Goal: Task Accomplishment & Management: Complete application form

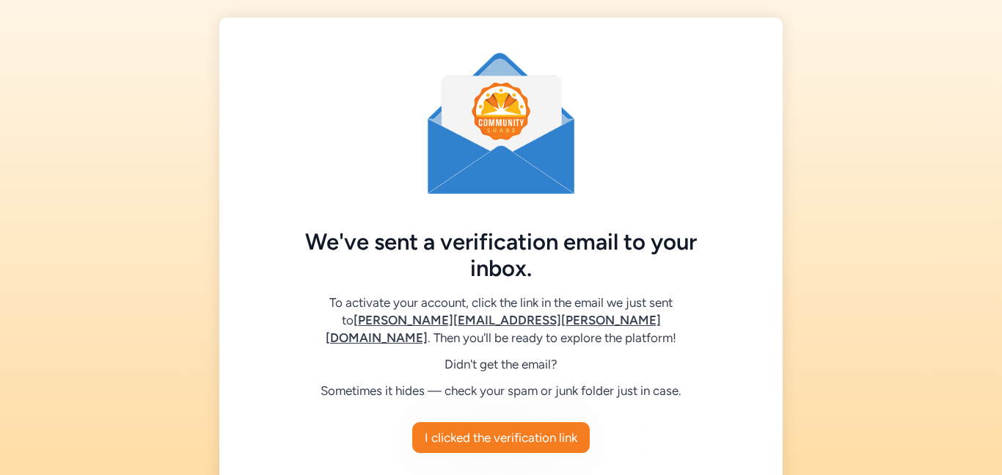
scroll to position [89, 0]
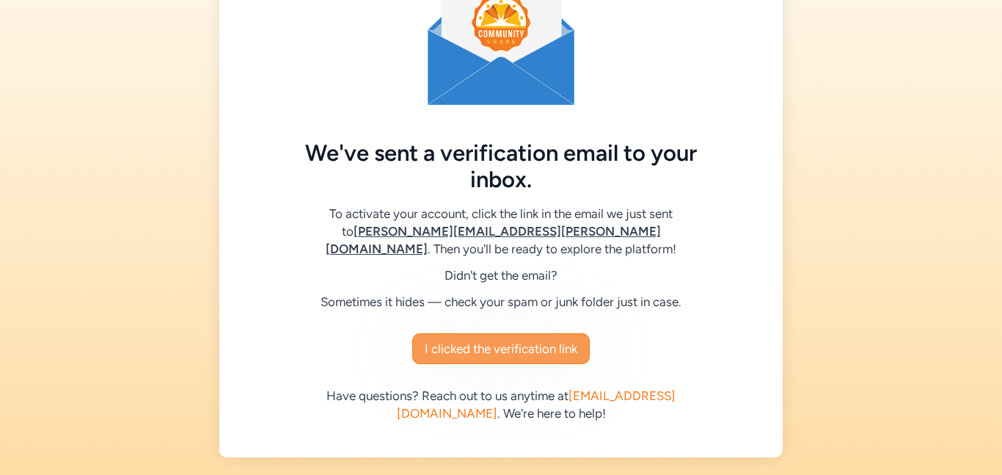
click at [510, 352] on span "I clicked the verification link" at bounding box center [501, 349] width 153 height 18
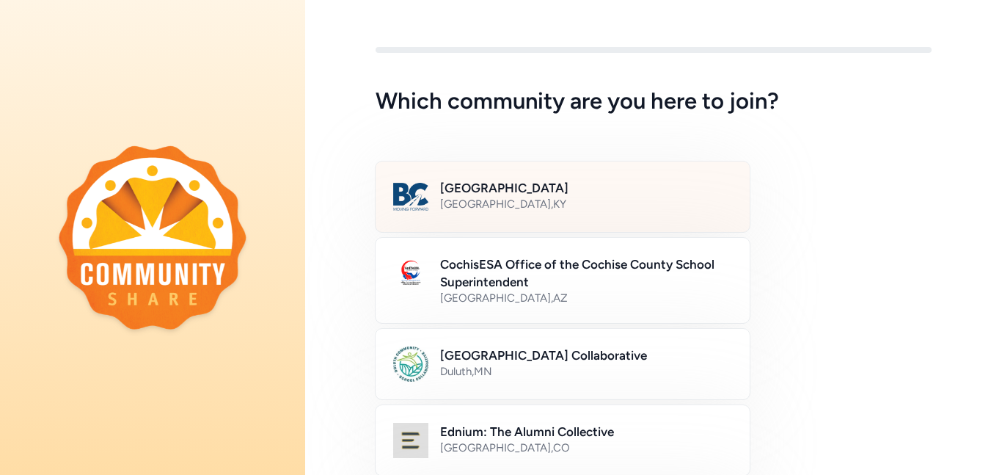
click at [518, 194] on h2 "[GEOGRAPHIC_DATA]" at bounding box center [586, 188] width 292 height 18
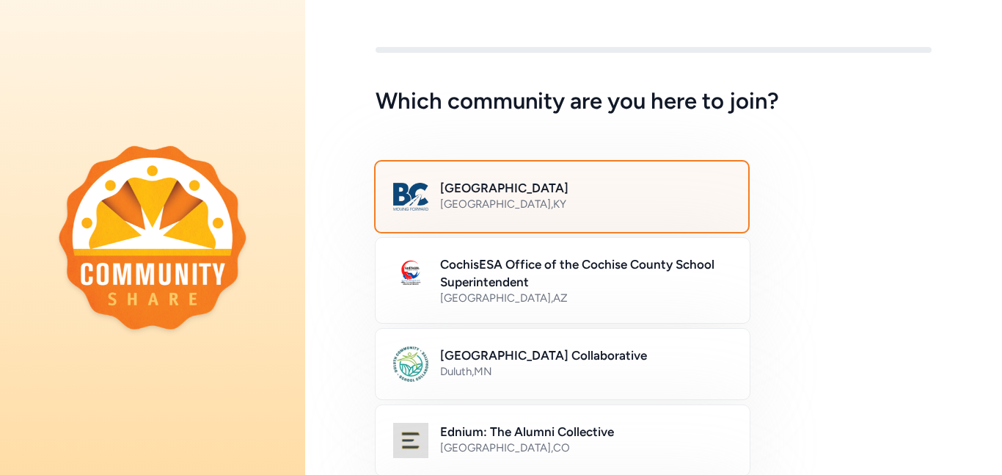
click at [539, 189] on h2 "[GEOGRAPHIC_DATA]" at bounding box center [585, 188] width 291 height 18
click at [556, 195] on h2 "[GEOGRAPHIC_DATA]" at bounding box center [585, 188] width 291 height 18
click at [556, 195] on h2 "Bullitt County Public Schools" at bounding box center [585, 188] width 291 height 18
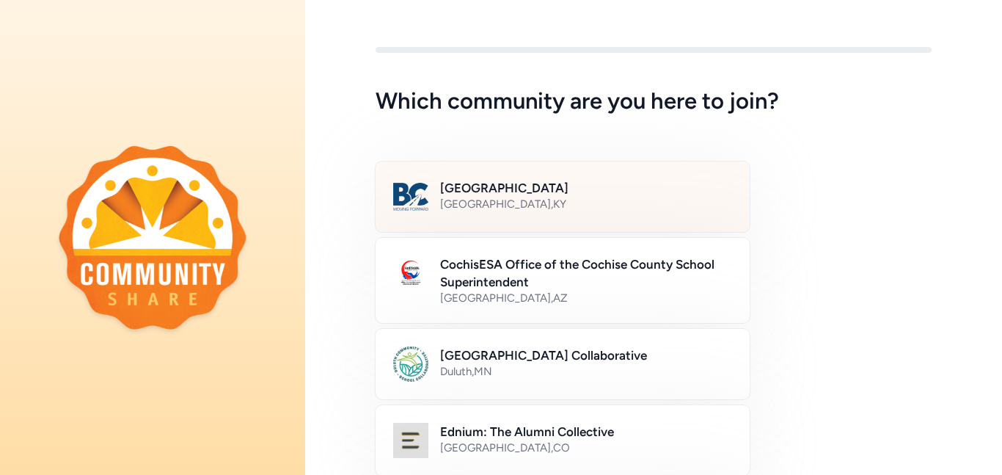
click at [415, 203] on img at bounding box center [410, 196] width 35 height 35
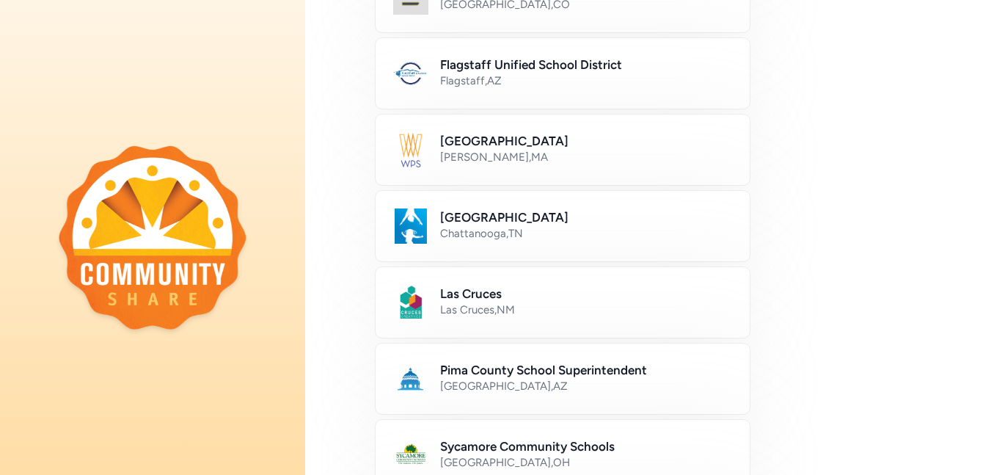
scroll to position [928, 0]
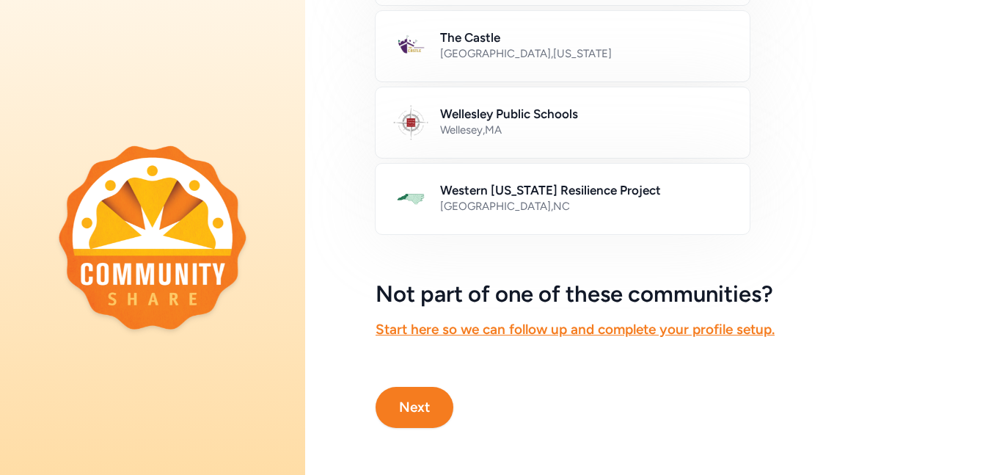
click at [417, 409] on button "Next" at bounding box center [415, 407] width 78 height 41
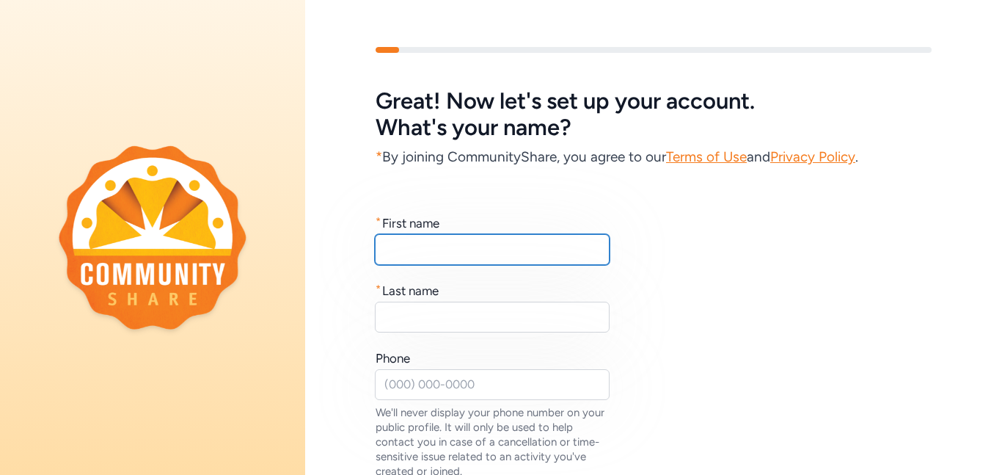
click at [433, 251] on input "text" at bounding box center [492, 249] width 235 height 31
type input "Kelli"
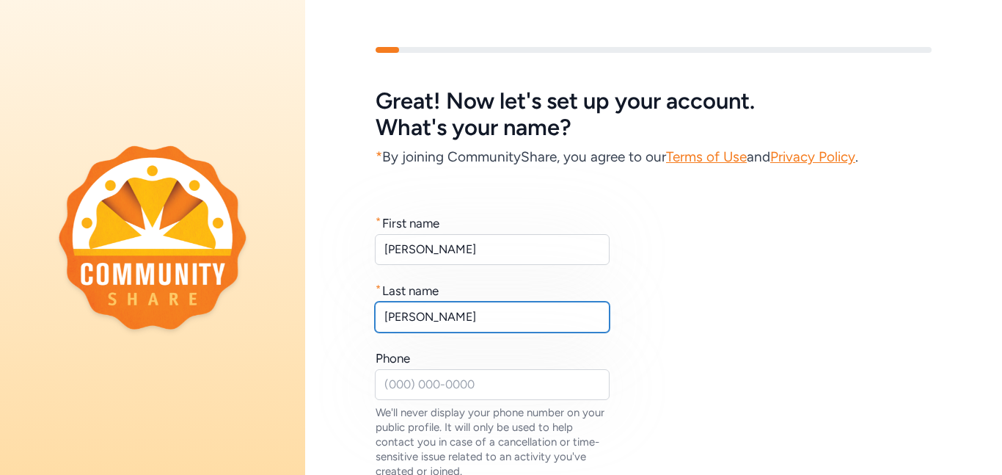
type input "Clack"
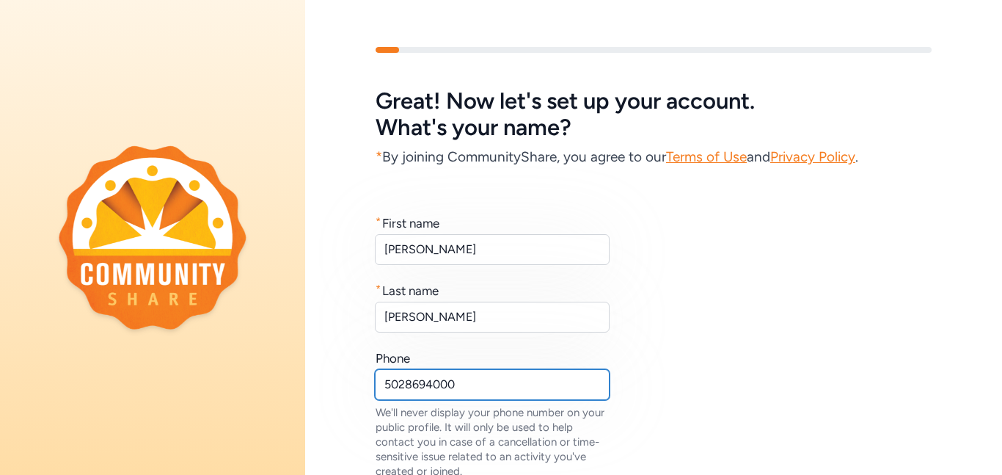
scroll to position [174, 0]
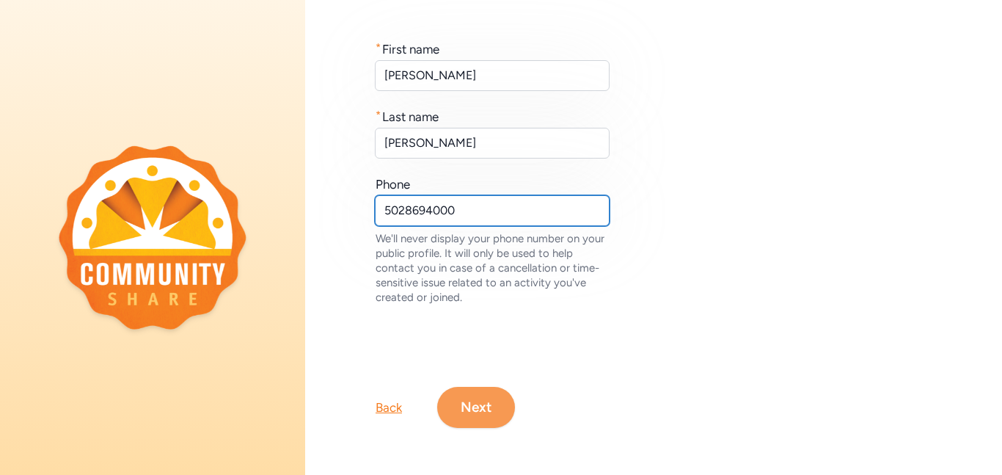
type input "5028694000"
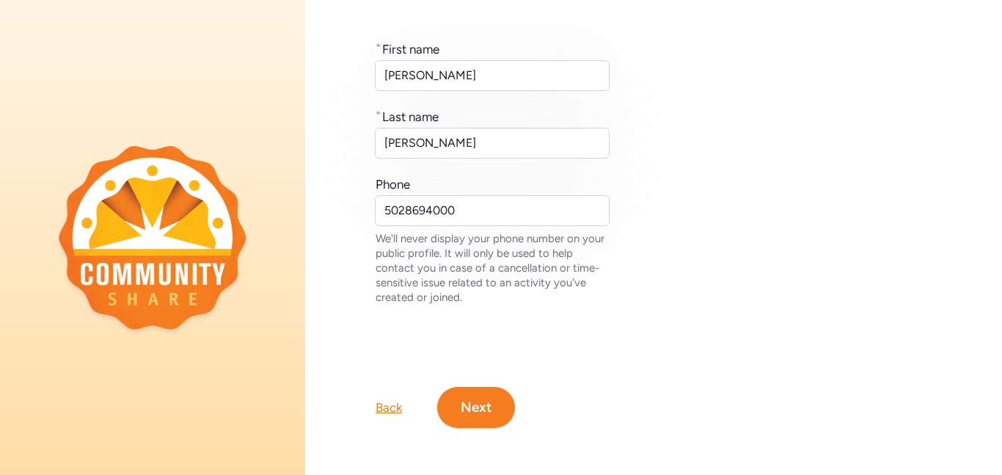
click at [467, 408] on button "Next" at bounding box center [476, 407] width 78 height 41
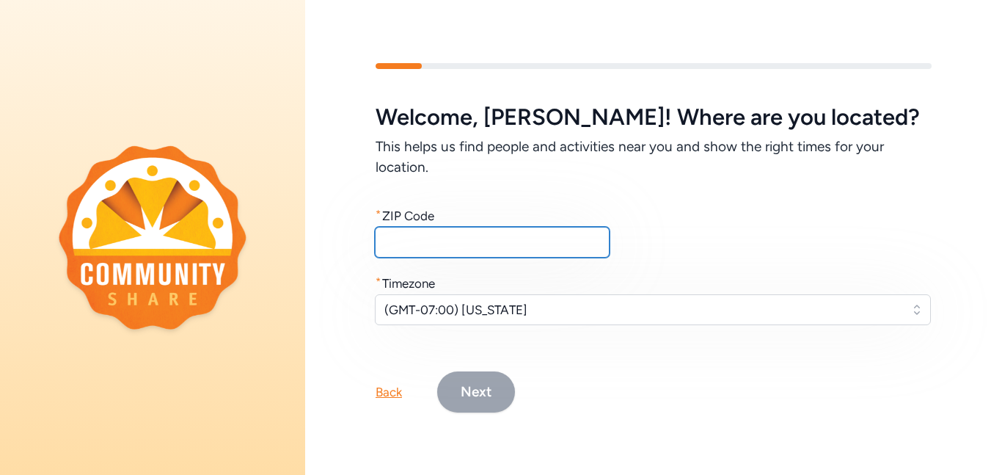
click at [406, 247] on input "text" at bounding box center [492, 242] width 235 height 31
type input "40165"
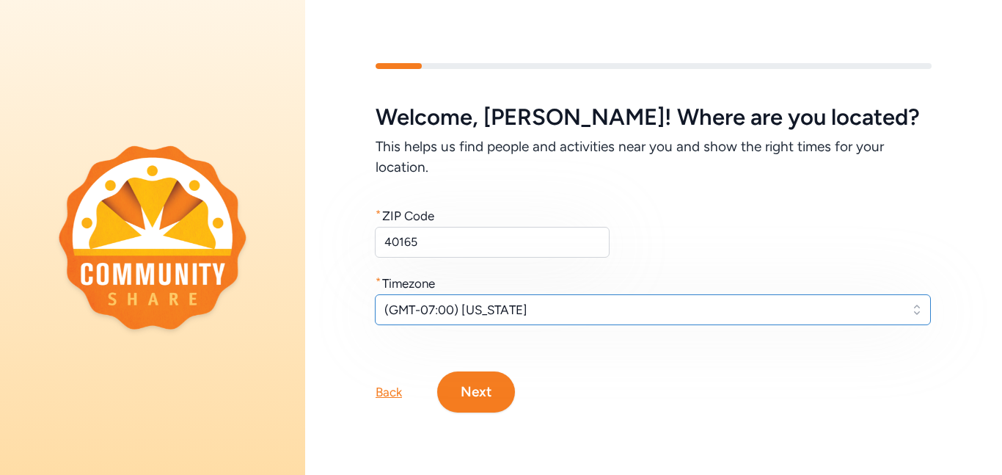
click at [458, 309] on span "(GMT-07:00) Arizona" at bounding box center [642, 310] width 517 height 18
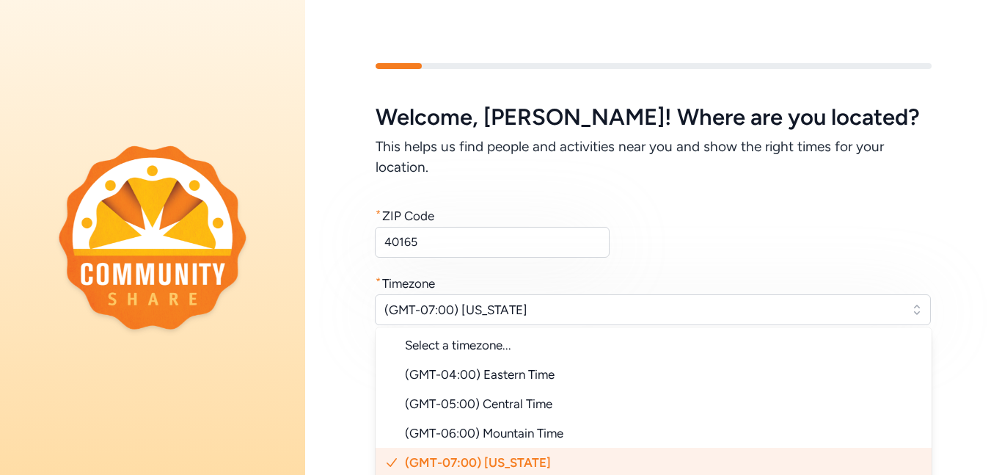
scroll to position [2, 0]
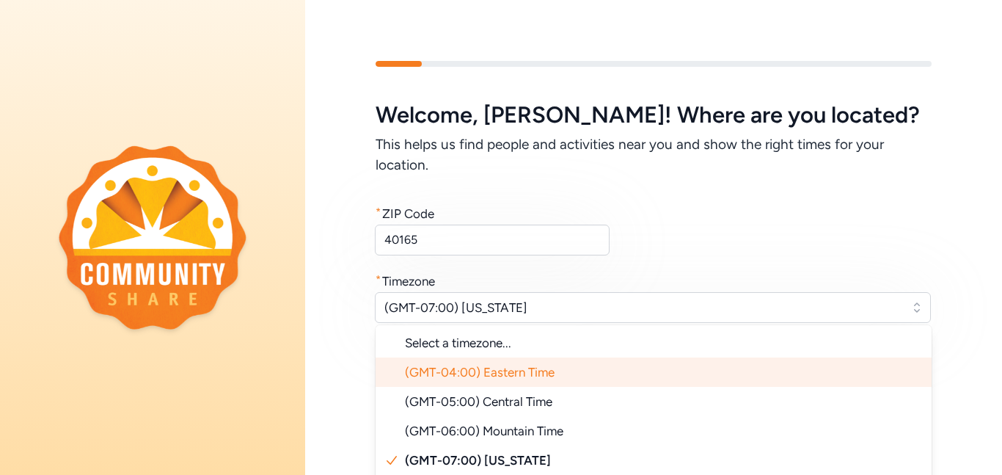
click at [475, 378] on span "(GMT-04:00) Eastern Time" at bounding box center [480, 372] width 150 height 15
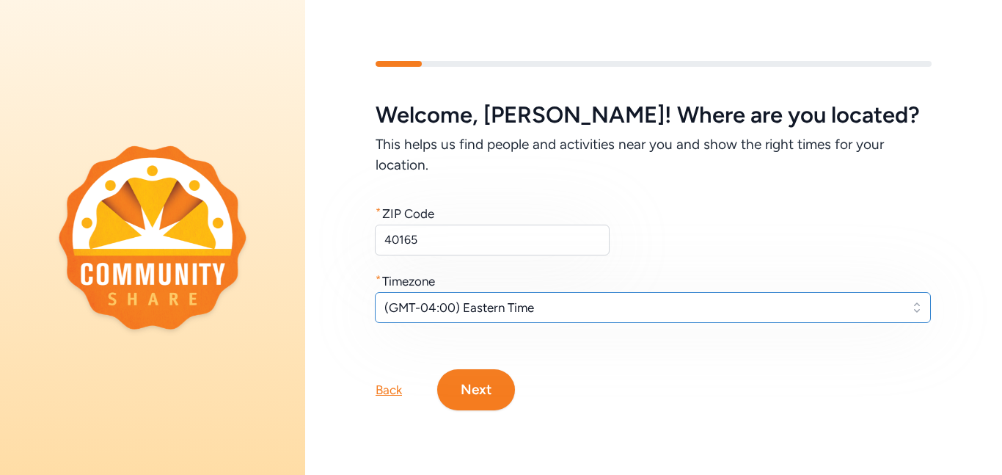
scroll to position [0, 0]
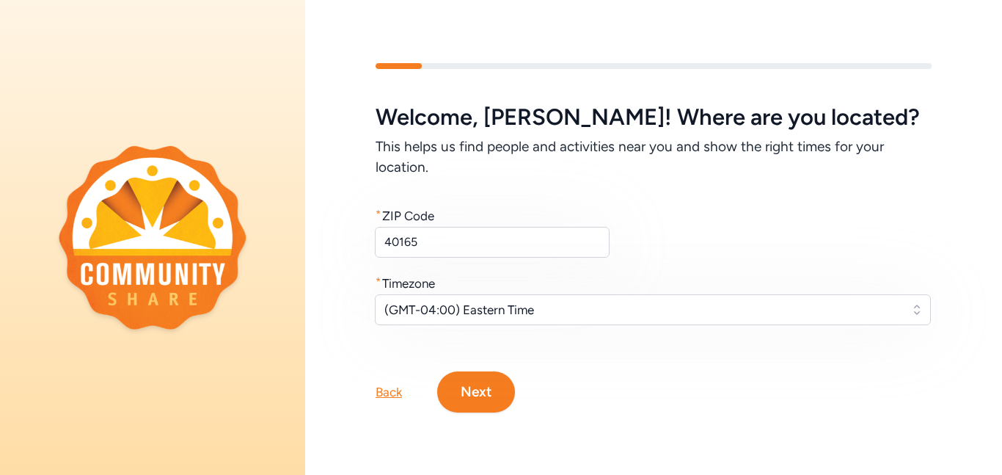
click at [473, 391] on button "Next" at bounding box center [476, 391] width 78 height 41
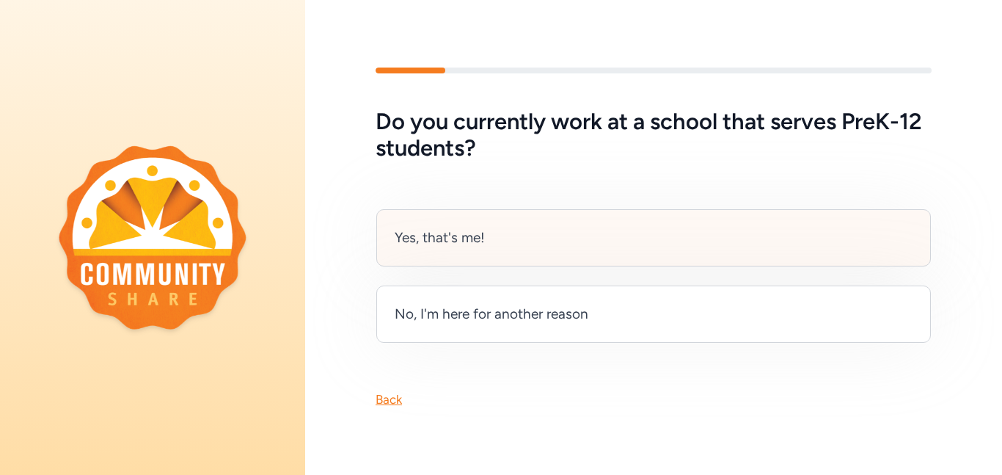
click at [486, 249] on div "Yes, that's me!" at bounding box center [653, 237] width 555 height 57
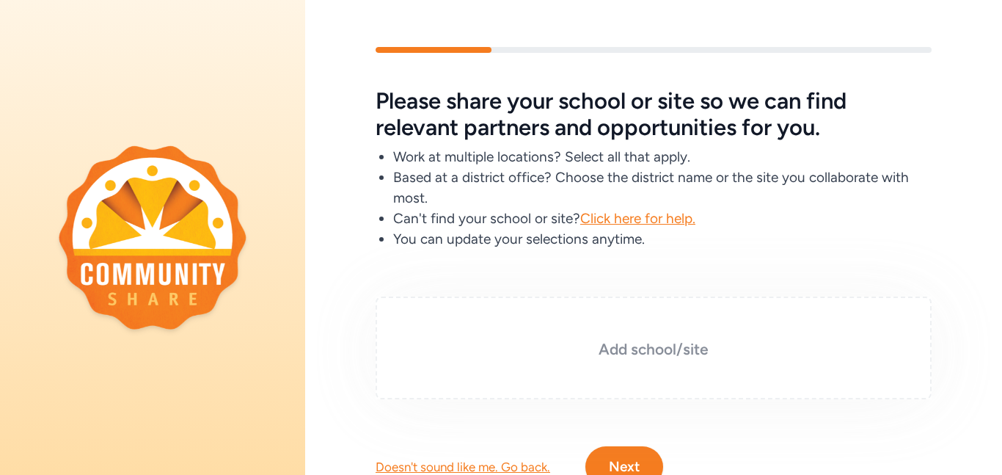
scroll to position [59, 0]
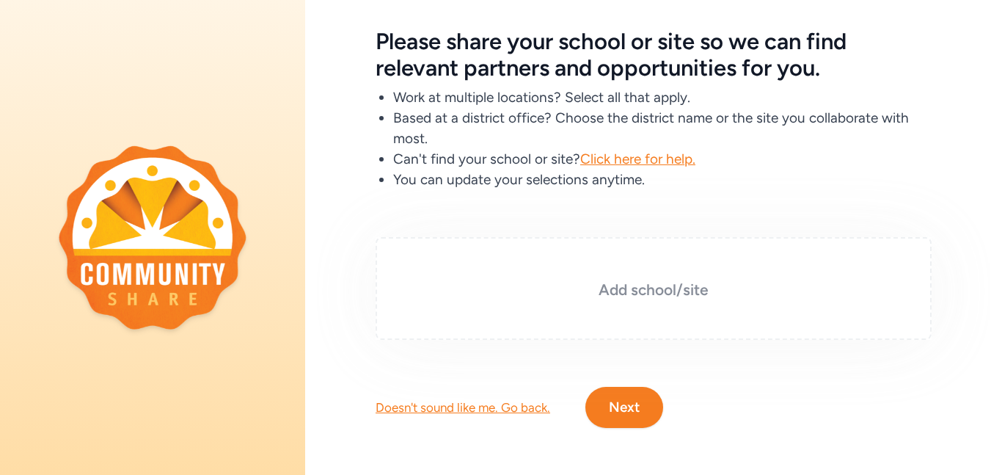
click at [638, 288] on h3 "Add school/site" at bounding box center [653, 290] width 483 height 21
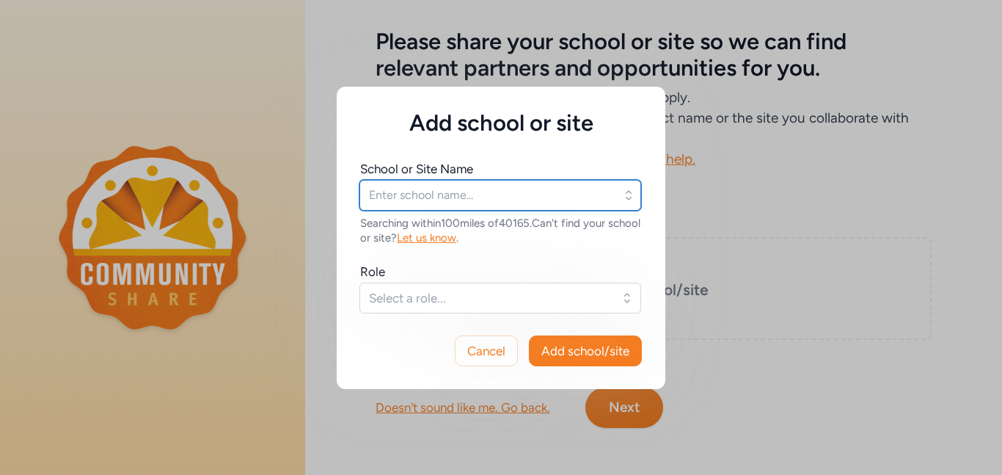
click at [519, 192] on input "text" at bounding box center [500, 195] width 282 height 31
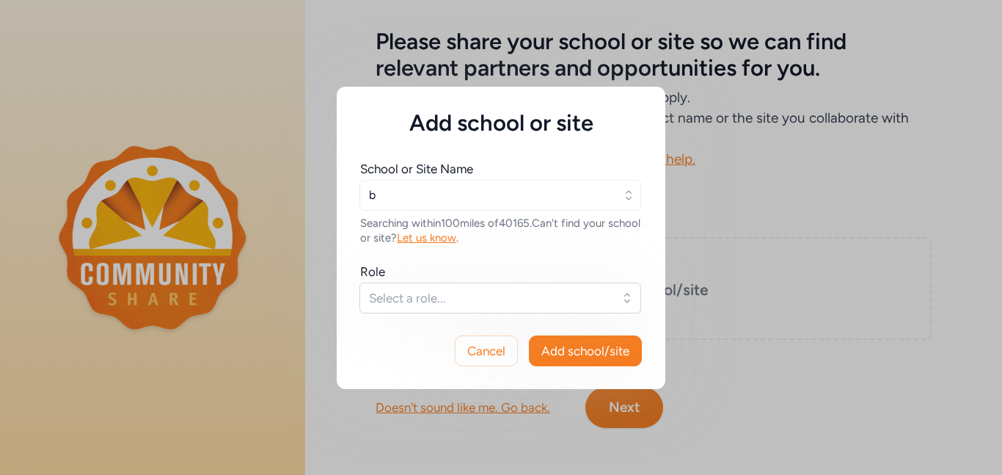
click at [467, 161] on div "School or Site Name" at bounding box center [416, 169] width 113 height 18
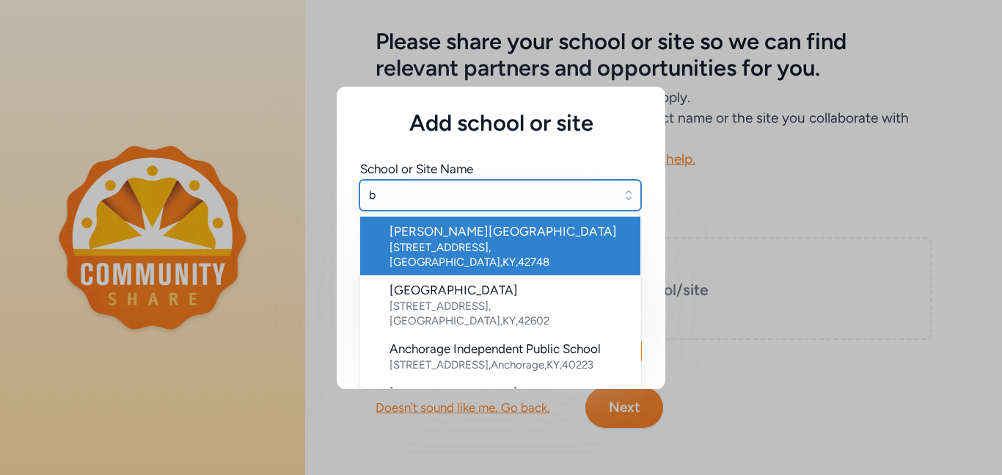
click at [398, 188] on input "b" at bounding box center [500, 195] width 282 height 31
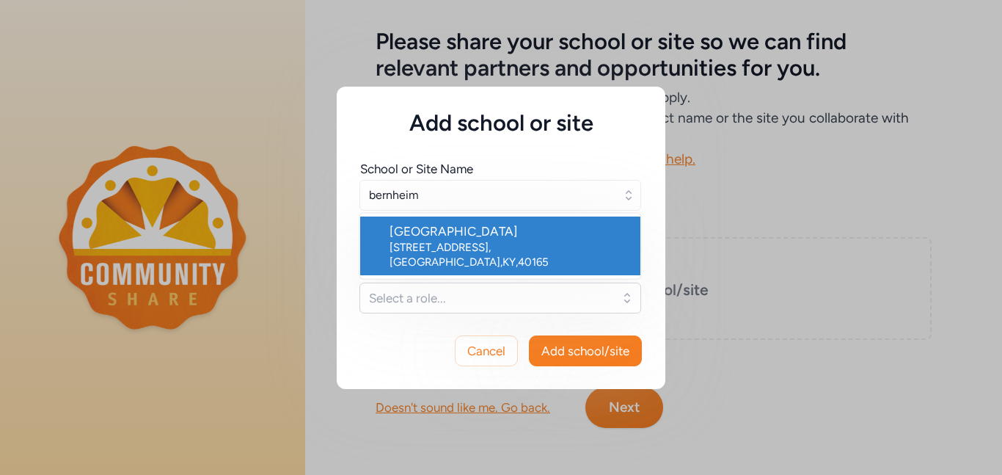
click at [450, 241] on div "700 Audubon Dr , Shepherdsville , KY , 40165" at bounding box center [509, 254] width 239 height 29
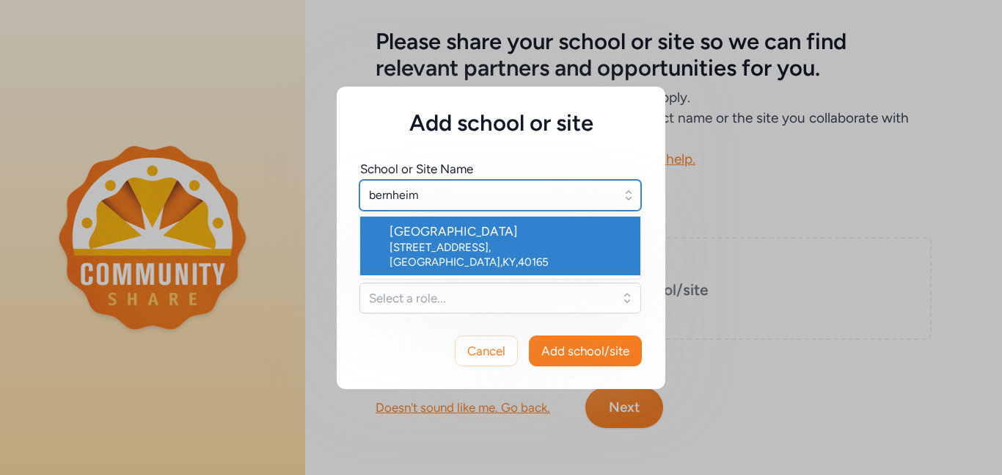
type input "Bernheim Middle School"
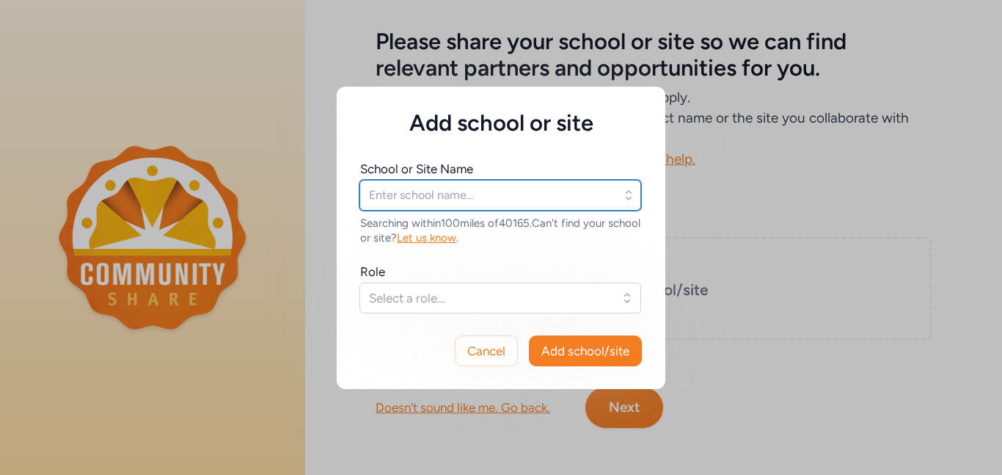
type input "Bernheim Middle School"
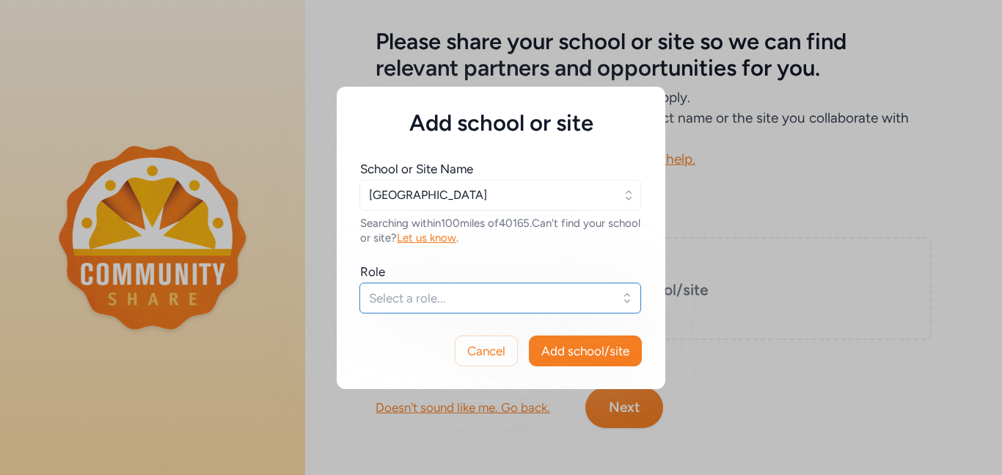
click at [446, 299] on span "Select a role..." at bounding box center [490, 298] width 242 height 18
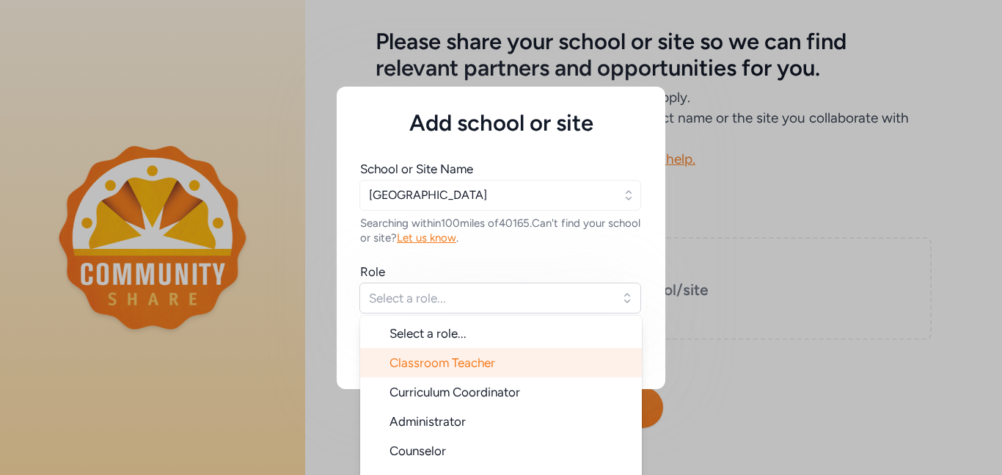
click at [453, 363] on span "Classroom Teacher" at bounding box center [443, 362] width 106 height 15
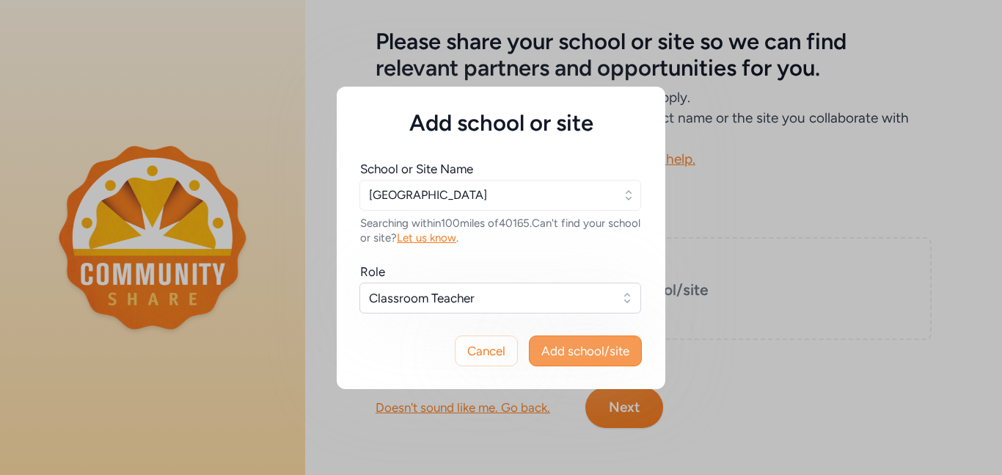
click at [586, 353] on span "Add school/site" at bounding box center [585, 351] width 88 height 18
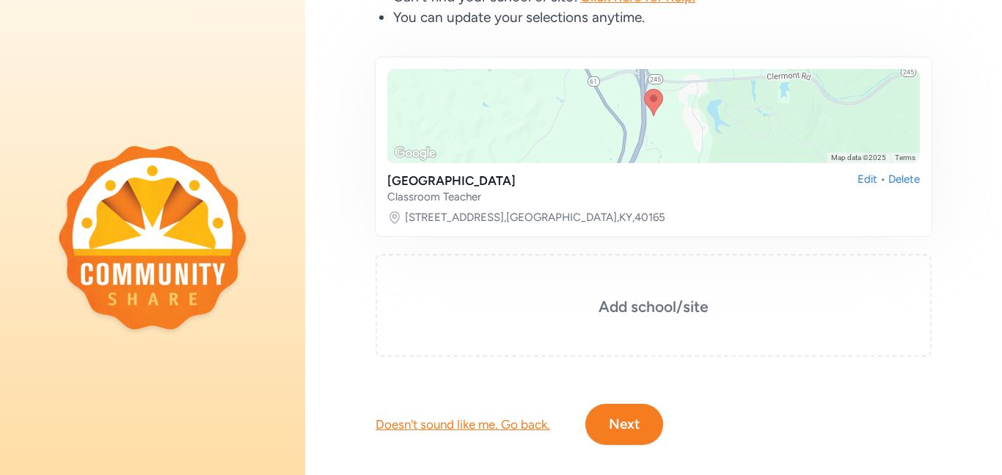
scroll to position [238, 0]
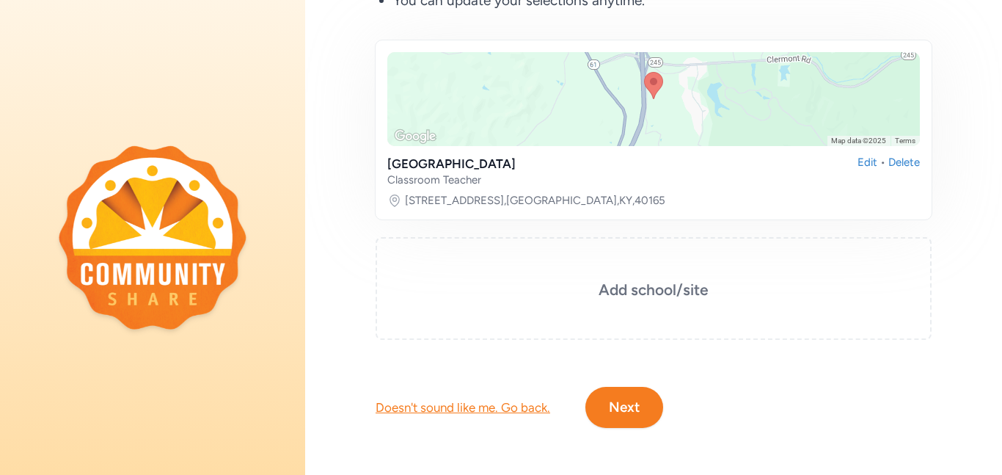
click at [627, 400] on button "Next" at bounding box center [624, 407] width 78 height 41
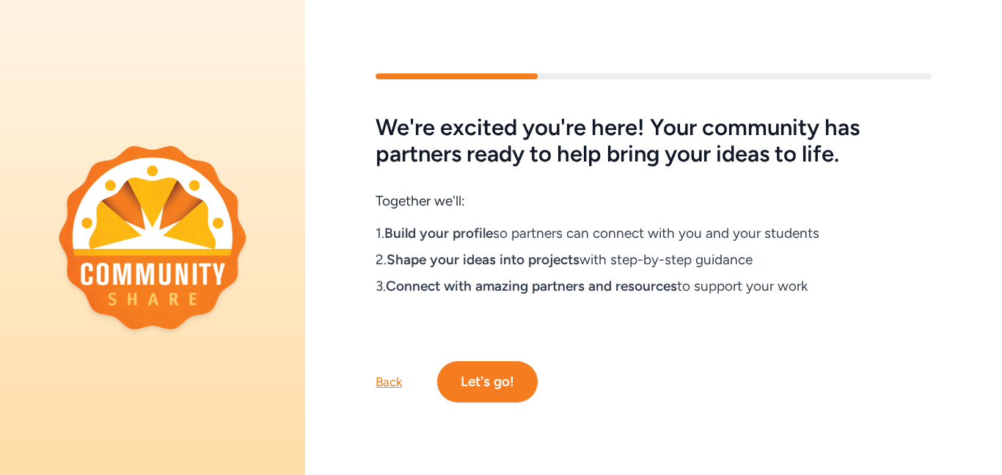
click at [491, 384] on button "Let's go!" at bounding box center [487, 381] width 101 height 41
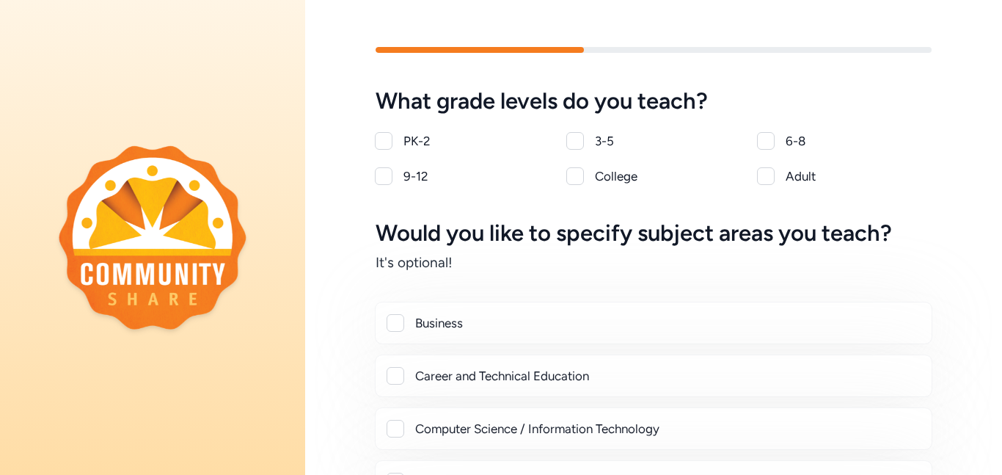
click at [761, 140] on div at bounding box center [766, 141] width 18 height 18
checkbox input "true"
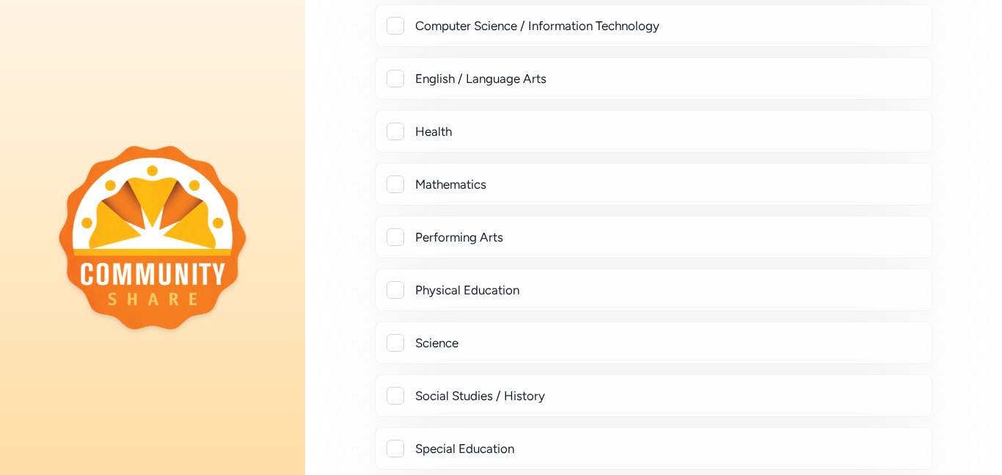
scroll to position [407, 0]
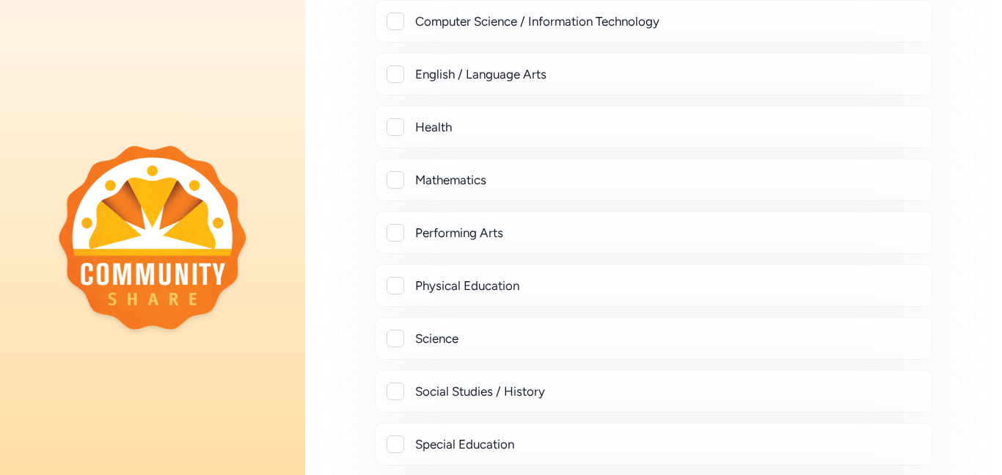
click at [392, 335] on div at bounding box center [396, 338] width 18 height 18
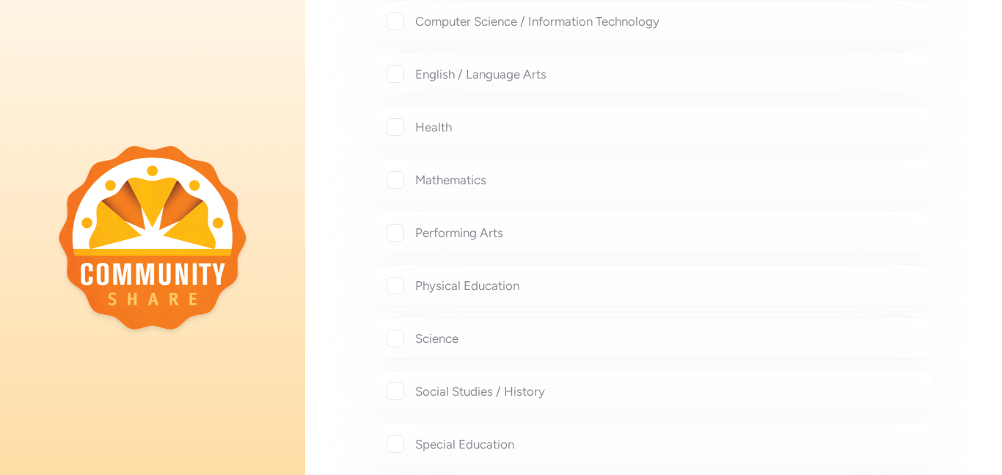
checkbox input "true"
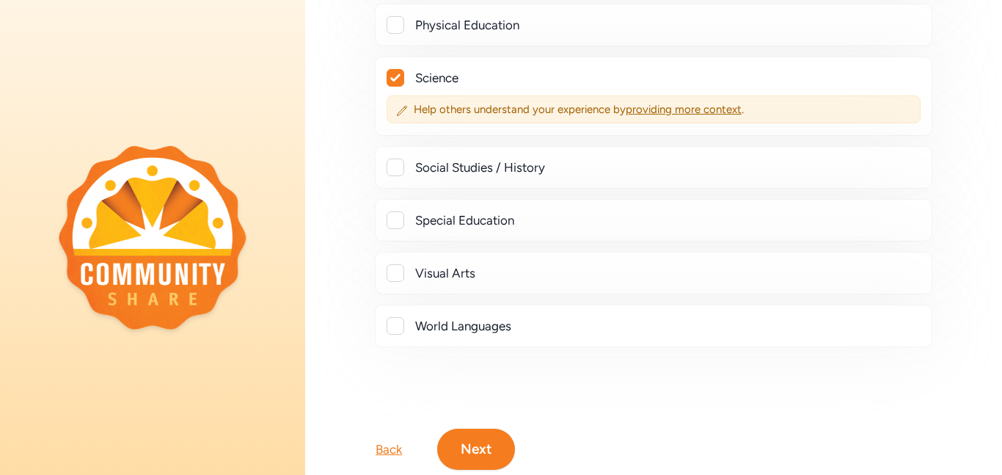
scroll to position [709, 0]
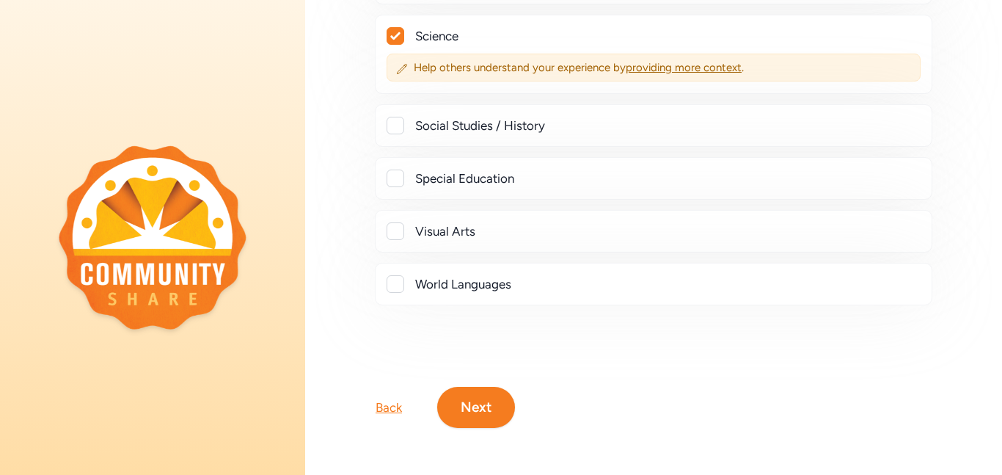
click at [487, 413] on button "Next" at bounding box center [476, 407] width 78 height 41
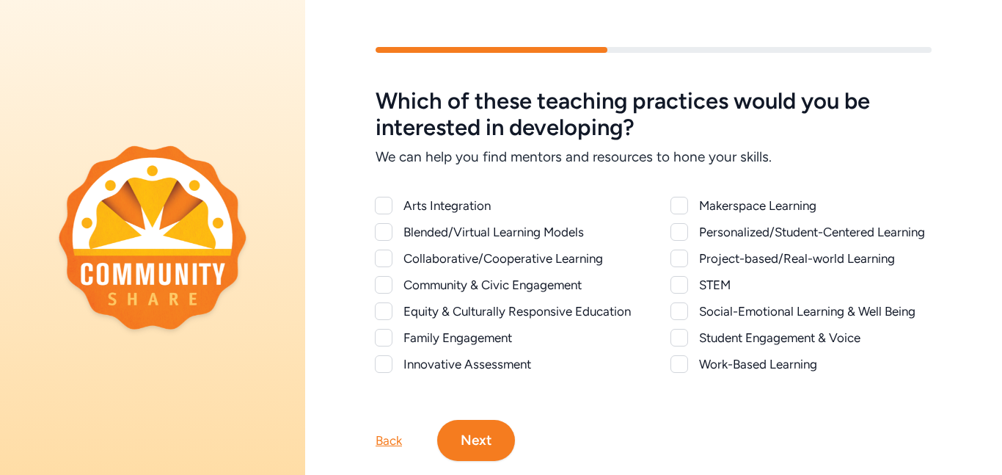
scroll to position [33, 0]
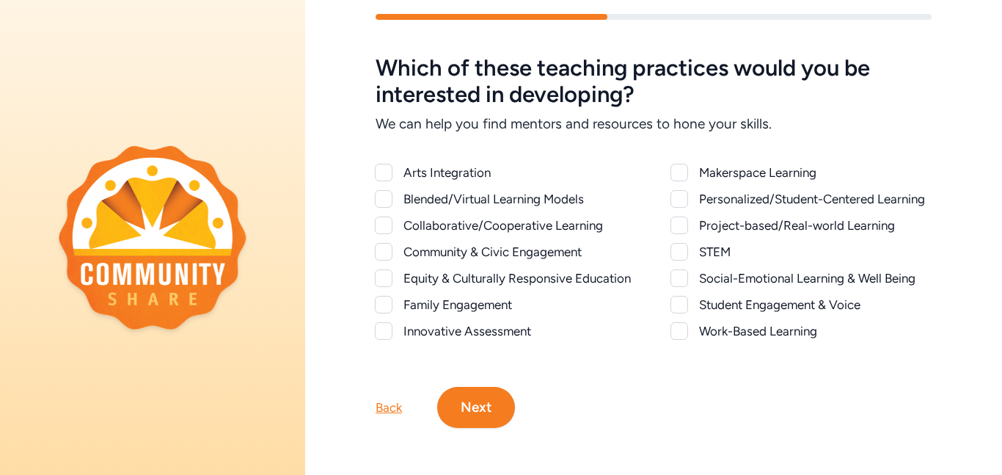
click at [680, 249] on div at bounding box center [680, 252] width 18 height 18
checkbox input "true"
click at [682, 225] on div at bounding box center [680, 225] width 18 height 18
checkbox input "true"
click at [678, 254] on icon at bounding box center [679, 251] width 10 height 7
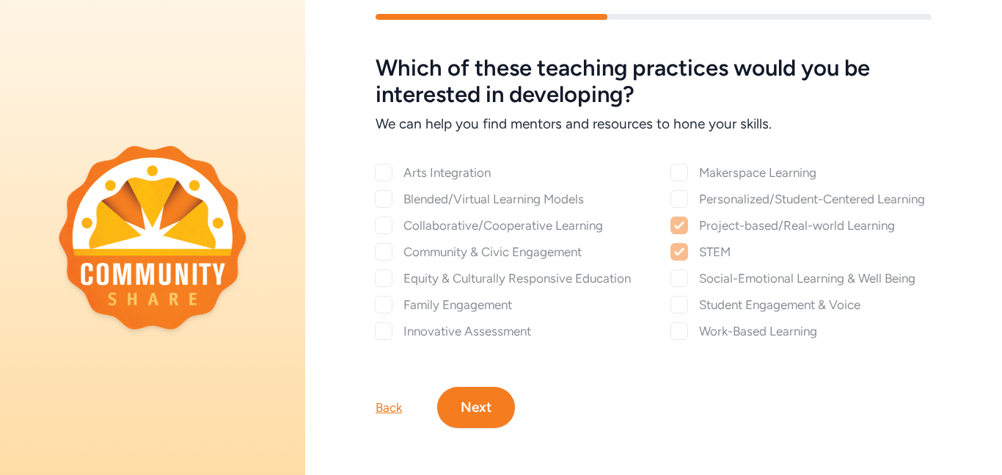
checkbox input "false"
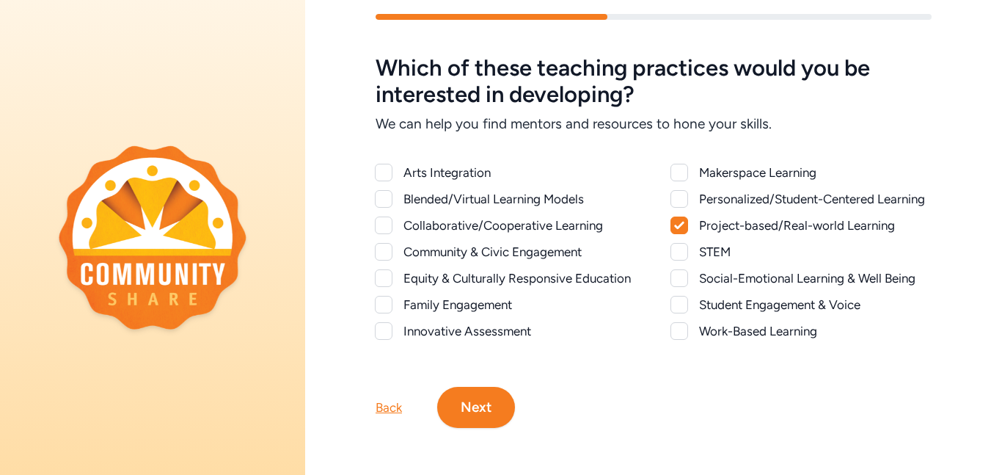
click at [483, 415] on button "Next" at bounding box center [476, 407] width 78 height 41
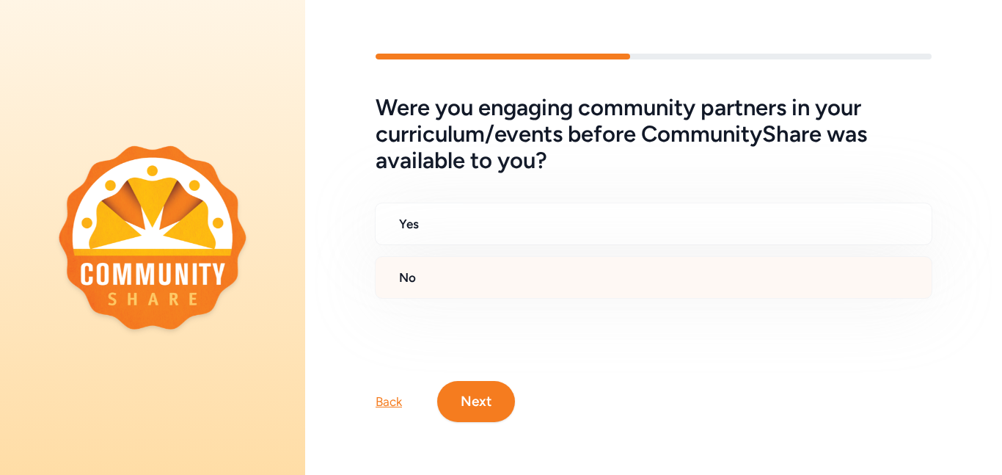
click at [400, 276] on h2 "No" at bounding box center [659, 278] width 521 height 18
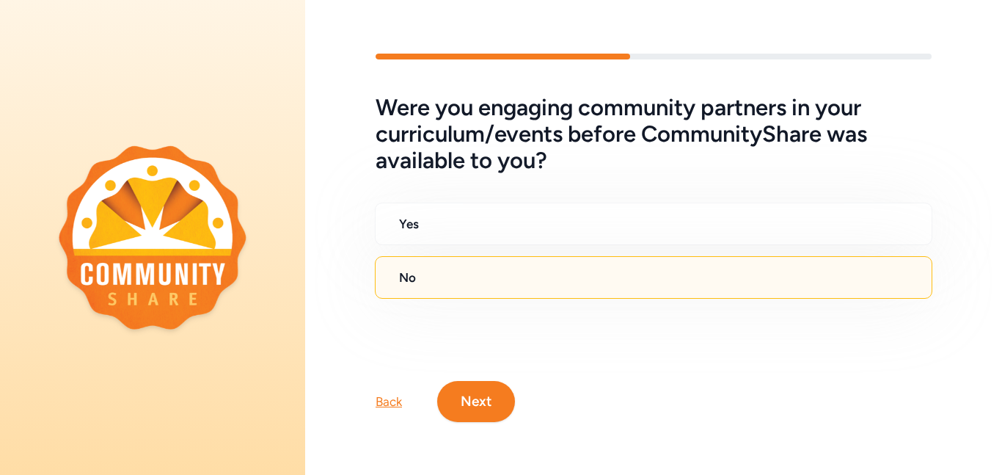
click at [486, 402] on button "Next" at bounding box center [476, 401] width 78 height 41
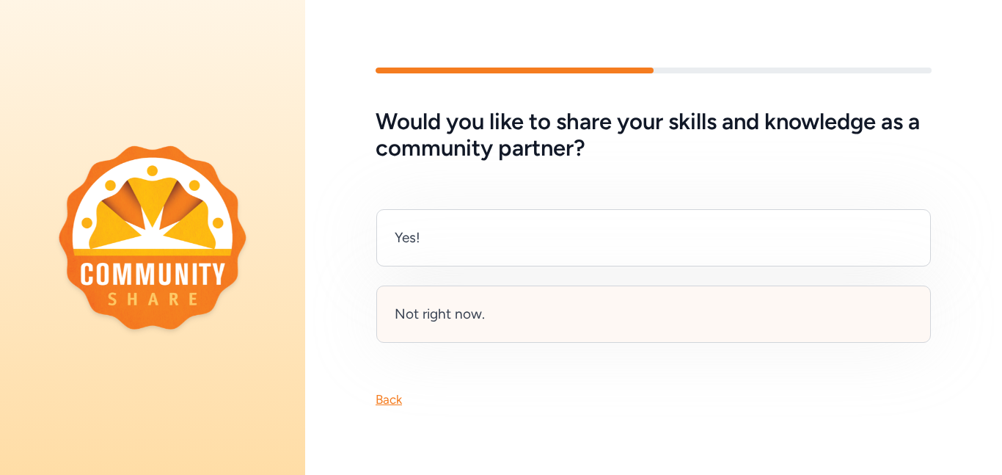
click at [478, 310] on div "Not right now." at bounding box center [440, 314] width 90 height 21
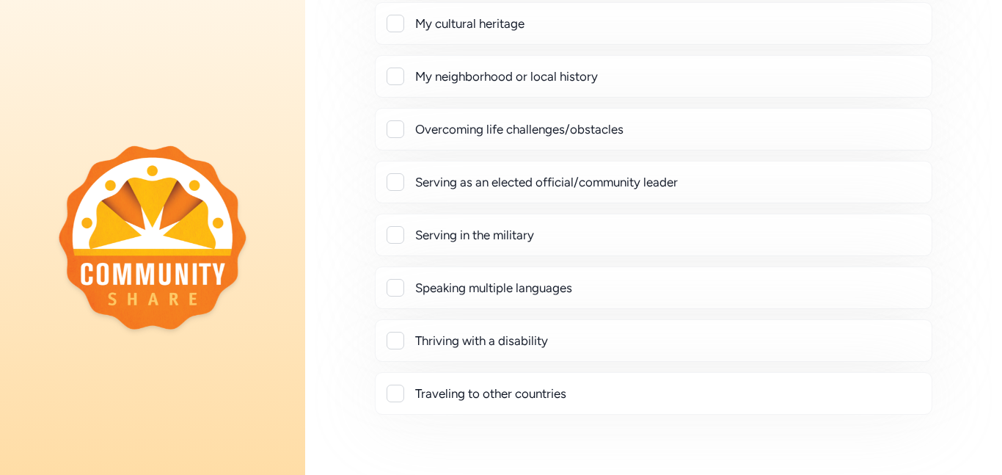
scroll to position [307, 0]
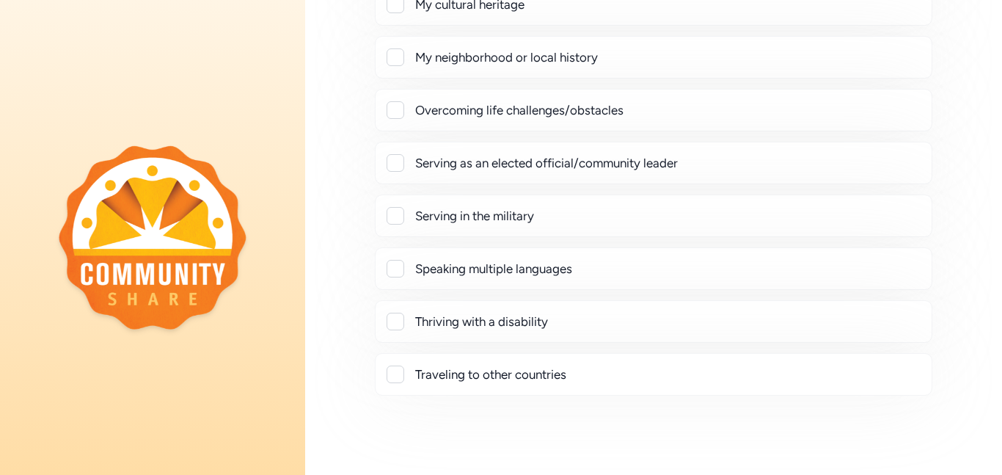
click at [399, 373] on div at bounding box center [396, 374] width 18 height 18
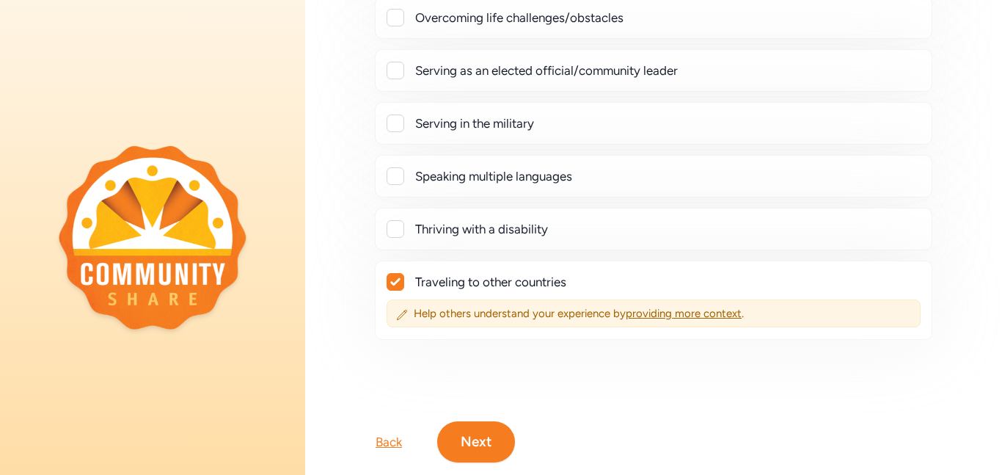
scroll to position [401, 0]
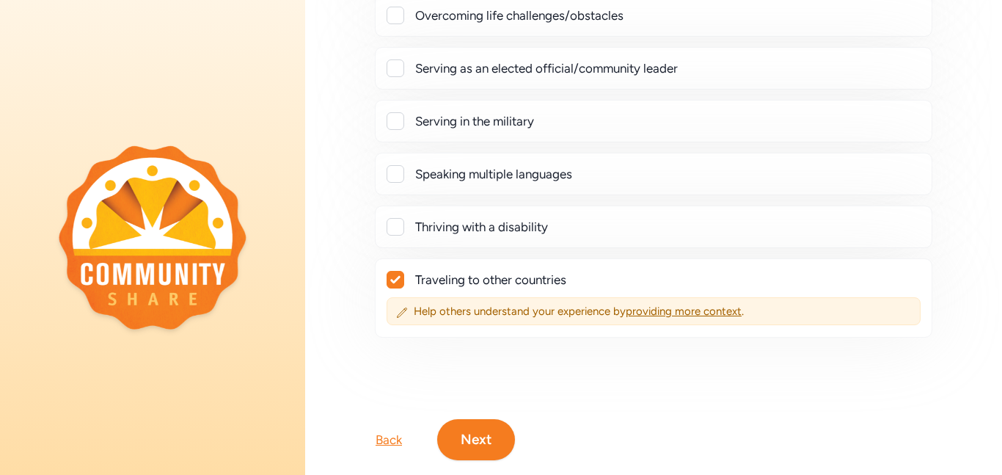
click at [396, 278] on icon at bounding box center [395, 279] width 10 height 7
checkbox input "false"
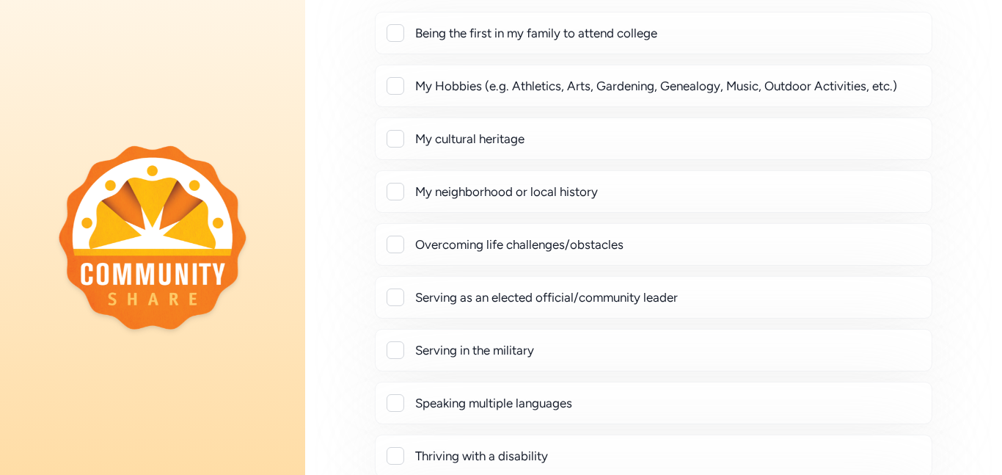
scroll to position [176, 0]
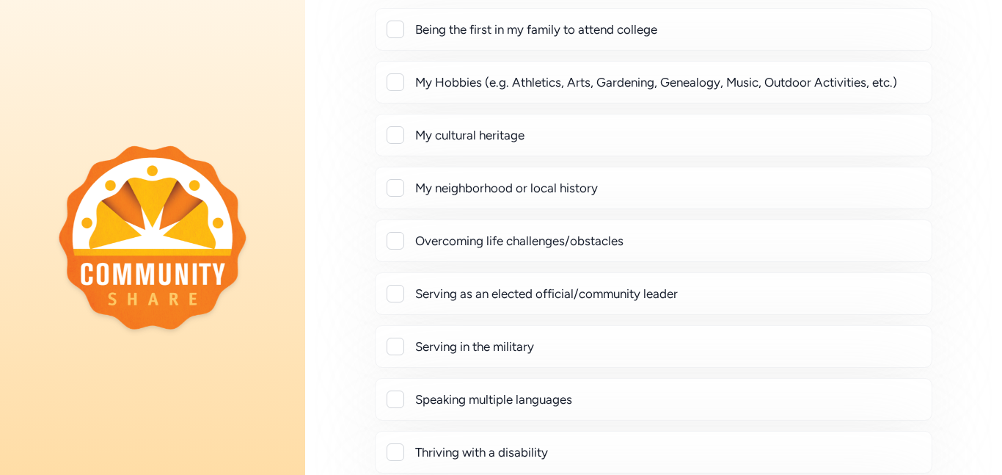
click at [395, 81] on div at bounding box center [396, 82] width 18 height 18
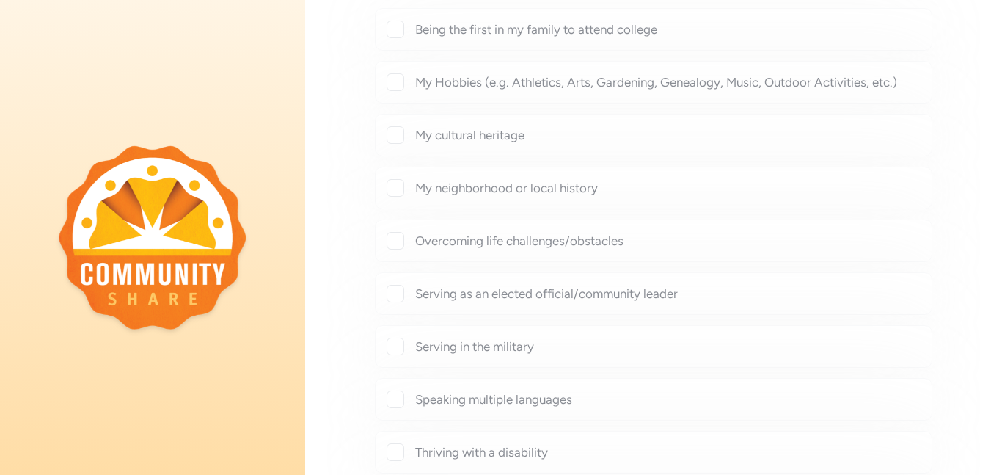
checkbox input "true"
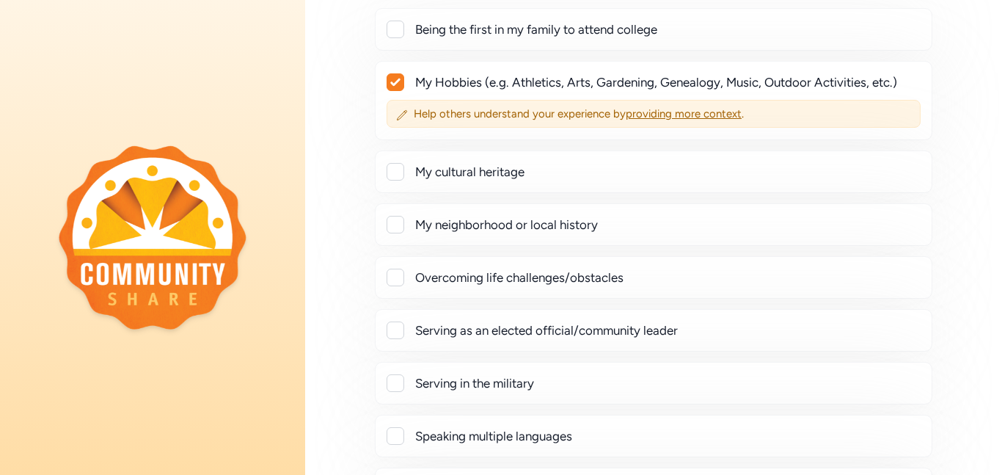
scroll to position [434, 0]
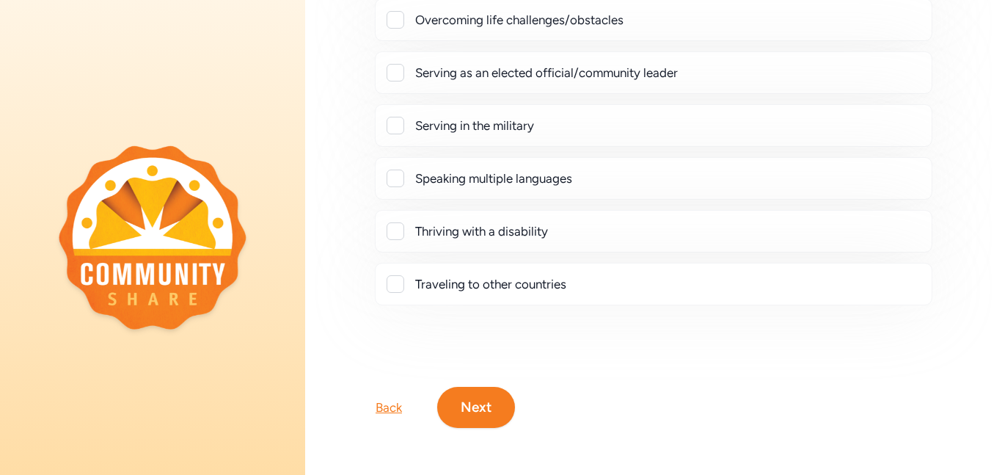
click at [479, 413] on button "Next" at bounding box center [476, 407] width 78 height 41
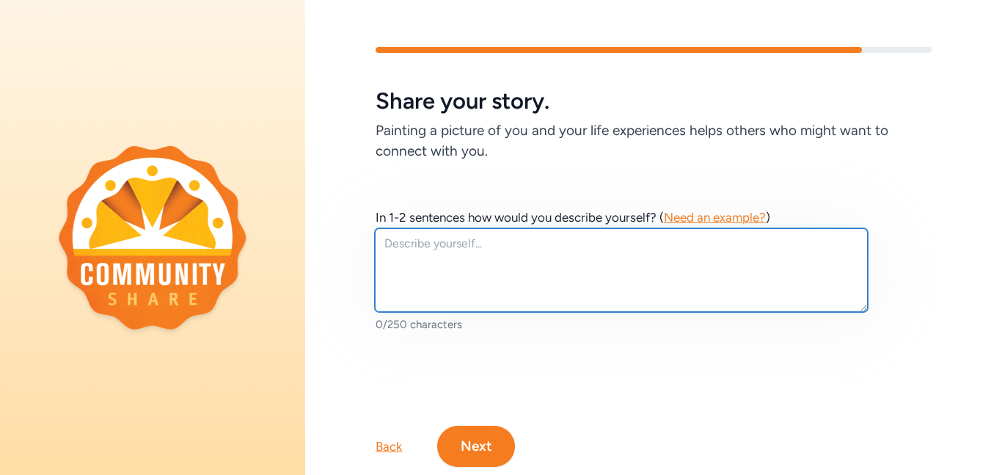
click at [491, 247] on textarea at bounding box center [621, 270] width 493 height 84
click at [461, 247] on textarea "I love camping and visiting National Parks" at bounding box center [621, 270] width 493 height 84
click at [649, 247] on textarea "I love camping, hiking, and visiting National Parks" at bounding box center [621, 270] width 493 height 84
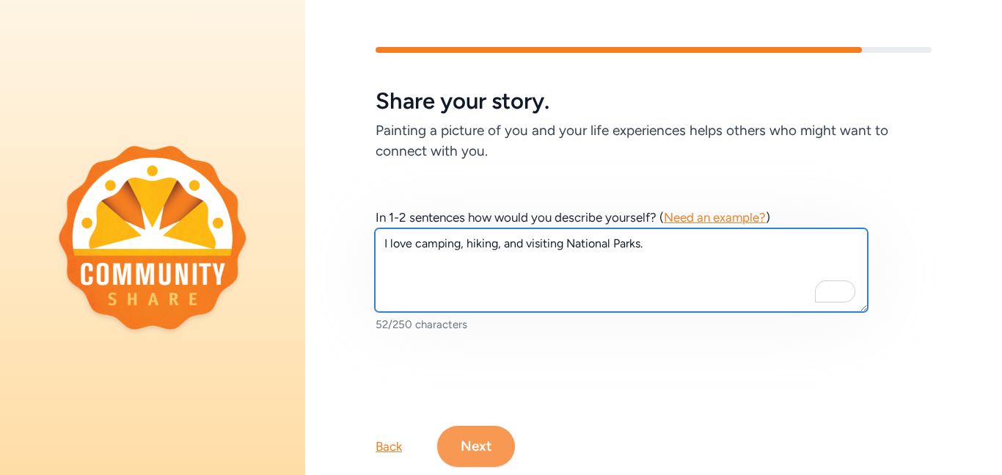
type textarea "I love camping, hiking, and visiting National Parks."
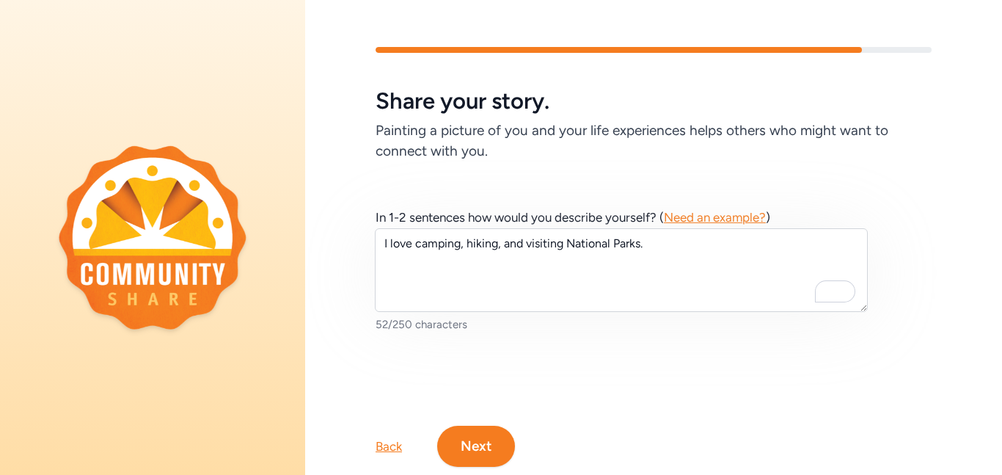
click at [467, 445] on button "Next" at bounding box center [476, 446] width 78 height 41
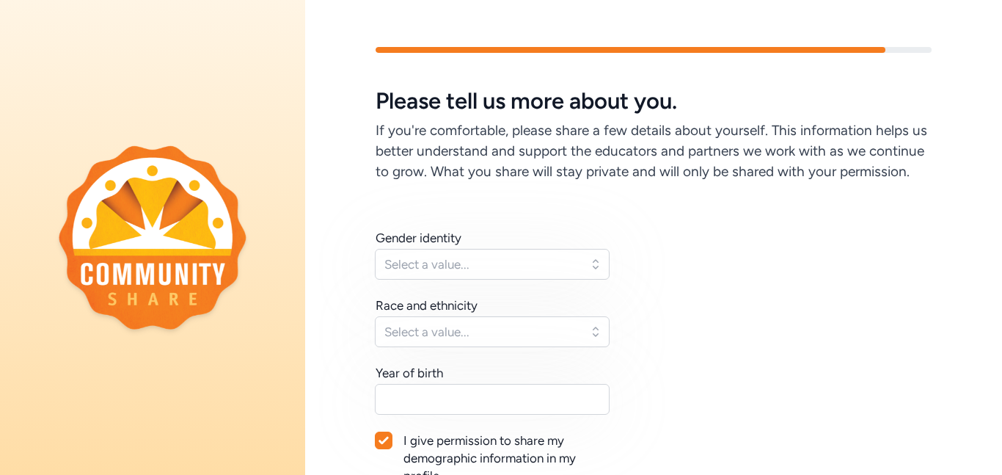
scroll to position [132, 0]
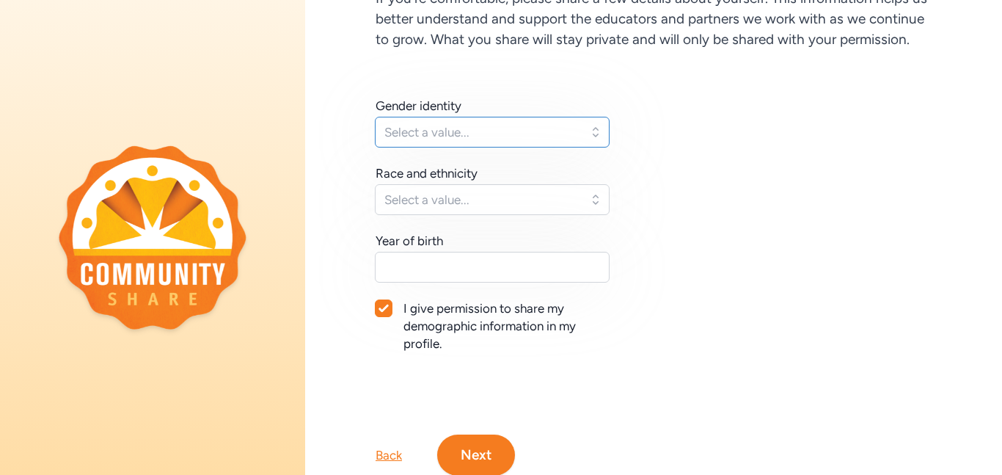
click at [596, 131] on button "Select a value..." at bounding box center [492, 132] width 235 height 31
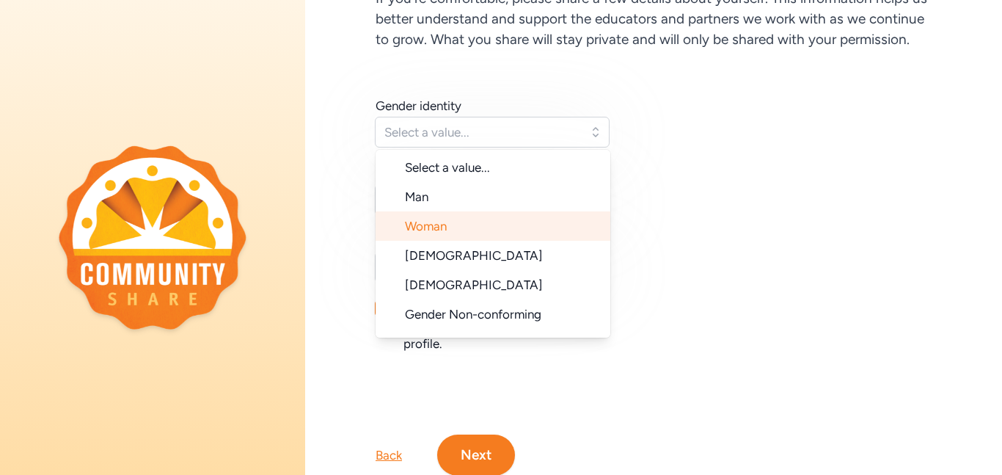
click at [475, 233] on li "Woman" at bounding box center [493, 225] width 235 height 29
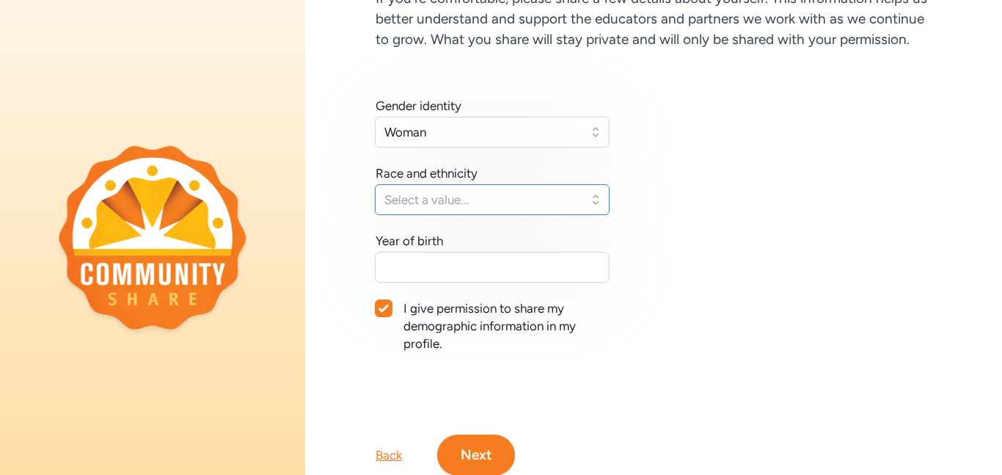
click at [521, 206] on span "Select a value..." at bounding box center [481, 200] width 195 height 18
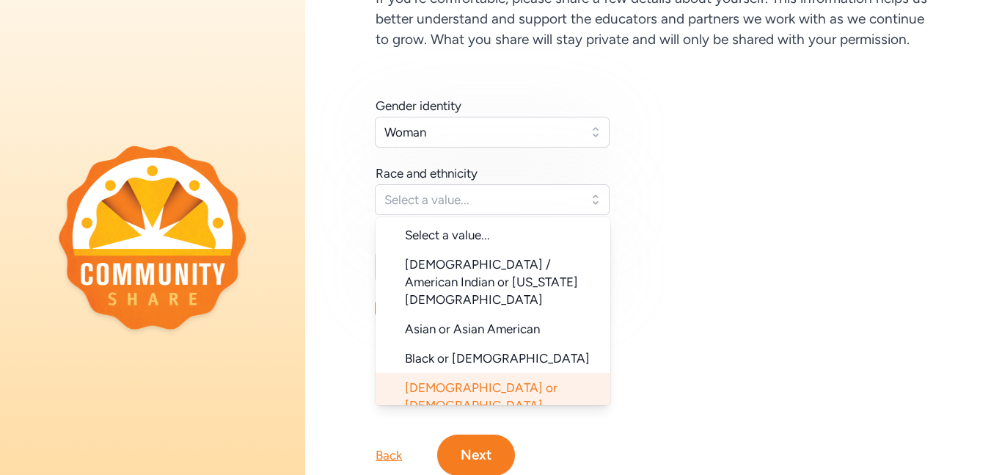
scroll to position [147, 0]
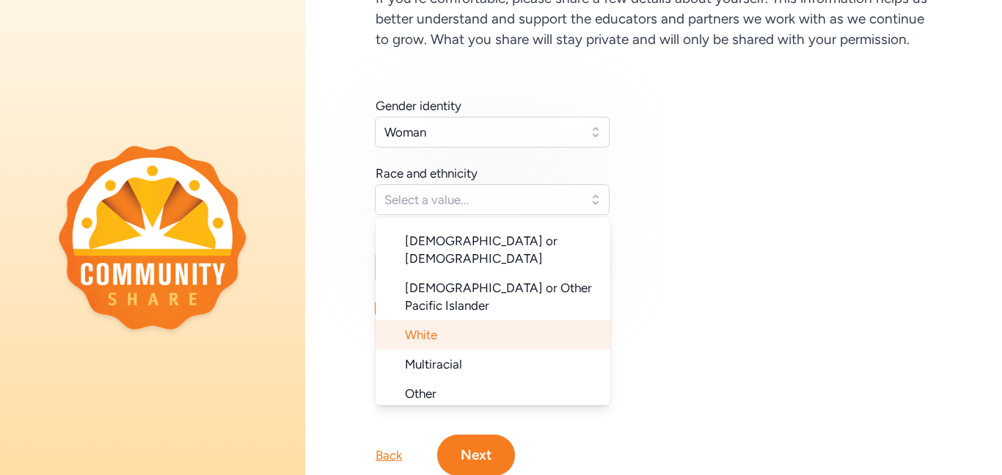
click at [453, 320] on li "White" at bounding box center [493, 334] width 235 height 29
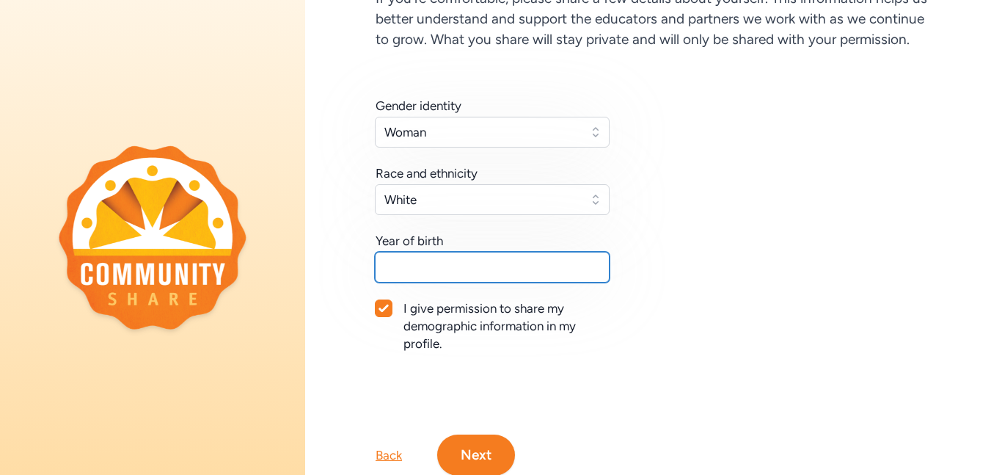
click at [498, 269] on input "text" at bounding box center [492, 267] width 235 height 31
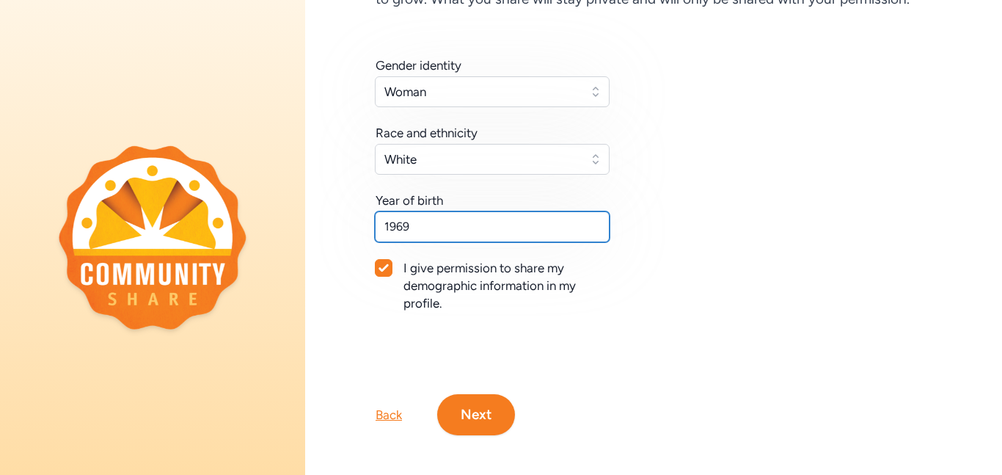
type input "1969"
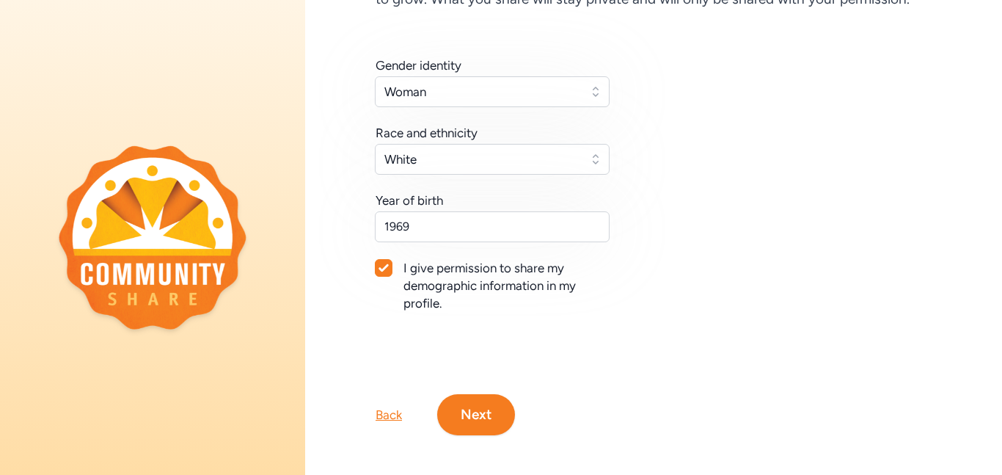
click at [385, 274] on div at bounding box center [384, 268] width 16 height 16
checkbox input "false"
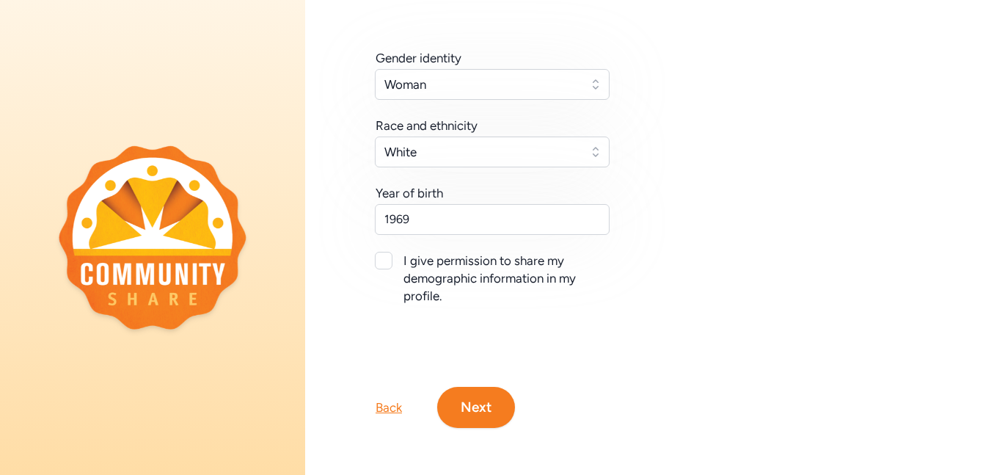
click at [461, 404] on button "Next" at bounding box center [476, 407] width 78 height 41
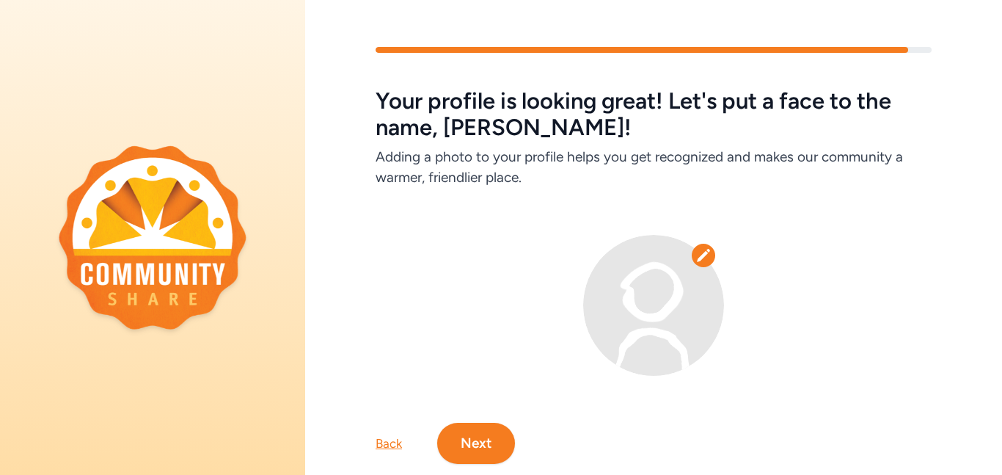
scroll to position [36, 0]
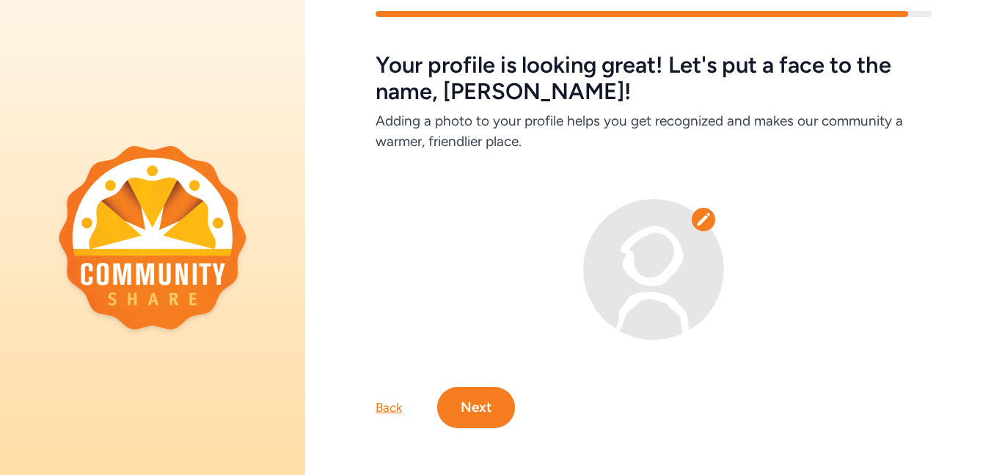
click at [486, 411] on button "Next" at bounding box center [476, 407] width 78 height 41
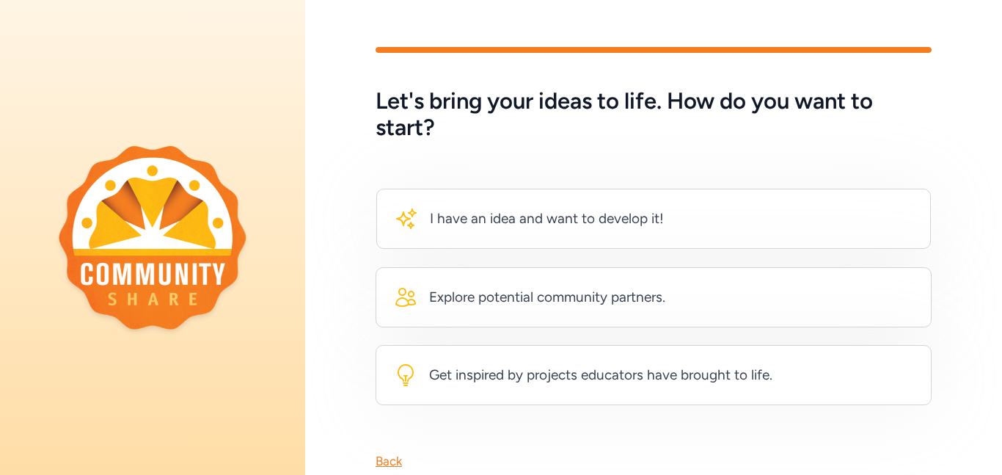
scroll to position [42, 0]
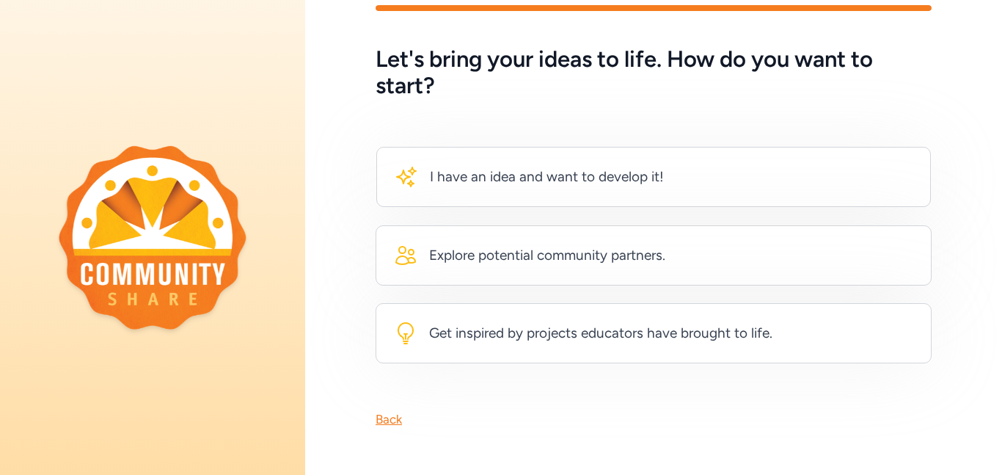
click at [390, 421] on div "Back" at bounding box center [389, 419] width 26 height 18
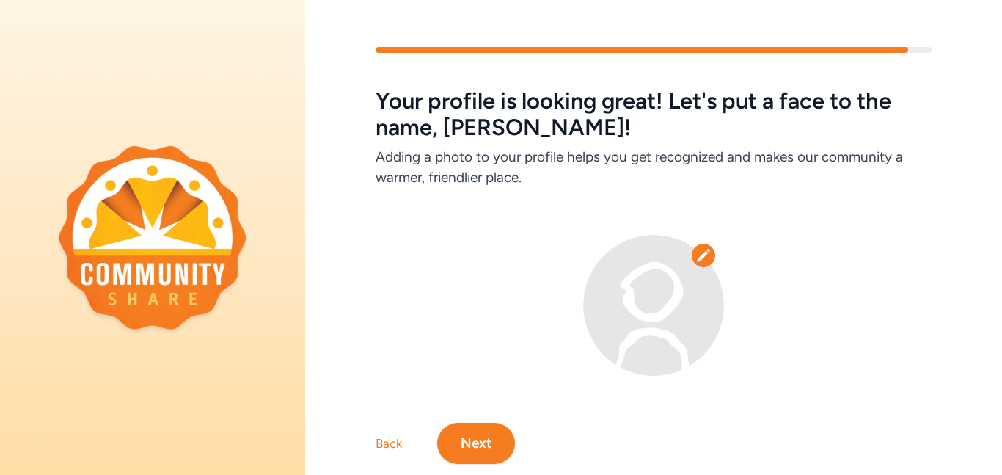
click at [701, 260] on icon at bounding box center [703, 255] width 15 height 15
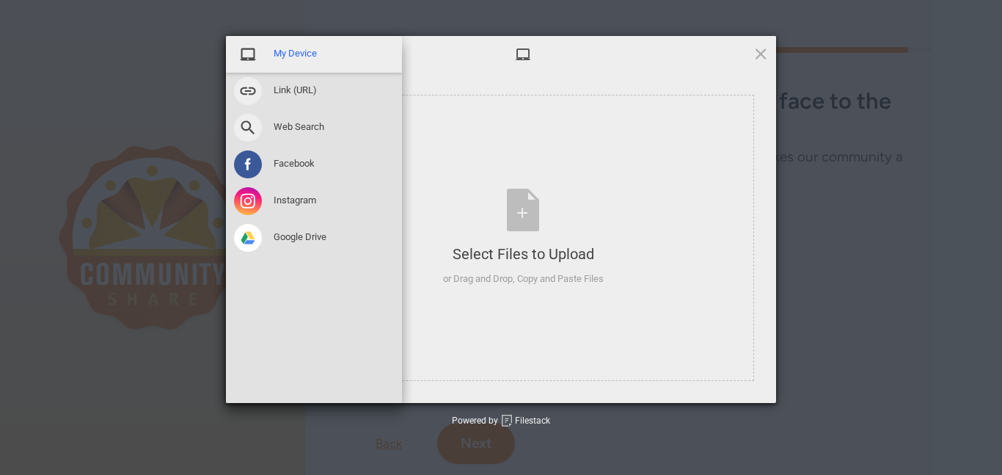
click at [304, 51] on span "My Device" at bounding box center [295, 53] width 43 height 13
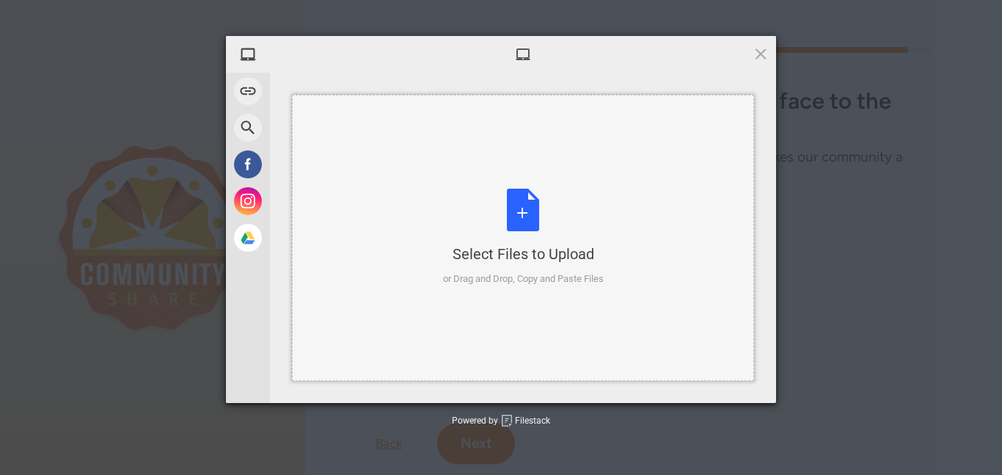
click at [525, 204] on div "Select Files to Upload or Drag and Drop, Copy and Paste Files" at bounding box center [523, 238] width 161 height 98
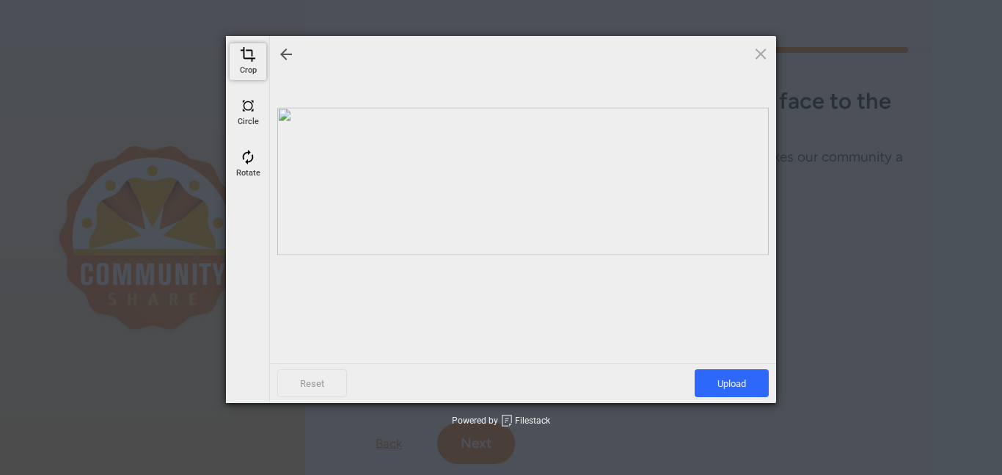
click at [253, 62] on span at bounding box center [248, 54] width 16 height 16
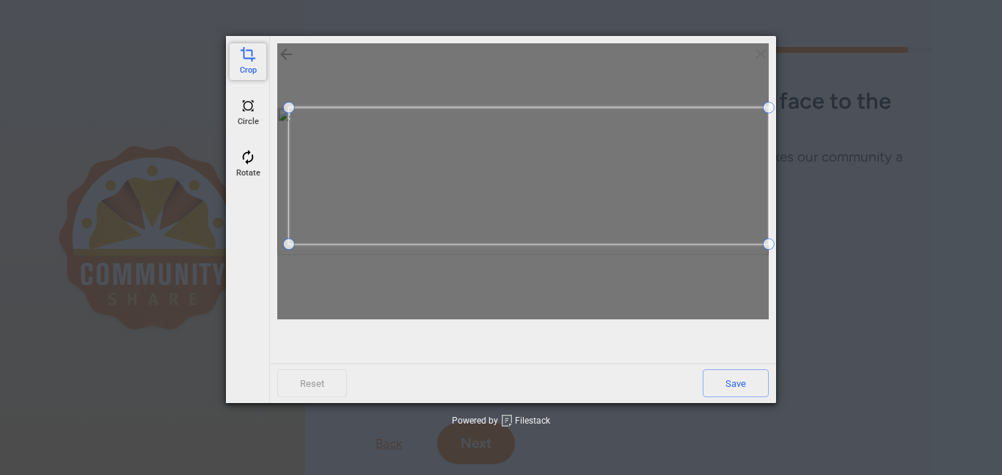
click at [289, 247] on span at bounding box center [289, 244] width 12 height 12
click at [415, 245] on span at bounding box center [417, 240] width 12 height 12
click at [415, 106] on span at bounding box center [416, 110] width 12 height 12
click at [734, 387] on span "Save" at bounding box center [736, 383] width 66 height 28
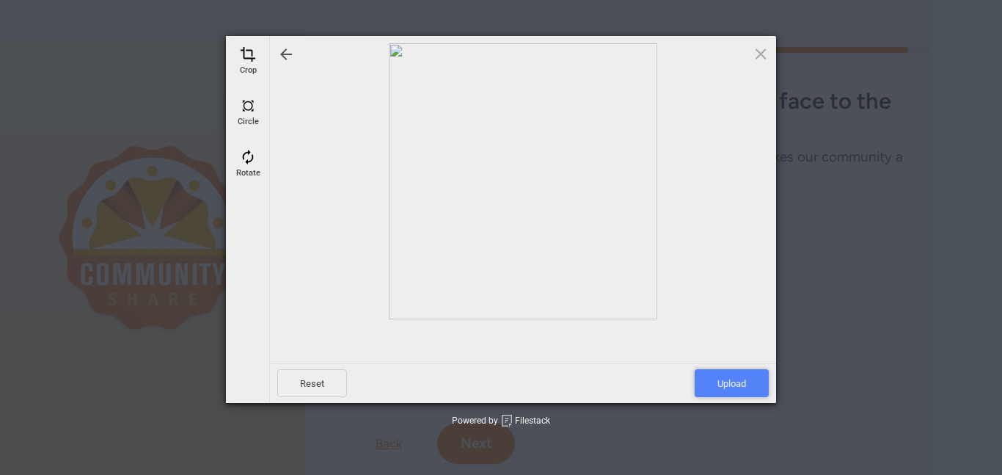
click at [733, 389] on span "Upload" at bounding box center [732, 383] width 74 height 28
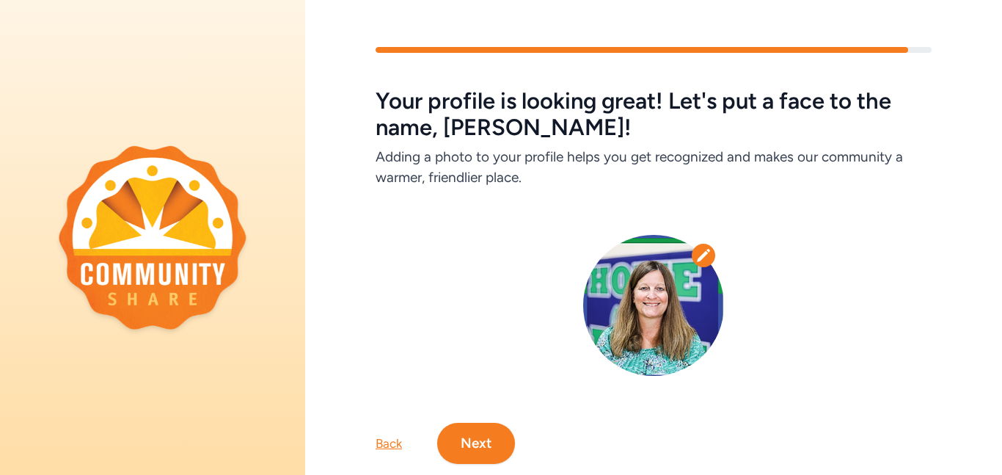
click at [488, 453] on button "Next" at bounding box center [476, 443] width 78 height 41
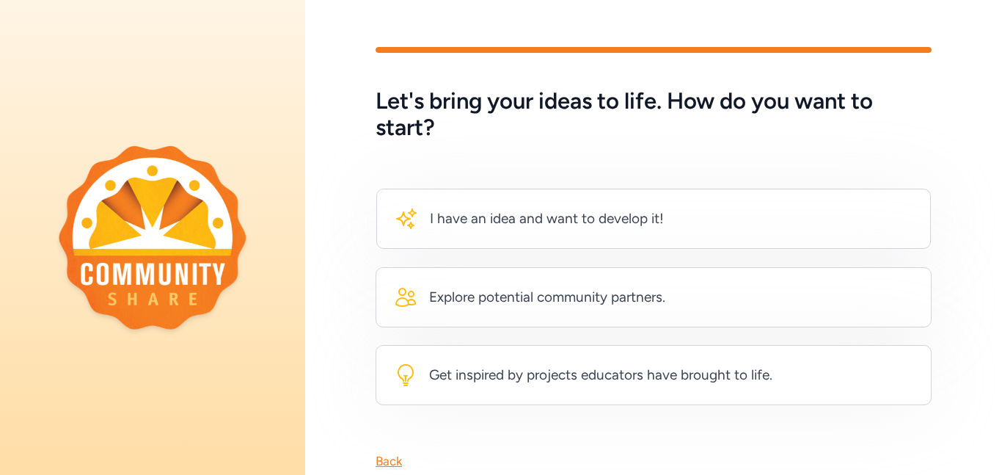
click at [717, 365] on div "Get inspired by projects educators have brought to life." at bounding box center [600, 375] width 343 height 21
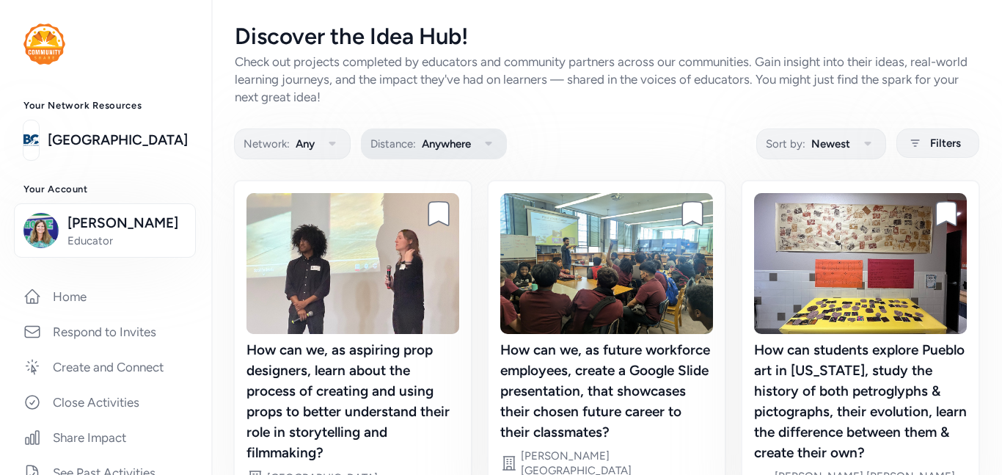
click at [495, 144] on icon "button" at bounding box center [489, 144] width 18 height 18
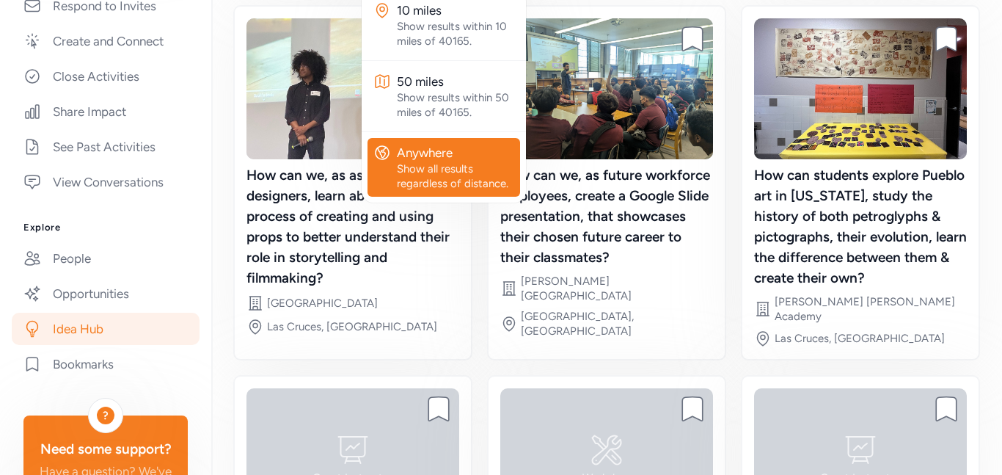
scroll to position [327, 0]
click at [83, 255] on link "People" at bounding box center [106, 257] width 188 height 32
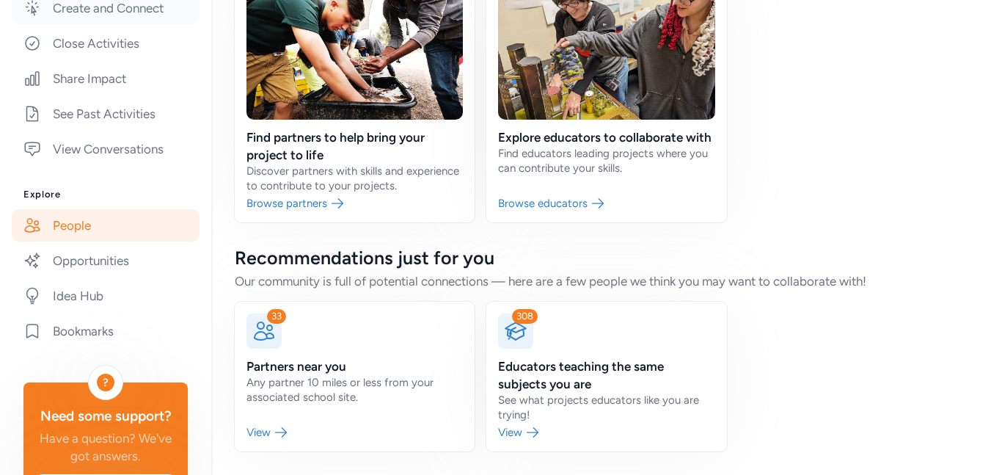
scroll to position [425, 0]
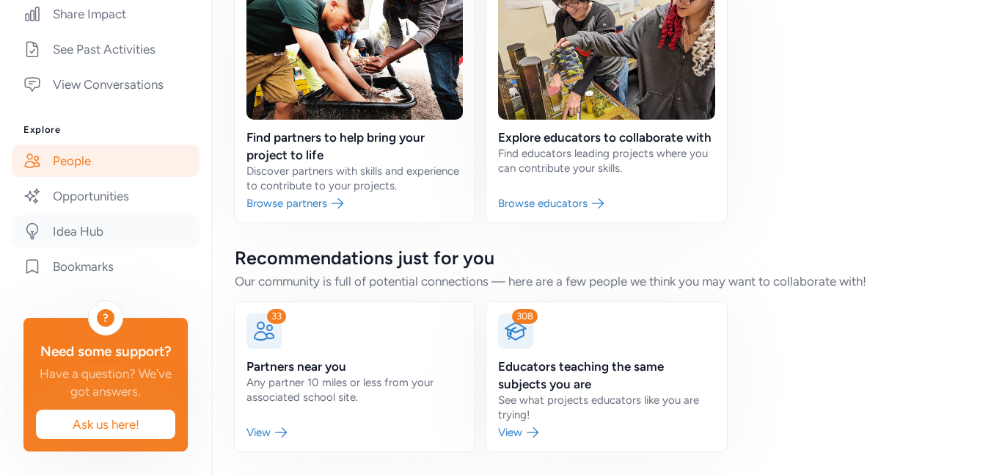
click at [81, 236] on link "Idea Hub" at bounding box center [106, 231] width 188 height 32
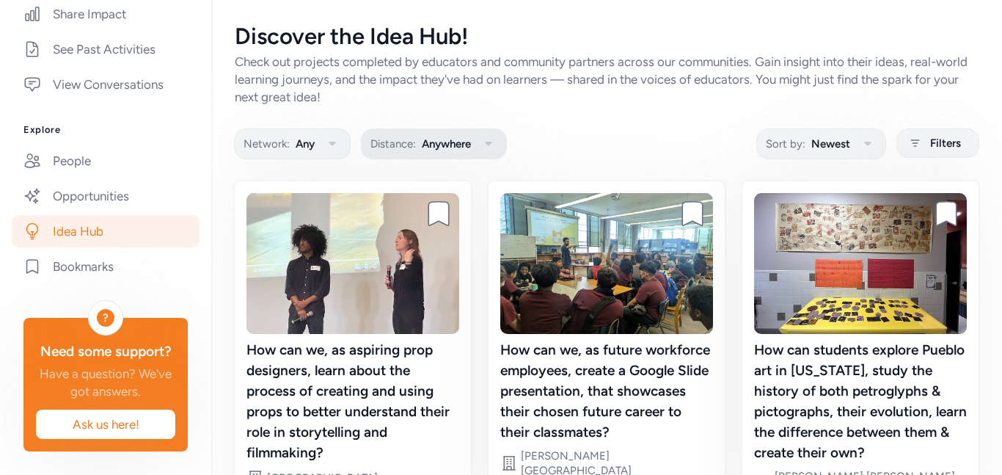
click at [492, 146] on icon "button" at bounding box center [489, 144] width 18 height 18
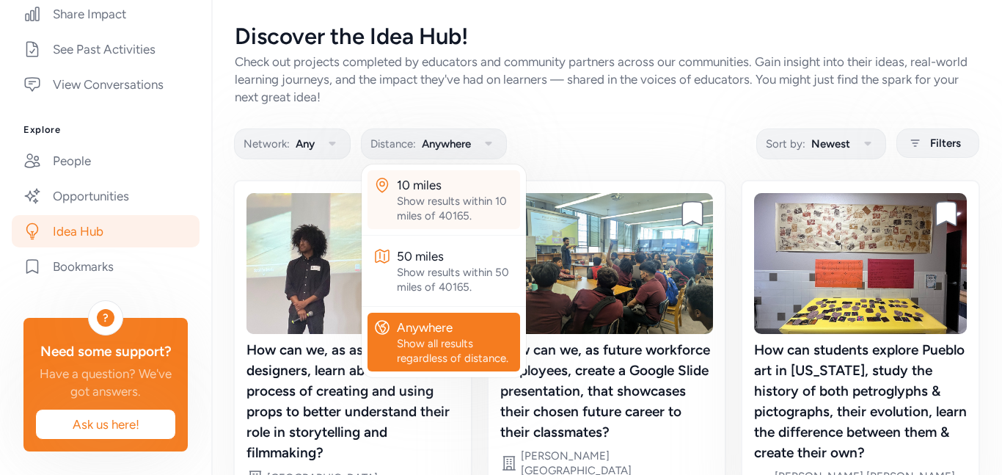
click at [460, 212] on div "Show results within 10 miles of 40165." at bounding box center [455, 208] width 117 height 29
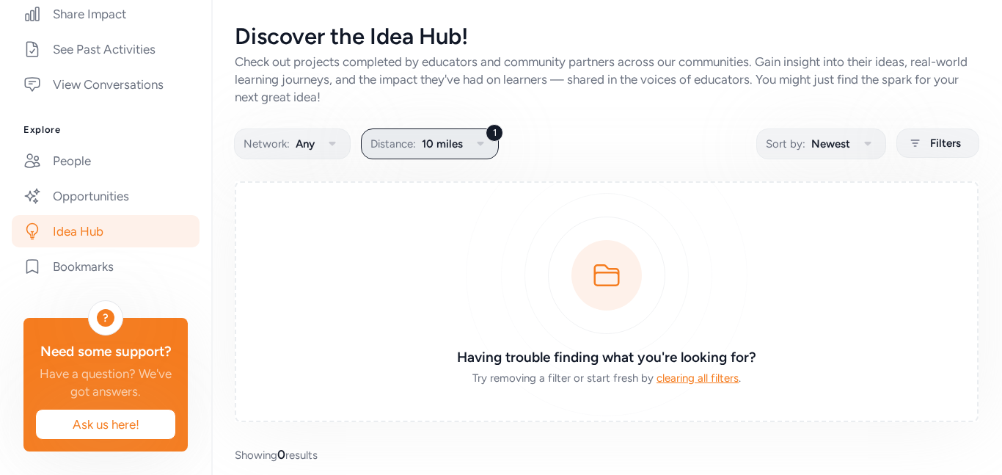
click at [452, 146] on span "10 miles" at bounding box center [442, 144] width 41 height 18
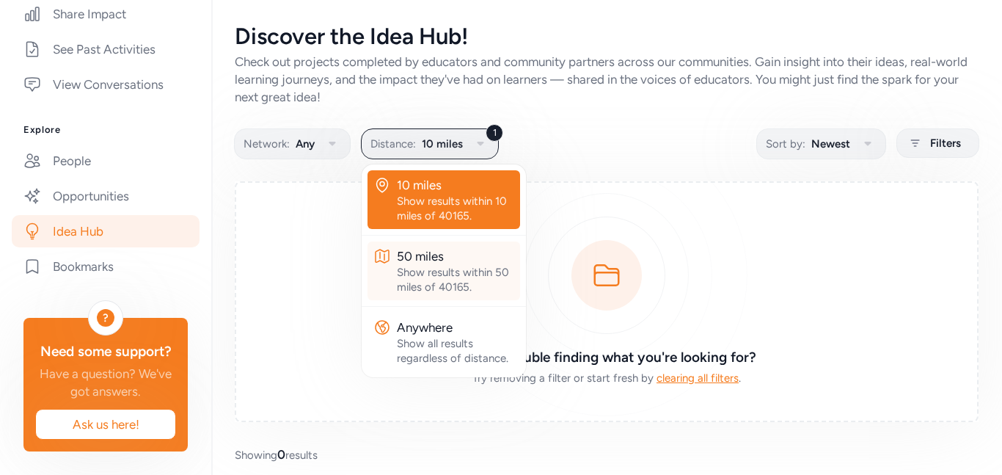
click at [434, 282] on div "Show results within 50 miles of 40165." at bounding box center [455, 279] width 117 height 29
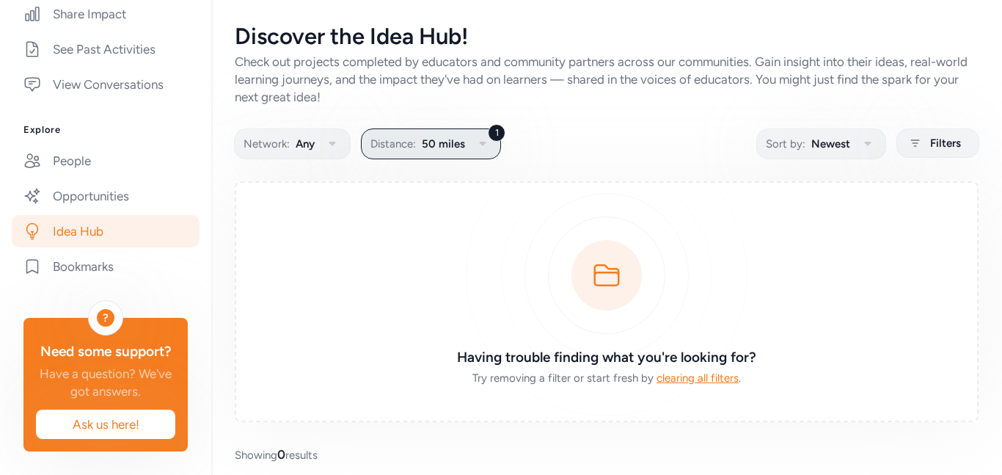
click at [482, 145] on icon "button" at bounding box center [482, 144] width 7 height 4
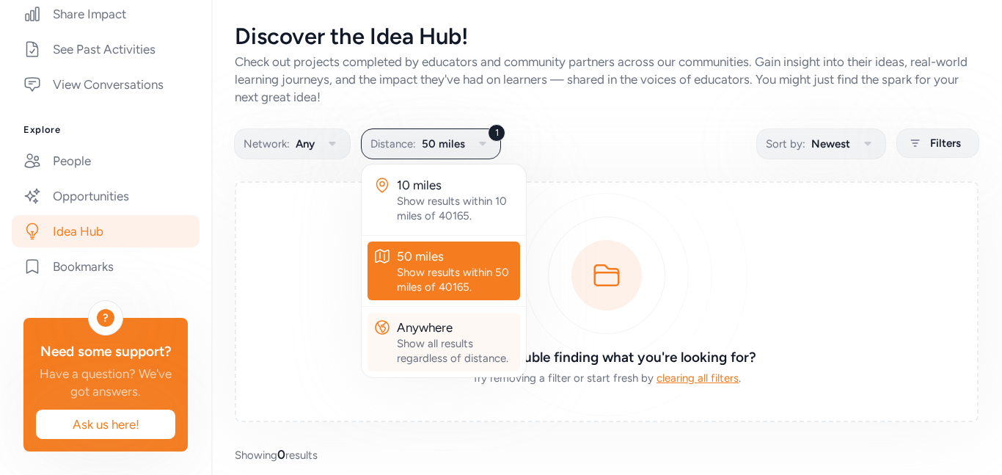
click at [431, 346] on div "Show all results regardless of distance." at bounding box center [455, 350] width 117 height 29
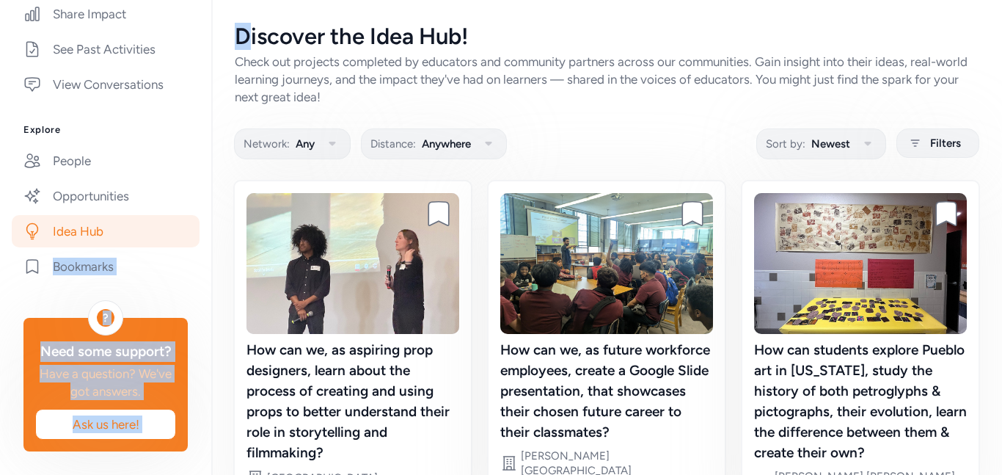
drag, startPoint x: 211, startPoint y: 246, endPoint x: 250, endPoint y: 24, distance: 225.0
click at [250, 24] on div "Your Network Resources Bullitt County Public Schools Your Account Kelli Clack E…" at bounding box center [501, 237] width 1002 height 475
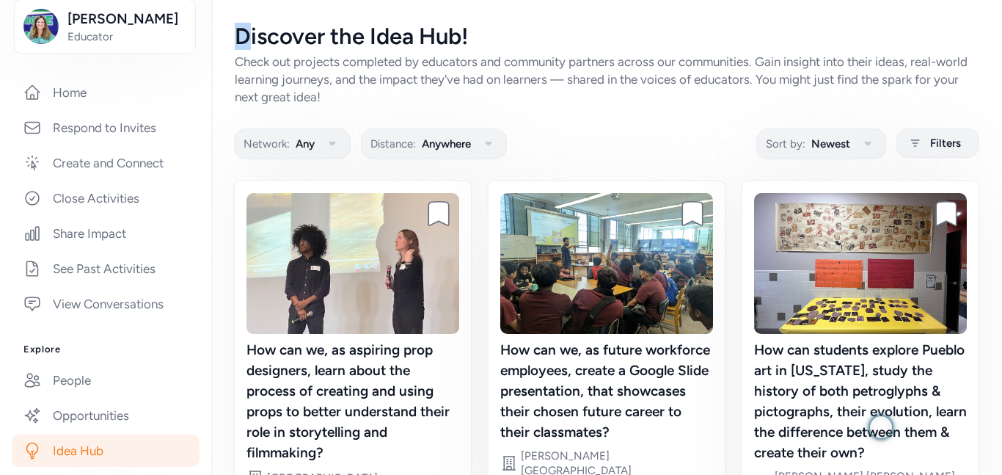
scroll to position [177, 0]
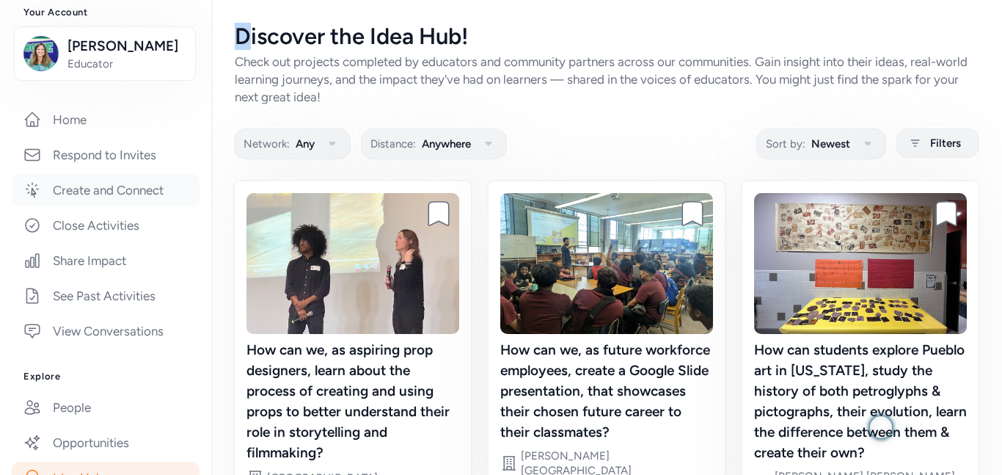
click at [123, 192] on link "Create and Connect" at bounding box center [106, 190] width 188 height 32
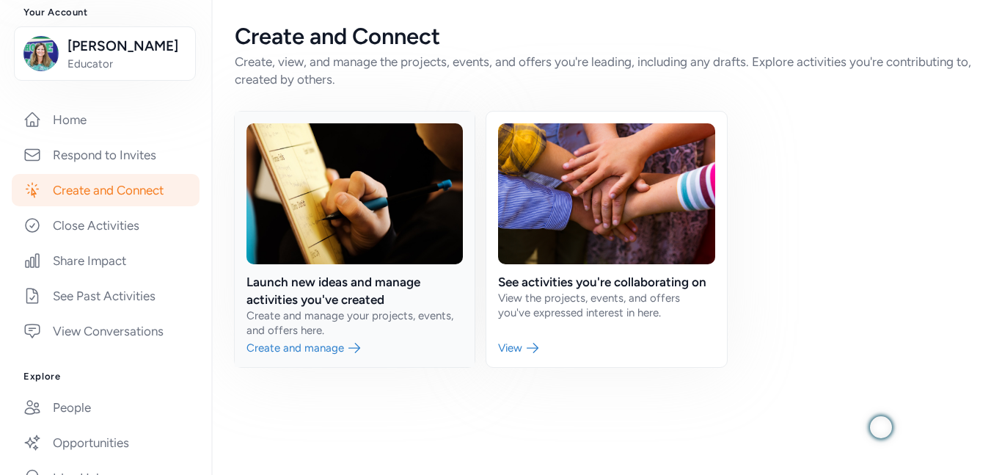
click at [354, 306] on link at bounding box center [355, 239] width 240 height 255
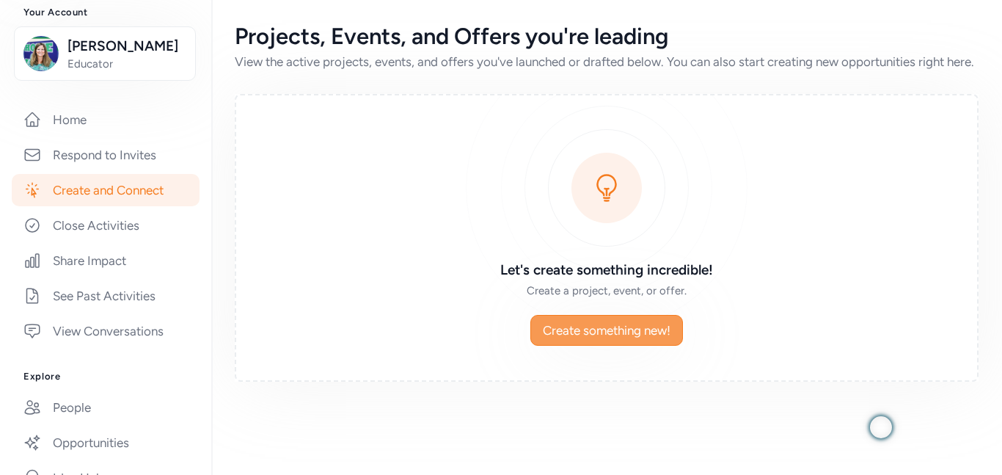
click at [601, 339] on span "Create something new!" at bounding box center [607, 330] width 128 height 18
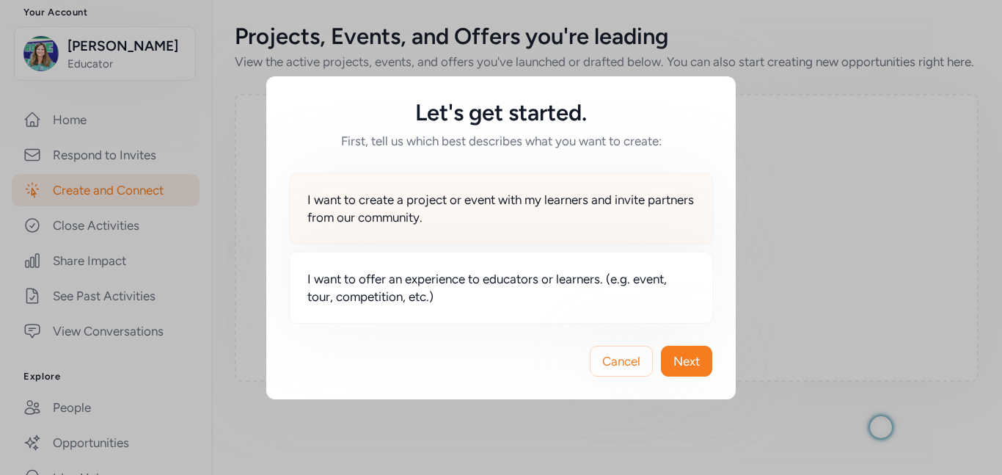
click at [415, 207] on span "I want to create a project or event with my learners and invite partners from o…" at bounding box center [500, 208] width 387 height 35
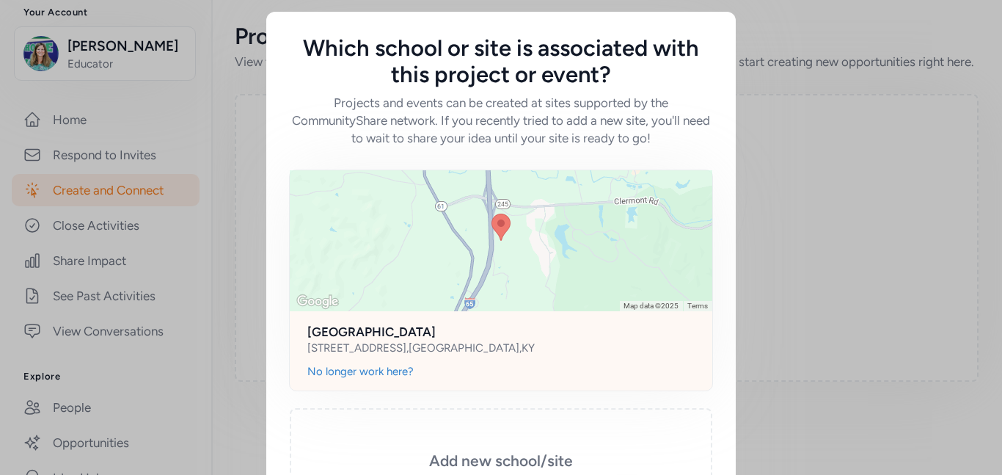
click at [539, 259] on div at bounding box center [501, 240] width 423 height 141
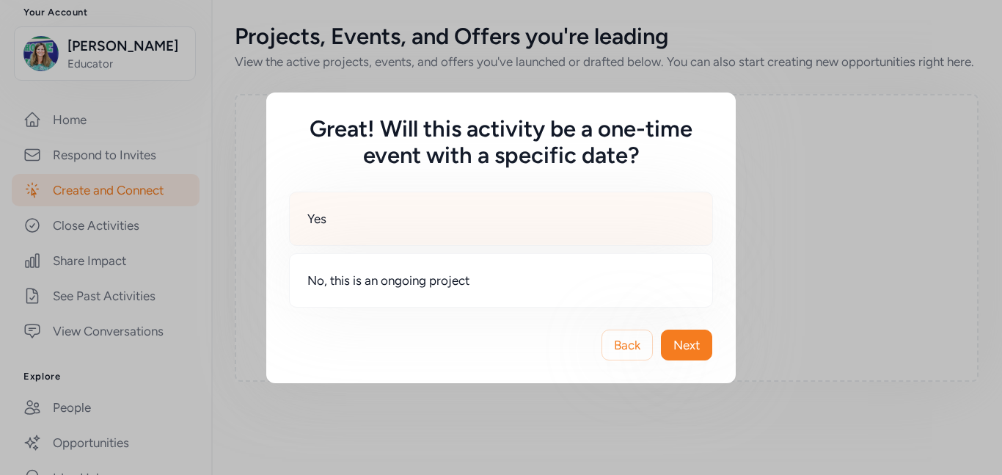
click at [334, 219] on div "Yes" at bounding box center [501, 218] width 424 height 54
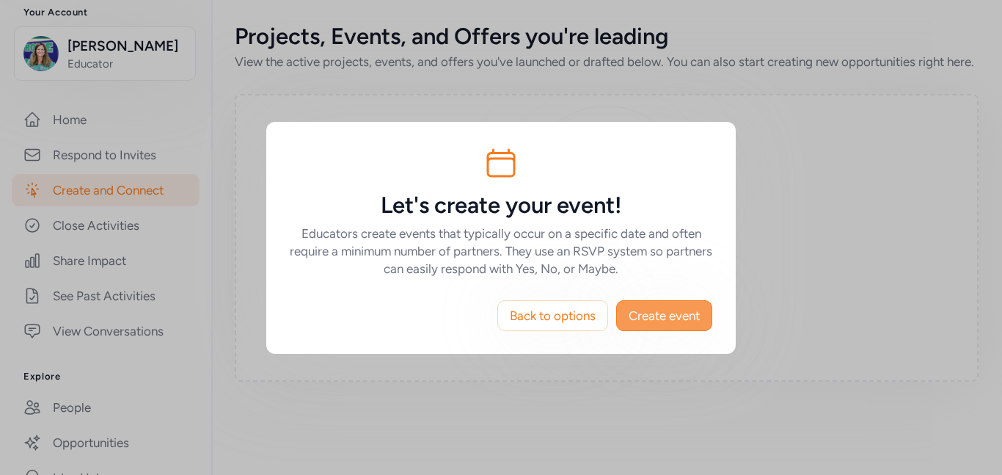
click at [654, 325] on button "Create event" at bounding box center [664, 315] width 96 height 31
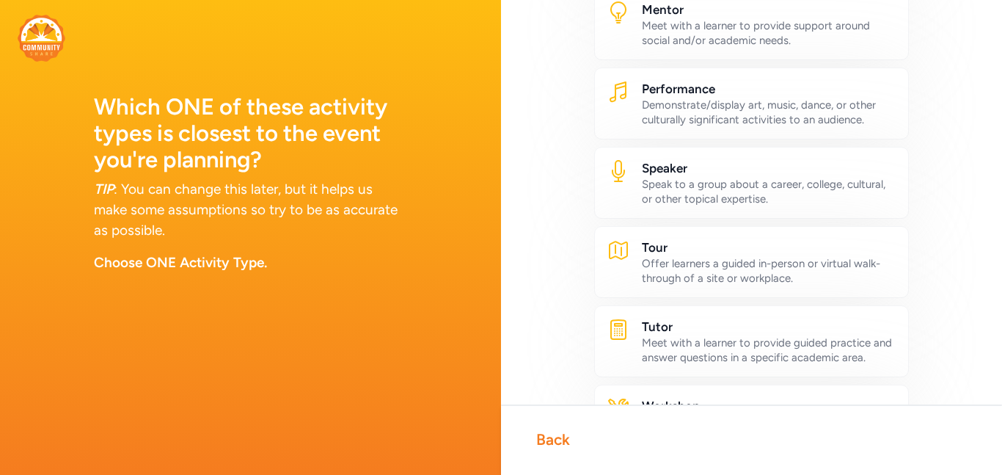
scroll to position [800, 0]
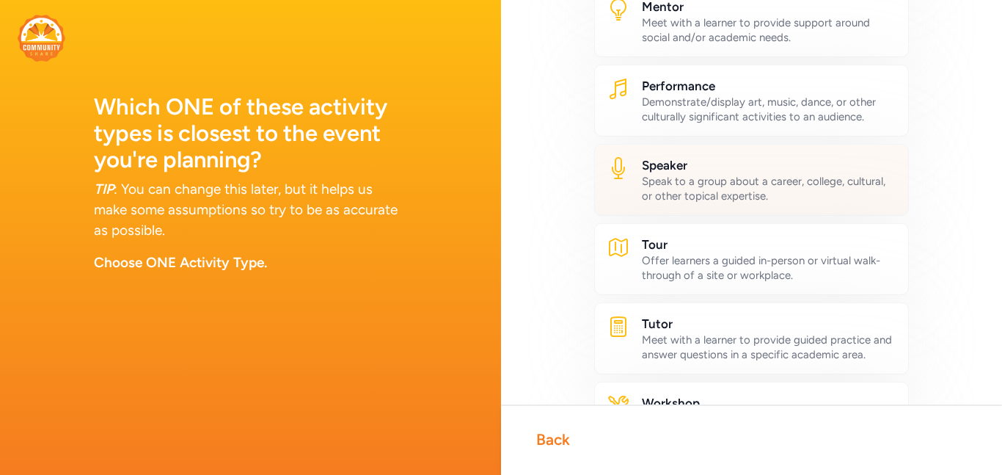
click at [755, 194] on div "Speak to a group about a career, college, cultural, or other topical expertise." at bounding box center [769, 188] width 255 height 29
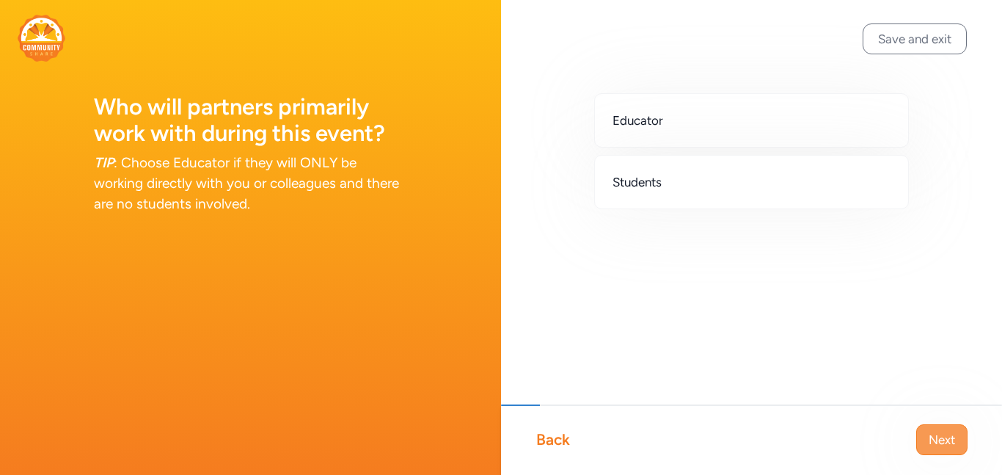
click at [940, 437] on span "Next" at bounding box center [942, 440] width 26 height 18
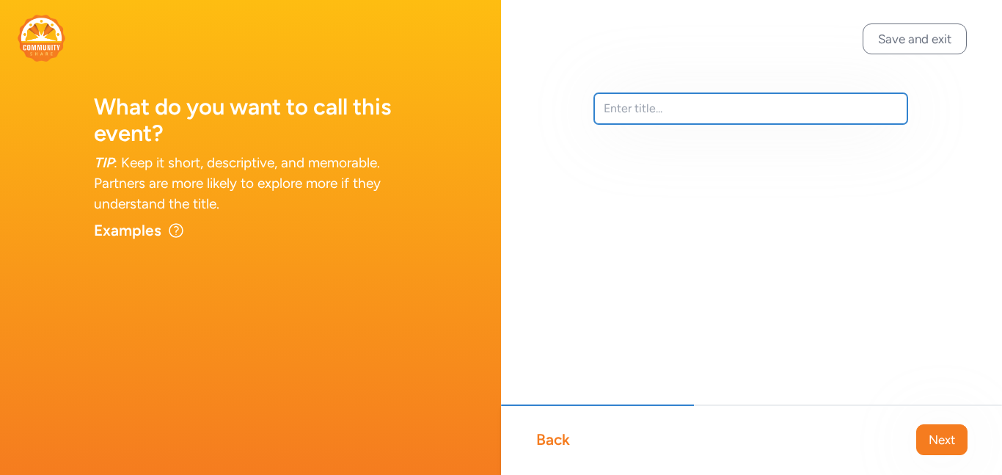
click at [648, 109] on input "text" at bounding box center [750, 108] width 313 height 31
type input "Motion"
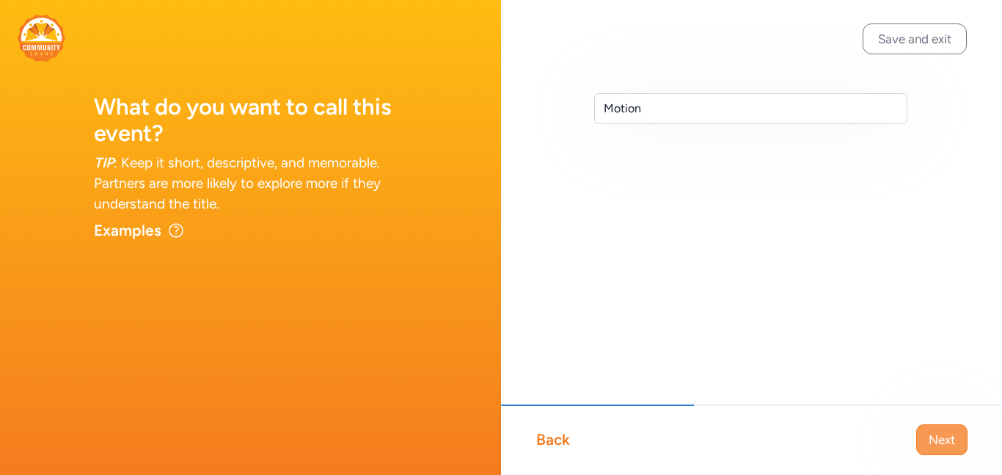
click at [947, 442] on span "Next" at bounding box center [942, 440] width 26 height 18
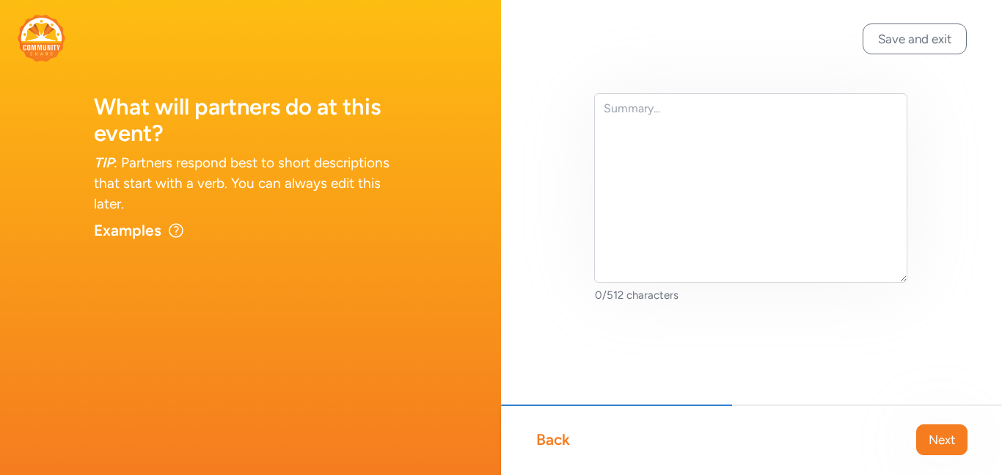
click at [533, 433] on div "Back Next" at bounding box center [751, 439] width 501 height 70
click at [544, 440] on div "Back" at bounding box center [553, 439] width 34 height 21
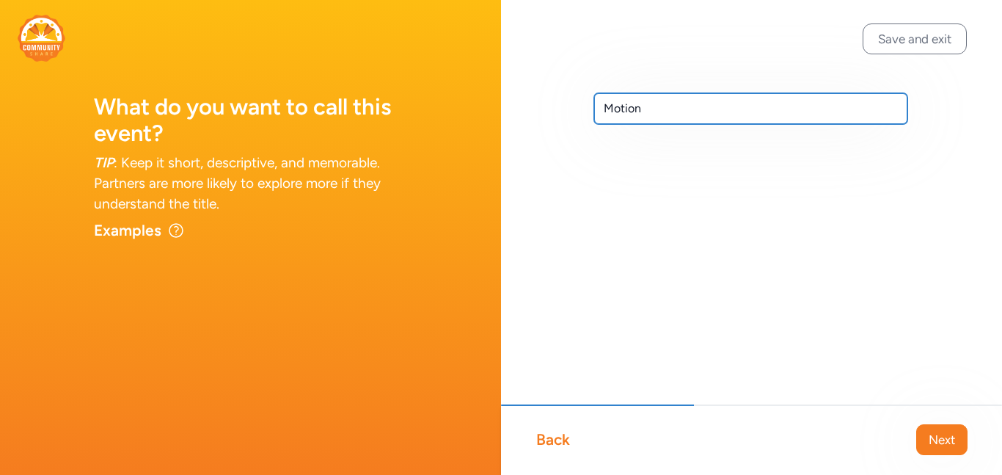
drag, startPoint x: 654, startPoint y: 109, endPoint x: 616, endPoint y: 105, distance: 38.4
click at [616, 105] on input "Motion" at bounding box center [750, 108] width 313 height 31
type input "M"
type input "solar system"
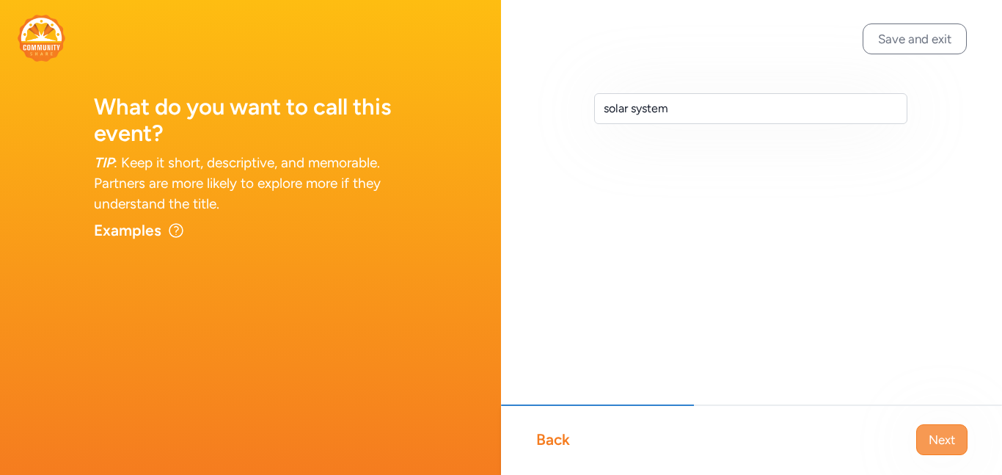
click at [941, 446] on span "Next" at bounding box center [942, 440] width 26 height 18
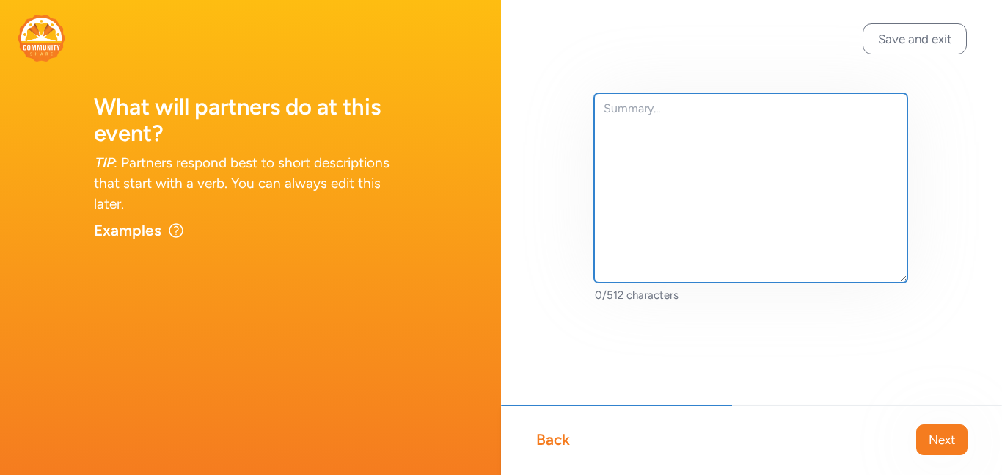
click at [657, 129] on textarea at bounding box center [750, 187] width 313 height 189
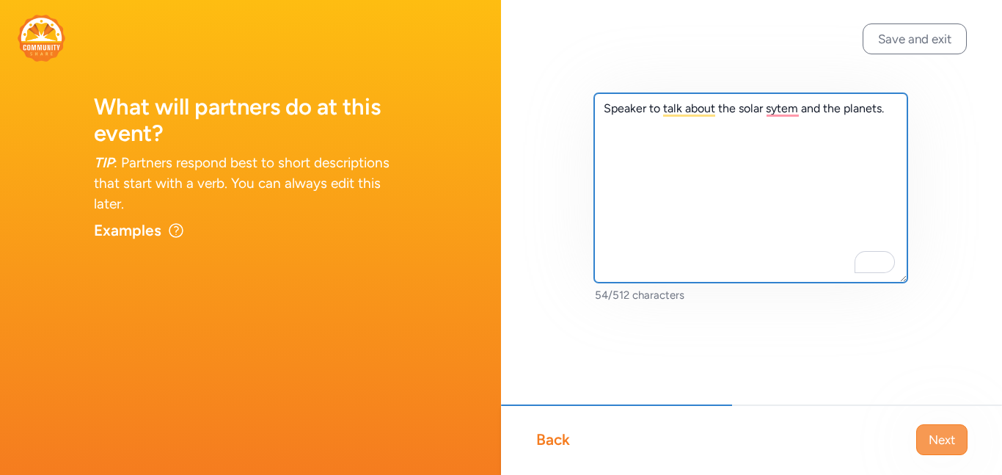
type textarea "Speaker to talk about the solar sytem and the planets."
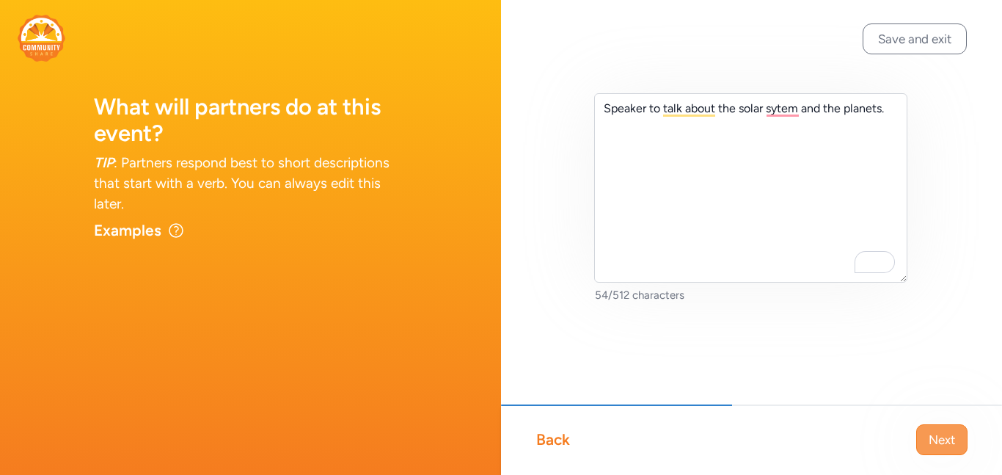
click at [942, 436] on span "Next" at bounding box center [942, 440] width 26 height 18
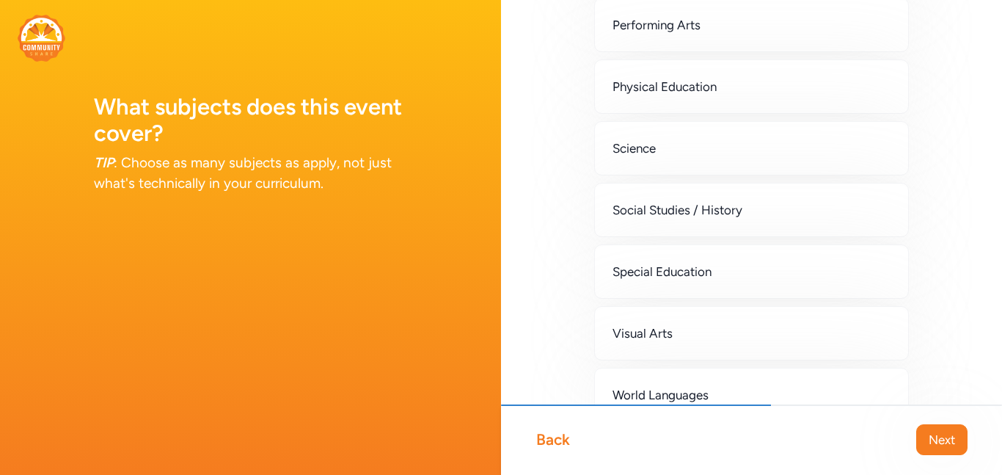
scroll to position [468, 0]
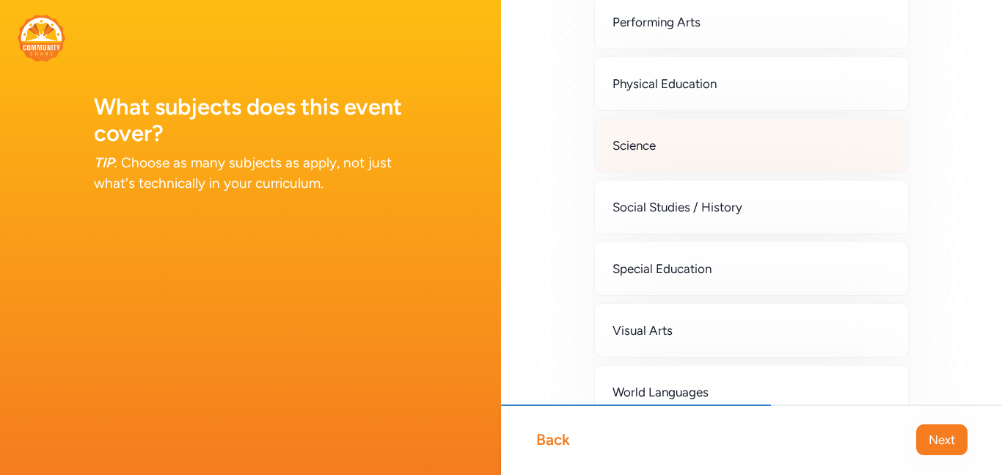
click at [685, 145] on div "Science" at bounding box center [751, 145] width 315 height 54
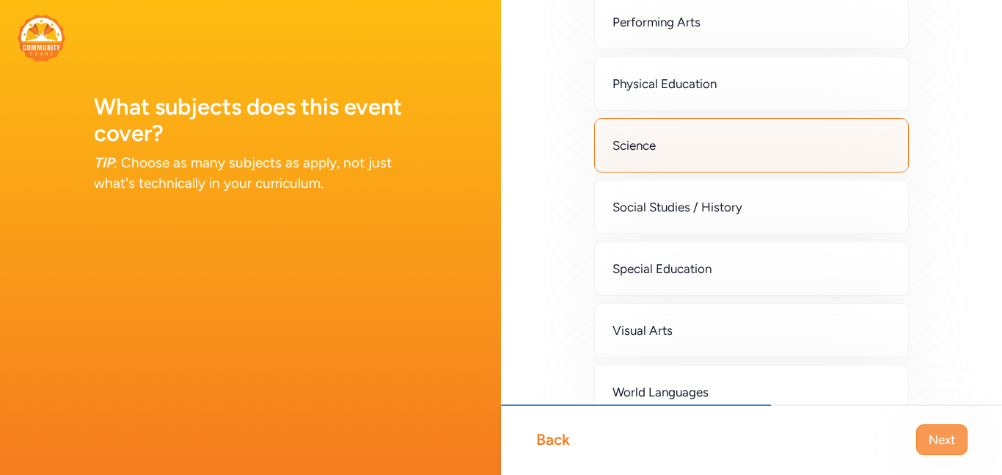
click at [943, 447] on span "Next" at bounding box center [942, 440] width 26 height 18
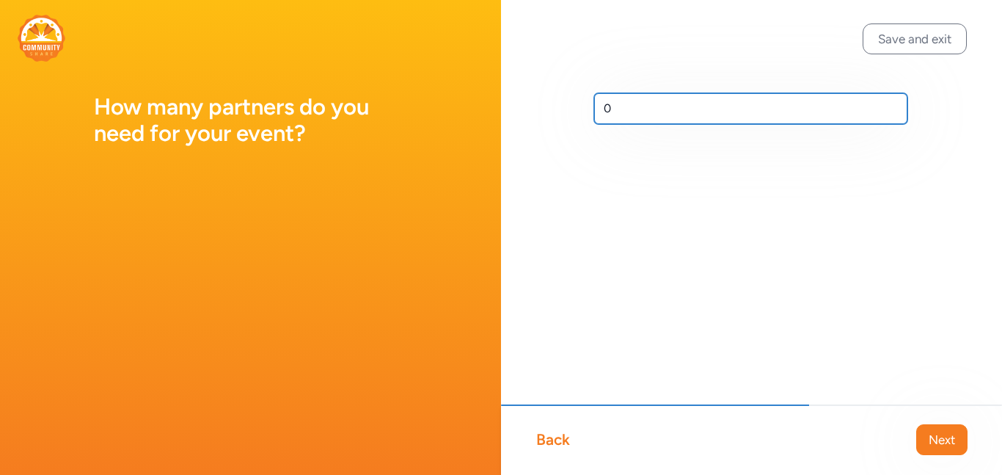
click at [629, 108] on input "0" at bounding box center [750, 108] width 313 height 31
type input "1"
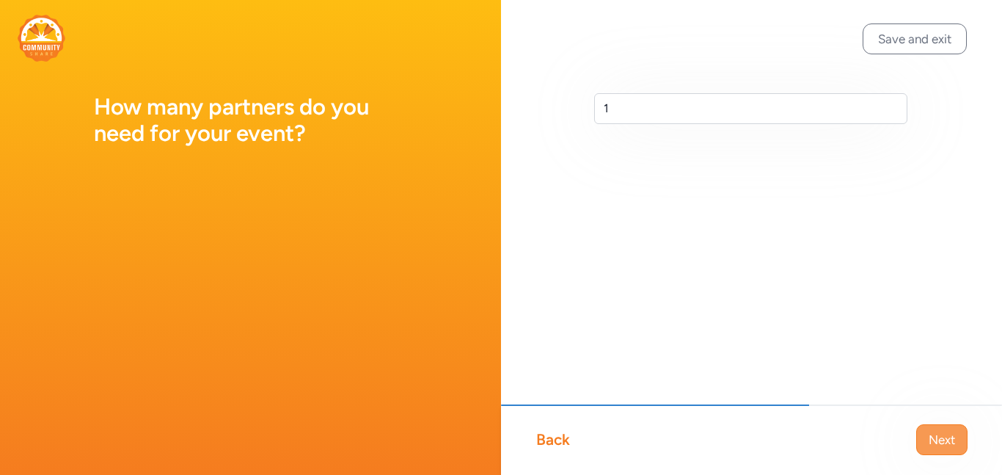
click at [932, 445] on span "Next" at bounding box center [942, 440] width 26 height 18
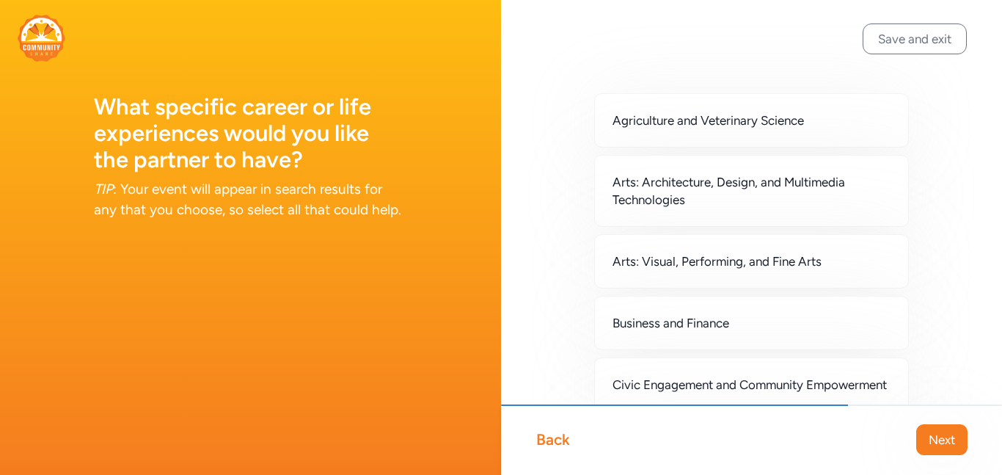
click at [45, 41] on img at bounding box center [42, 38] width 48 height 47
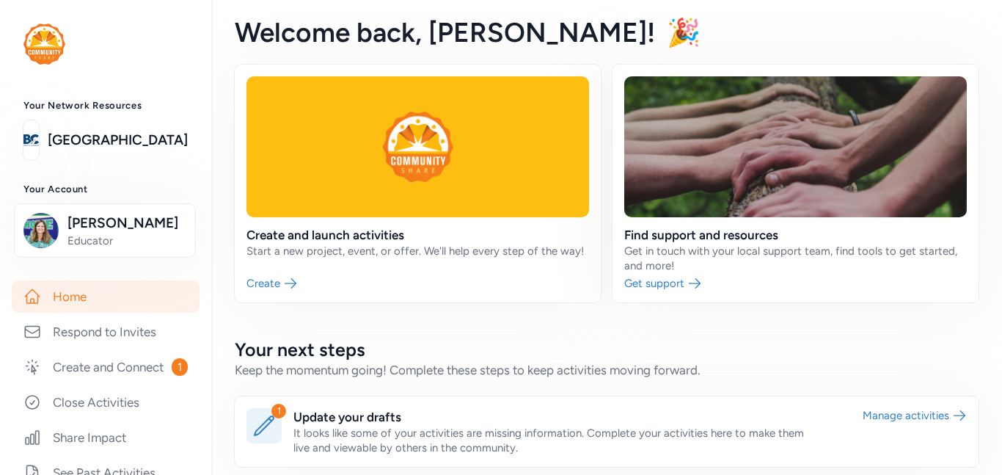
scroll to position [425, 0]
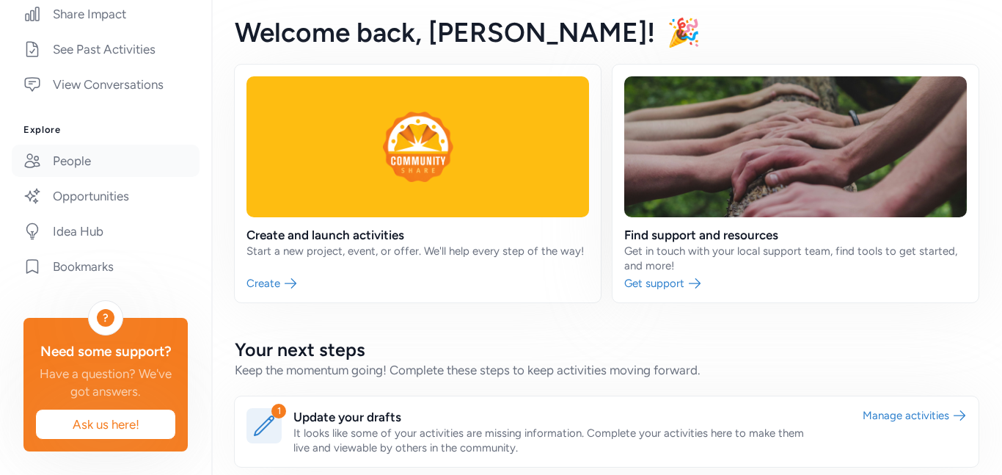
click at [79, 162] on link "People" at bounding box center [106, 161] width 188 height 32
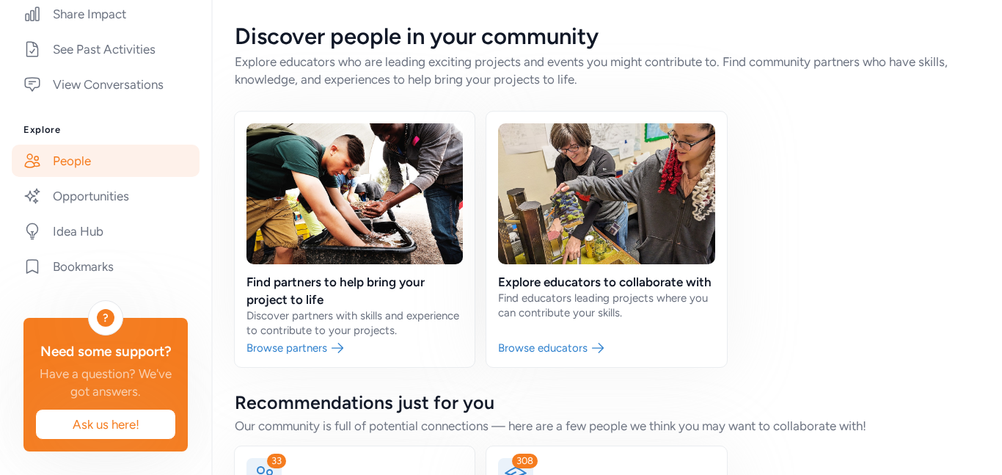
scroll to position [145, 0]
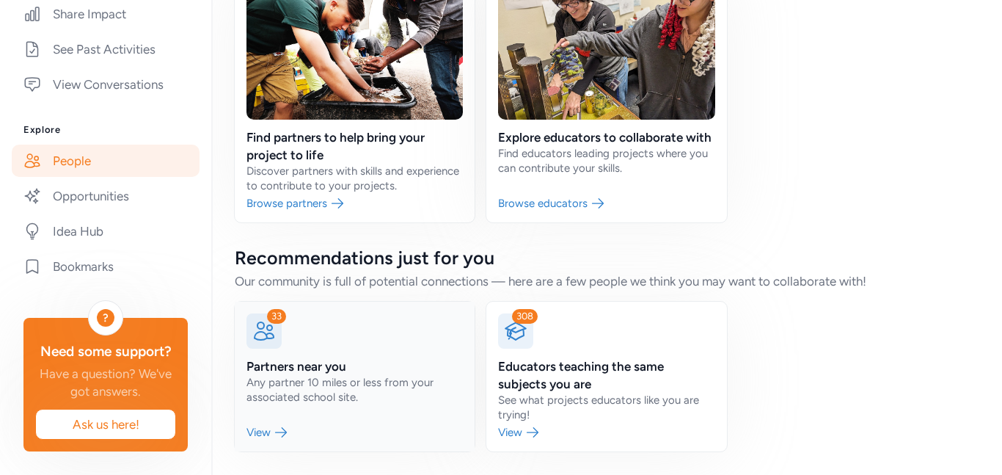
click at [296, 371] on link at bounding box center [355, 377] width 240 height 150
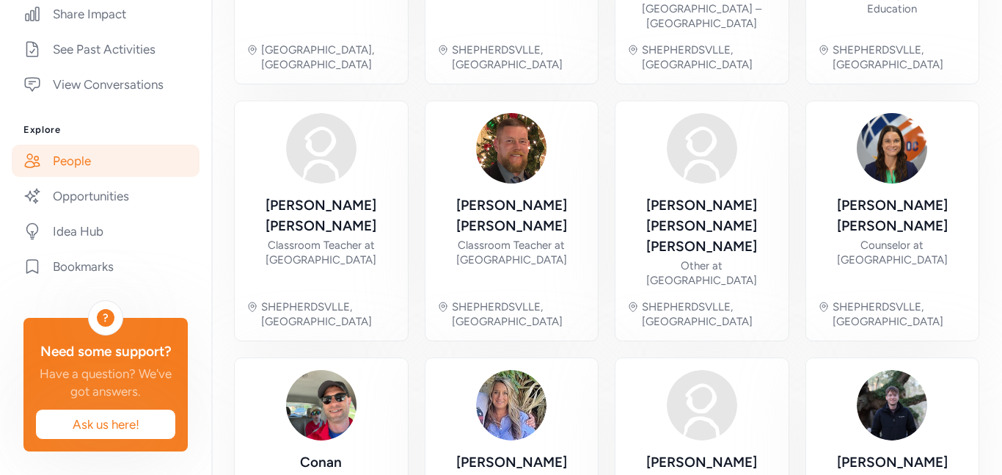
scroll to position [594, 0]
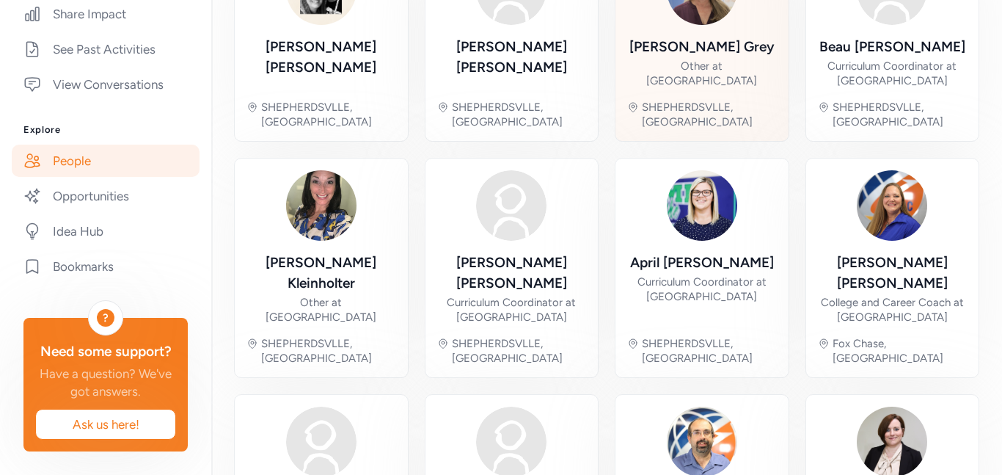
scroll to position [624, 0]
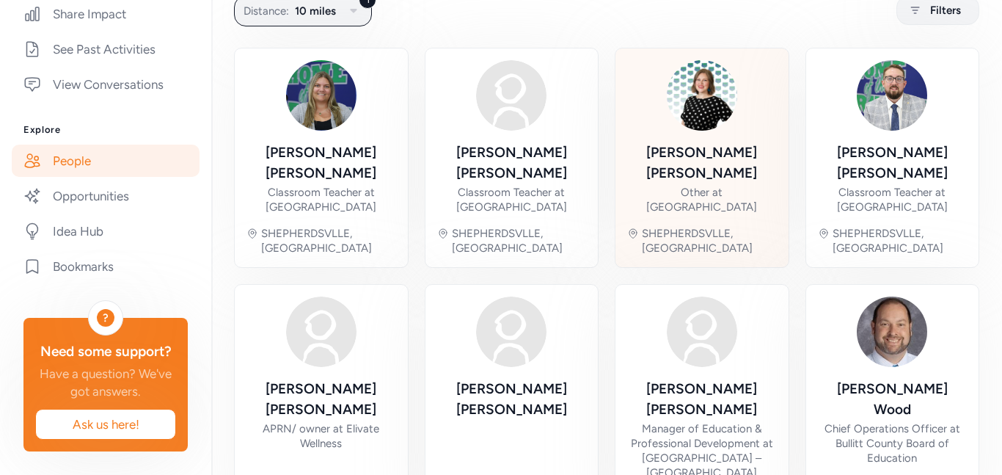
scroll to position [112, 0]
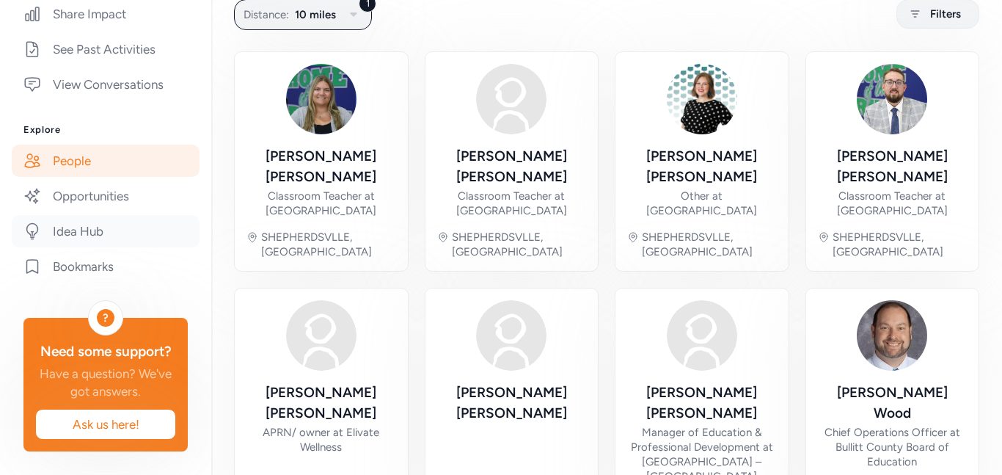
click at [81, 236] on link "Idea Hub" at bounding box center [106, 231] width 188 height 32
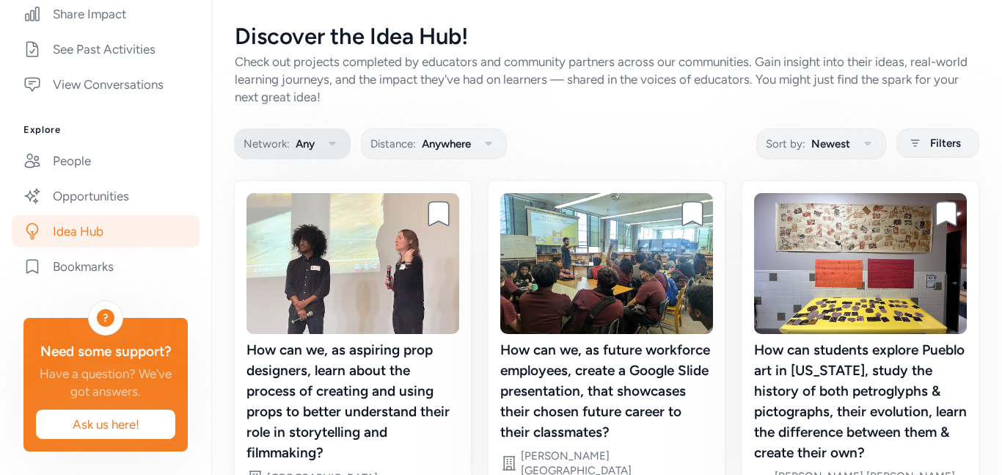
click at [326, 147] on icon "button" at bounding box center [333, 144] width 18 height 18
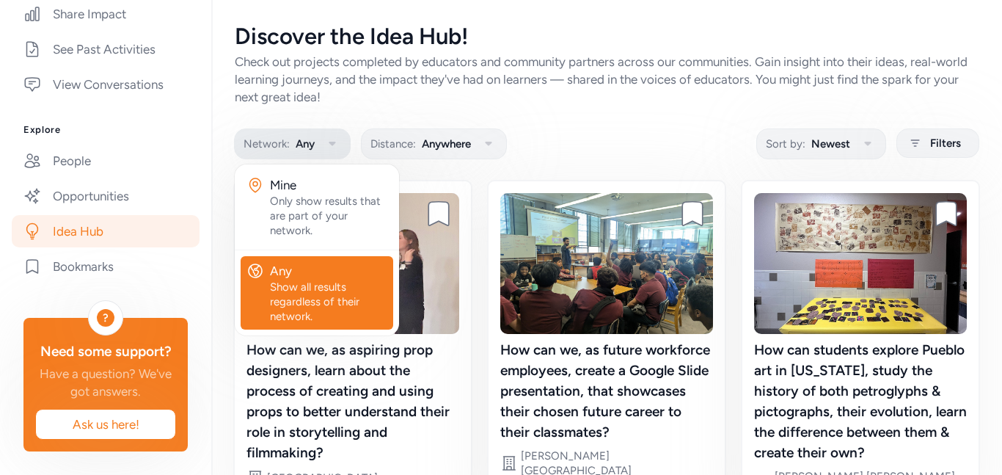
click at [326, 147] on icon "button" at bounding box center [333, 144] width 18 height 18
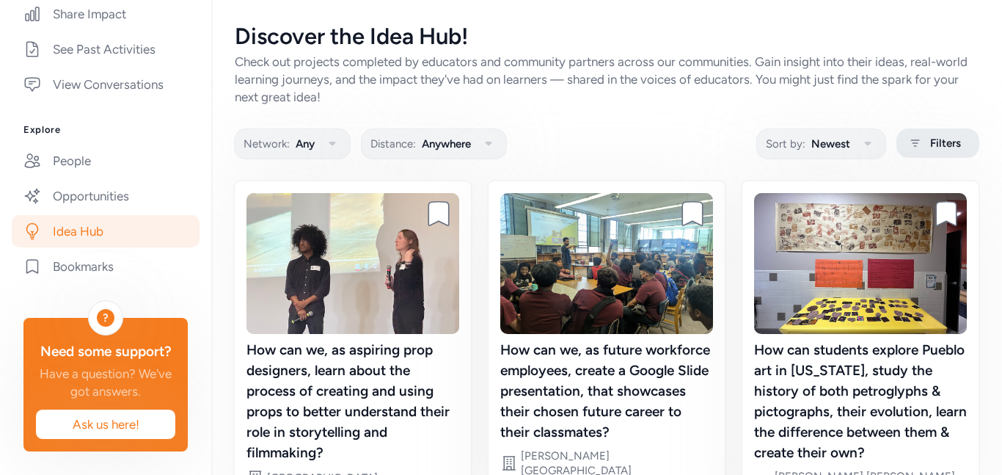
click at [931, 142] on span "Filters" at bounding box center [945, 143] width 31 height 18
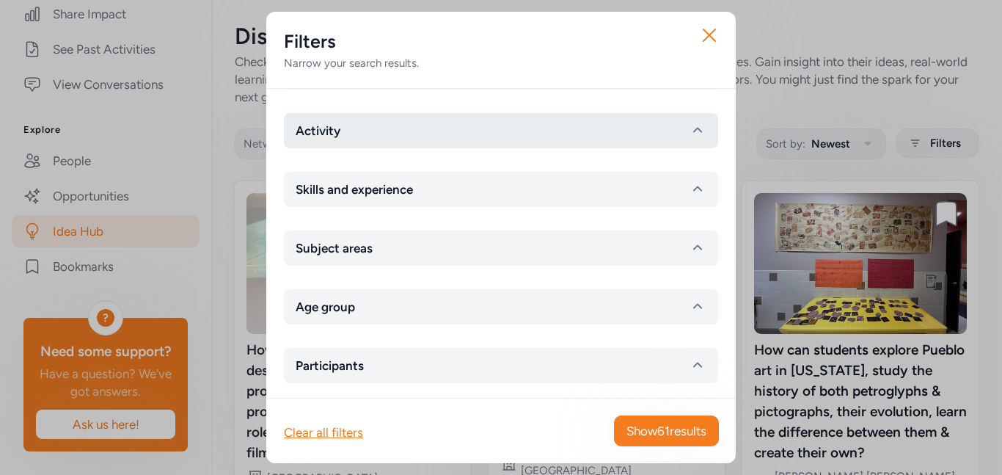
scroll to position [67, 0]
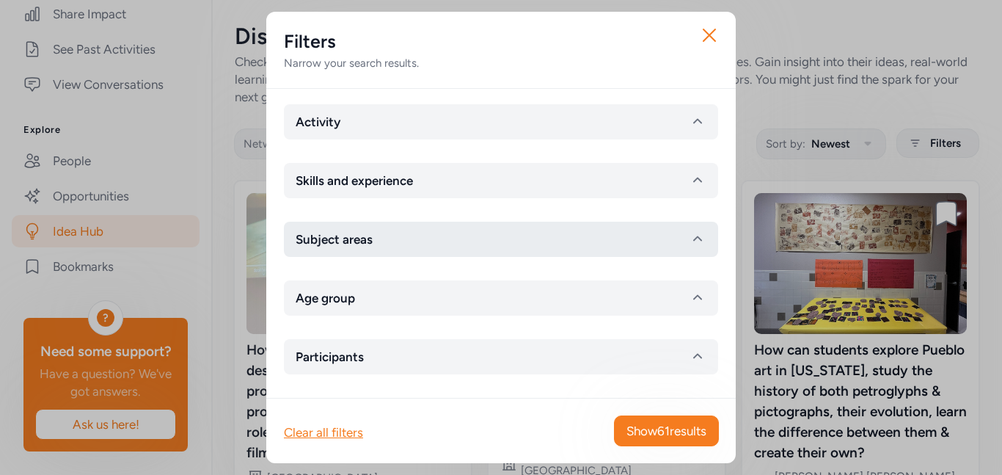
click at [517, 238] on button "Subject areas" at bounding box center [501, 239] width 434 height 35
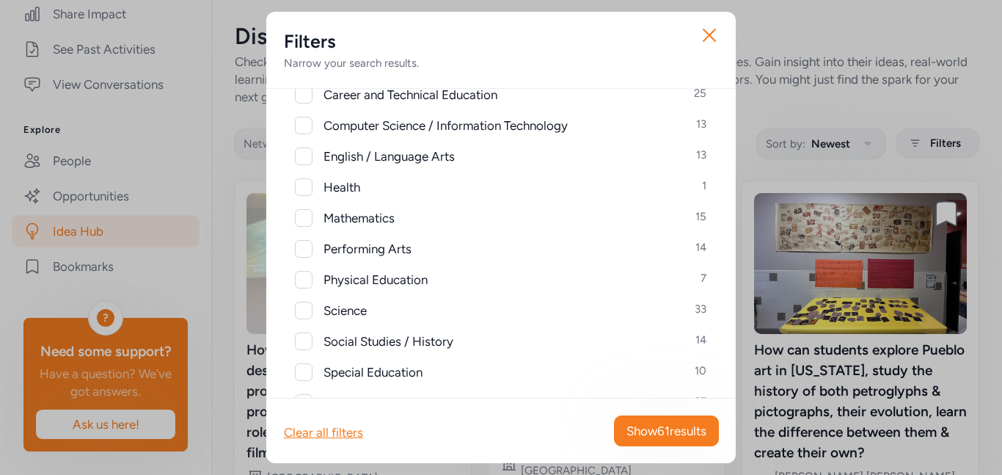
scroll to position [286, 0]
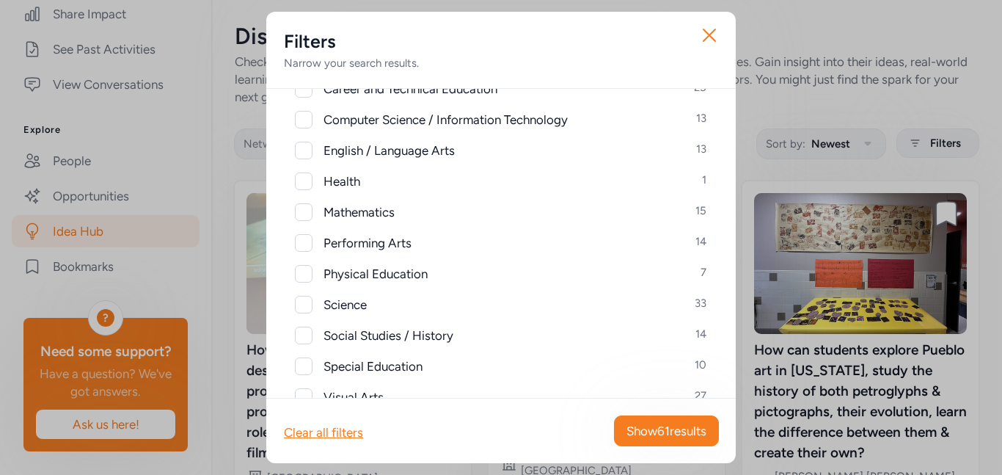
click at [309, 306] on div at bounding box center [304, 305] width 18 height 18
checkbox input "true"
click at [650, 432] on span "Show 33 results" at bounding box center [666, 431] width 81 height 18
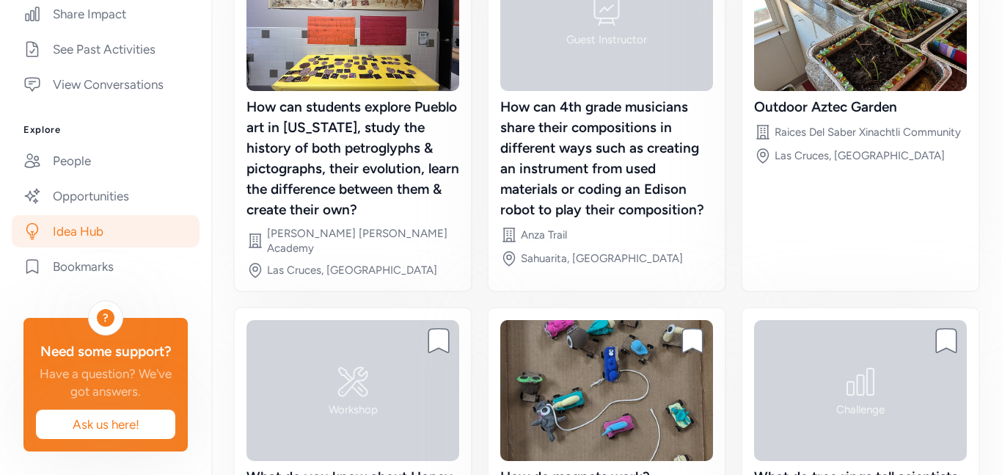
scroll to position [420, 0]
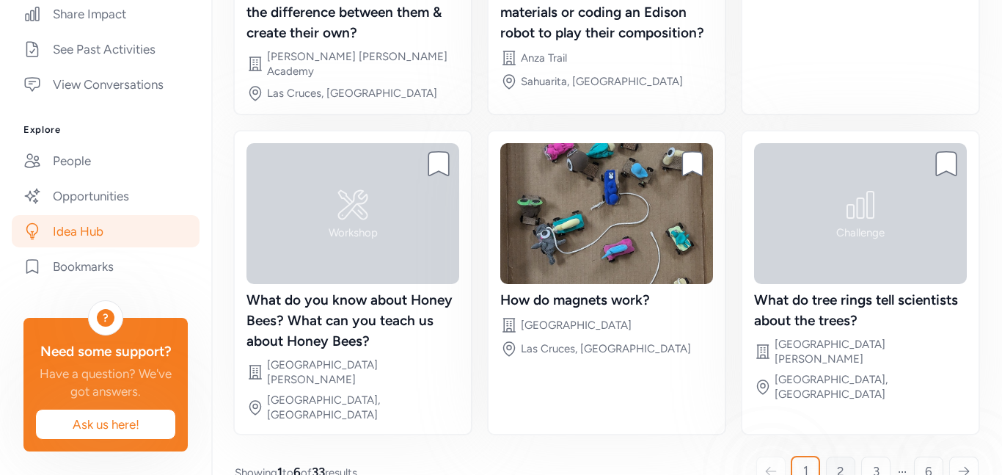
click at [843, 462] on span "2" at bounding box center [840, 471] width 7 height 18
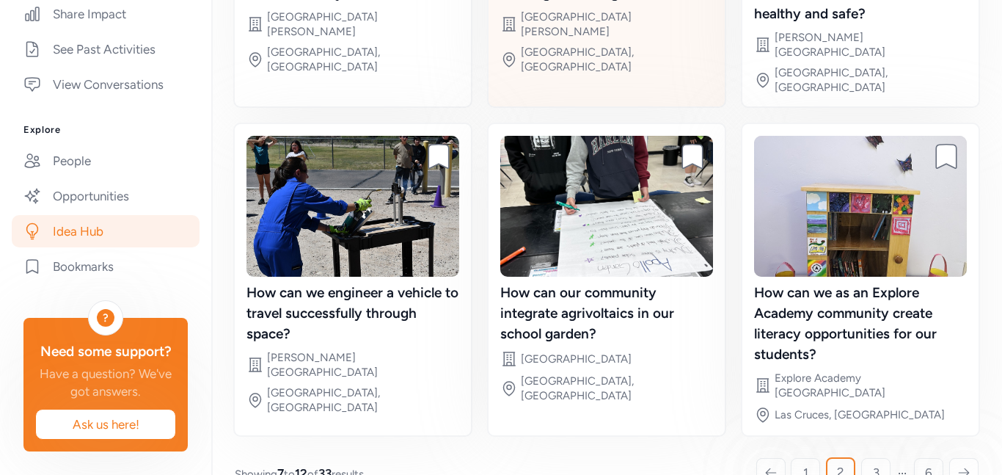
scroll to position [440, 0]
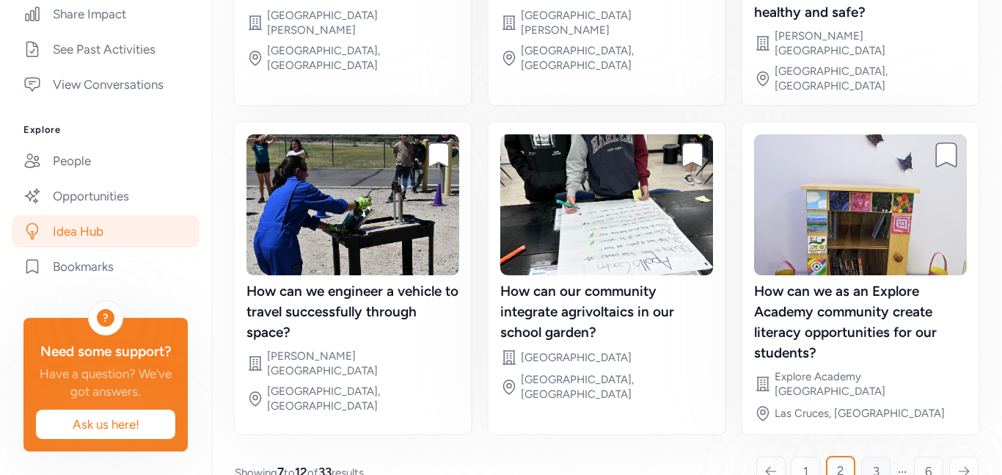
click at [877, 462] on span "3" at bounding box center [876, 471] width 7 height 18
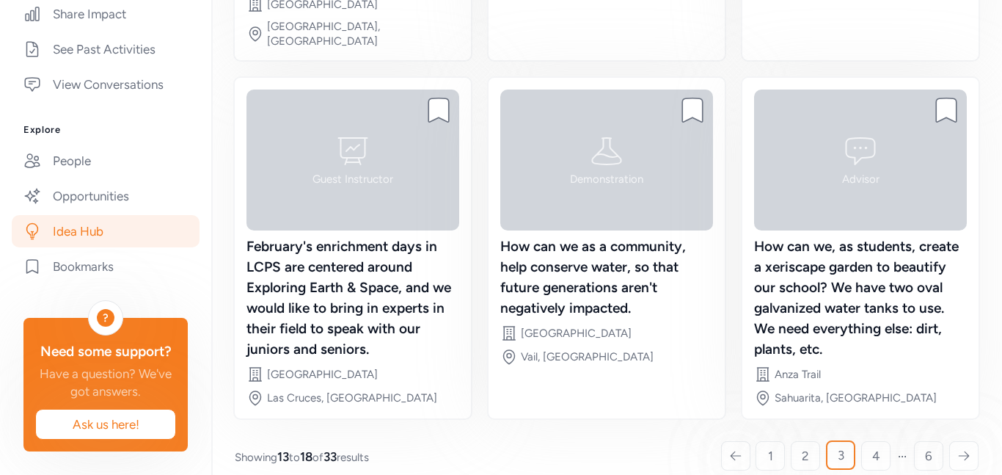
scroll to position [481, 0]
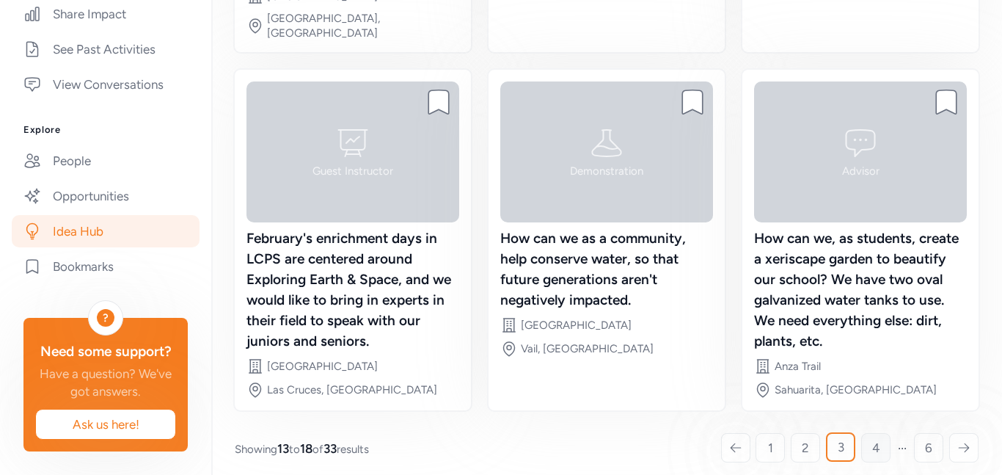
click at [877, 439] on span "4" at bounding box center [876, 448] width 8 height 18
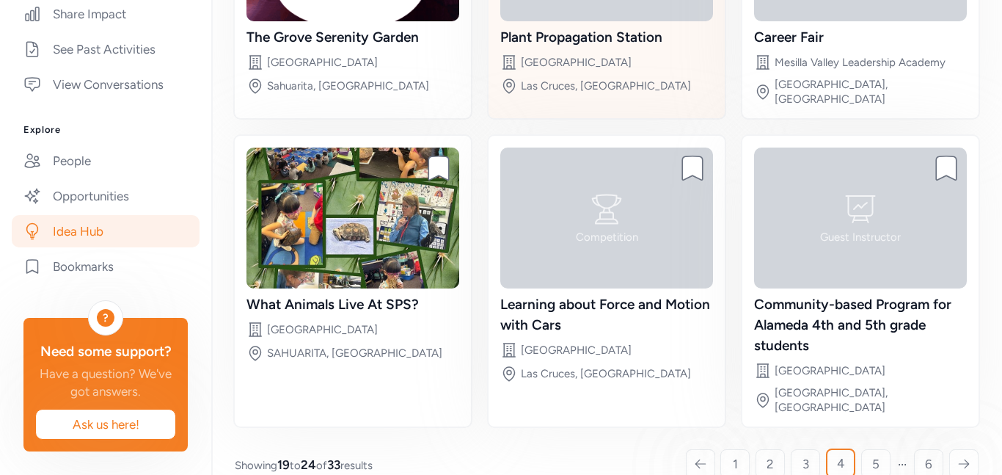
scroll to position [317, 0]
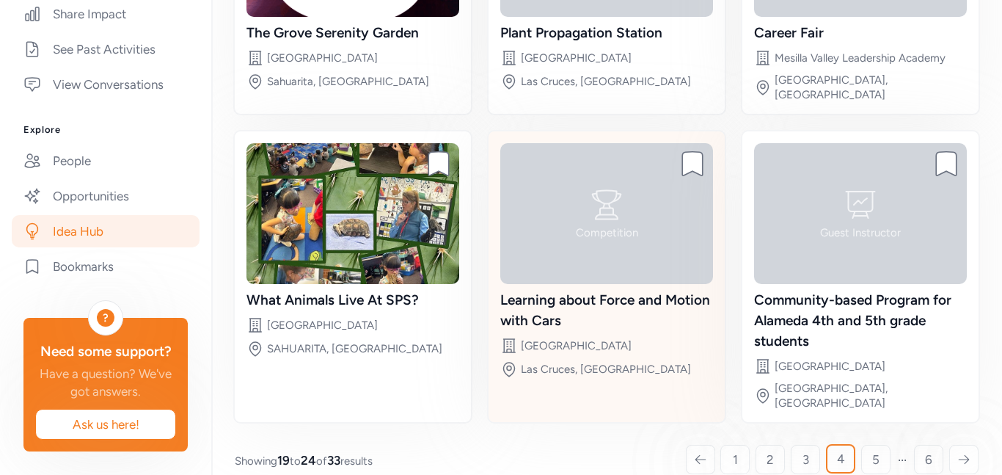
click at [624, 229] on div "Competition" at bounding box center [606, 213] width 213 height 141
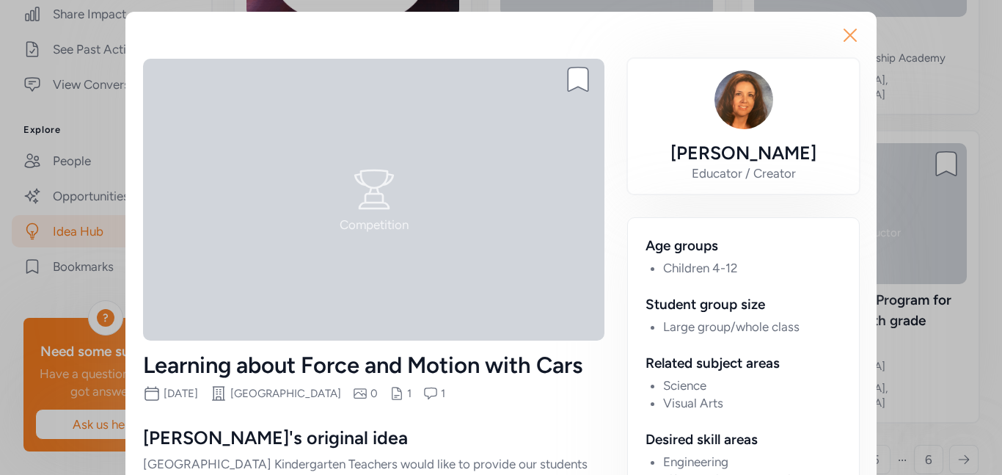
click at [847, 32] on icon "button" at bounding box center [850, 35] width 12 height 12
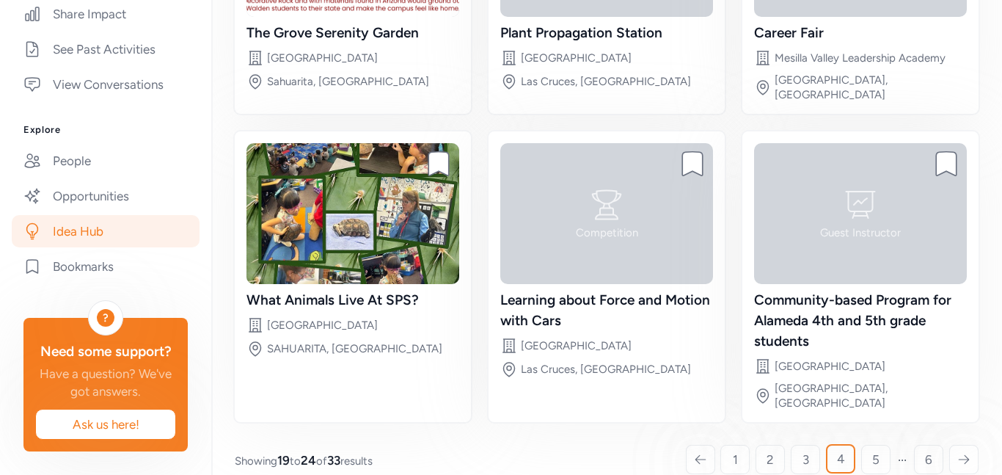
click at [873, 437] on div at bounding box center [881, 427] width 22 height 22
click at [872, 436] on div at bounding box center [881, 427] width 22 height 22
click at [873, 437] on div at bounding box center [881, 427] width 22 height 22
click at [871, 434] on div at bounding box center [881, 427] width 22 height 22
click at [872, 437] on div at bounding box center [881, 427] width 22 height 22
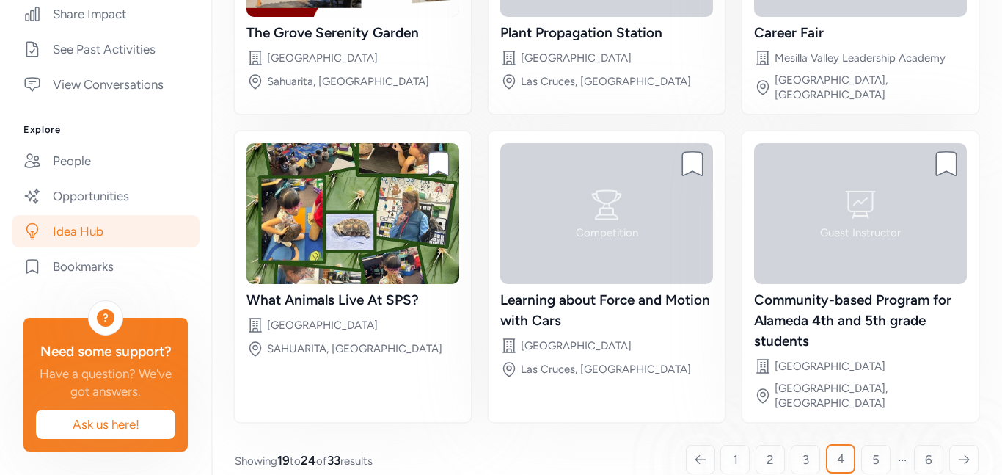
click at [880, 433] on div at bounding box center [881, 427] width 22 height 22
click at [963, 452] on icon at bounding box center [963, 459] width 13 height 15
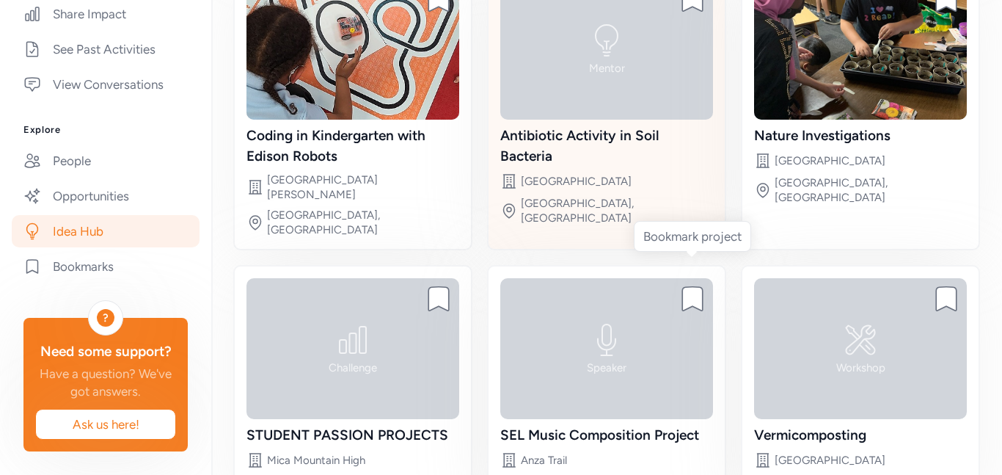
scroll to position [296, 0]
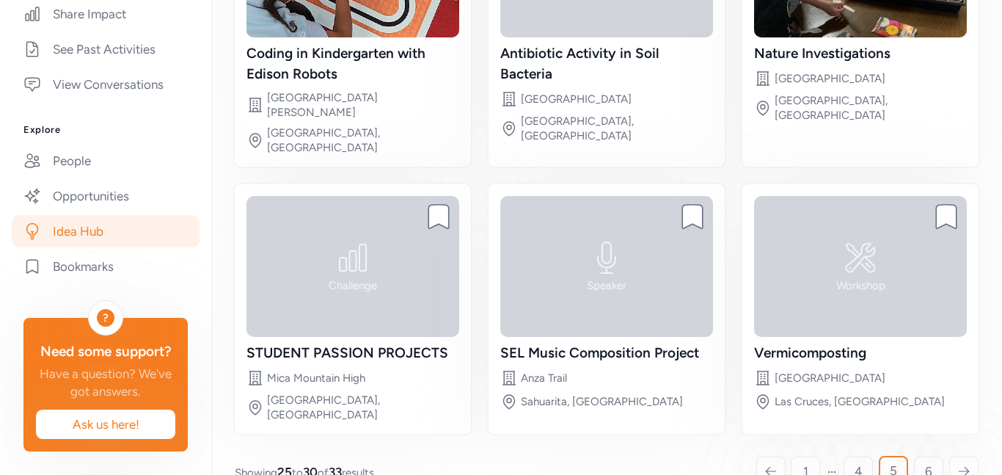
click at [963, 464] on icon at bounding box center [963, 471] width 13 height 15
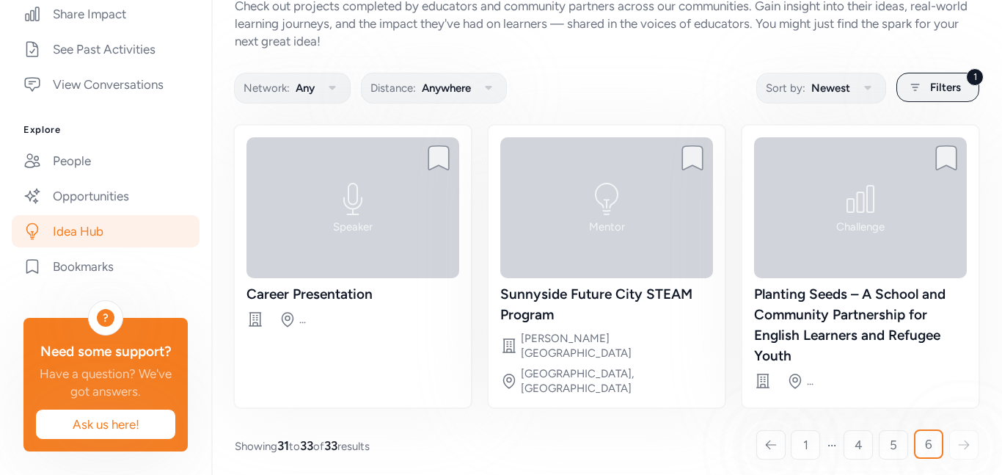
scroll to position [59, 0]
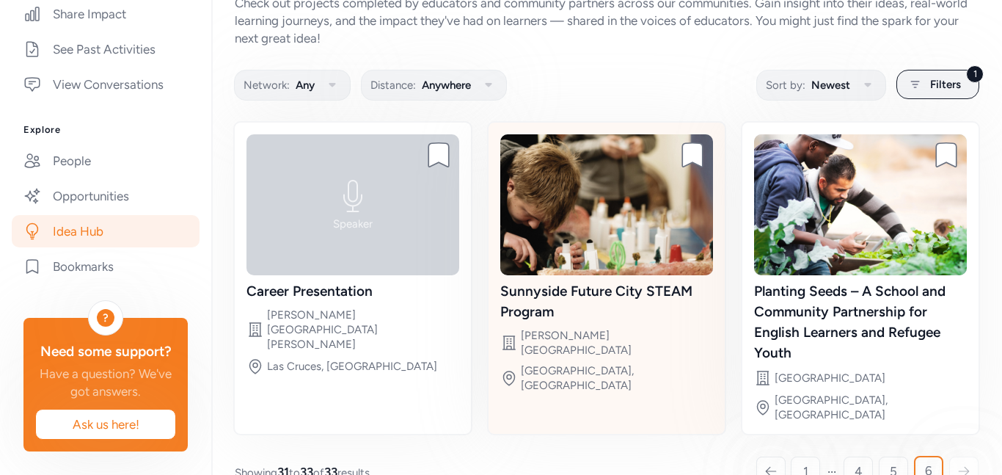
click at [702, 406] on div "Bookmark project Sunnyside Future City STEAM Program Site Billy Lane Lauffer Mi…" at bounding box center [606, 278] width 239 height 314
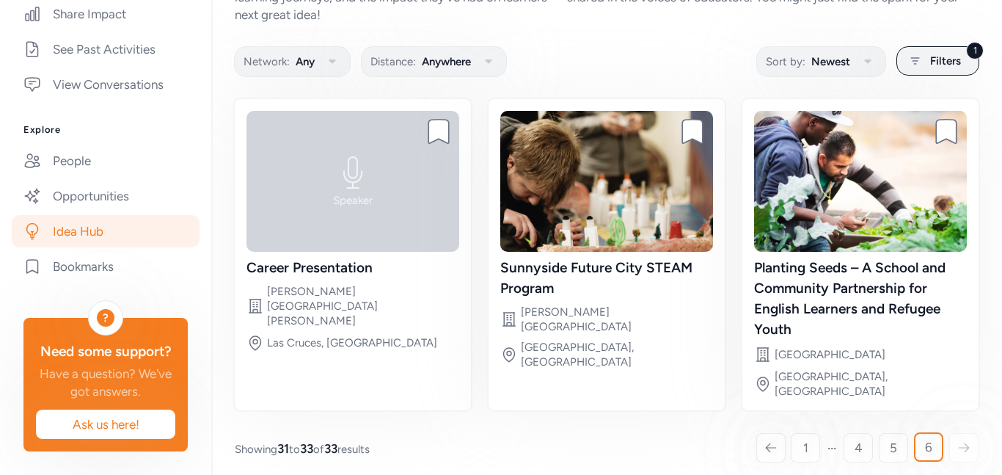
click at [777, 440] on icon at bounding box center [770, 447] width 13 height 15
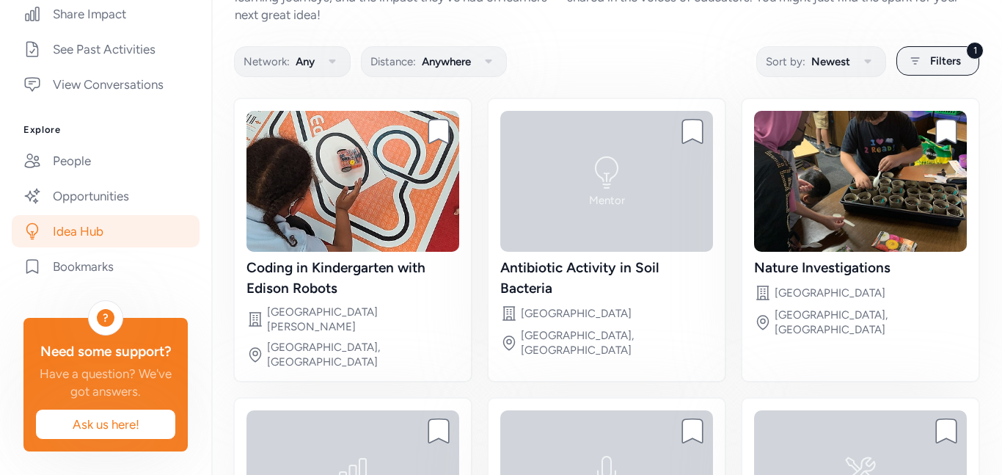
click at [777, 437] on div "Workshop" at bounding box center [860, 480] width 213 height 141
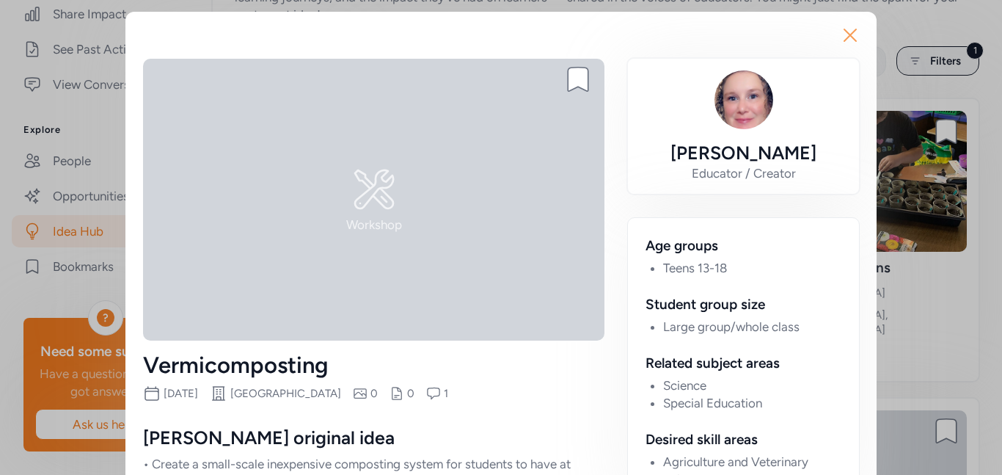
click at [845, 31] on icon "button" at bounding box center [850, 34] width 23 height 23
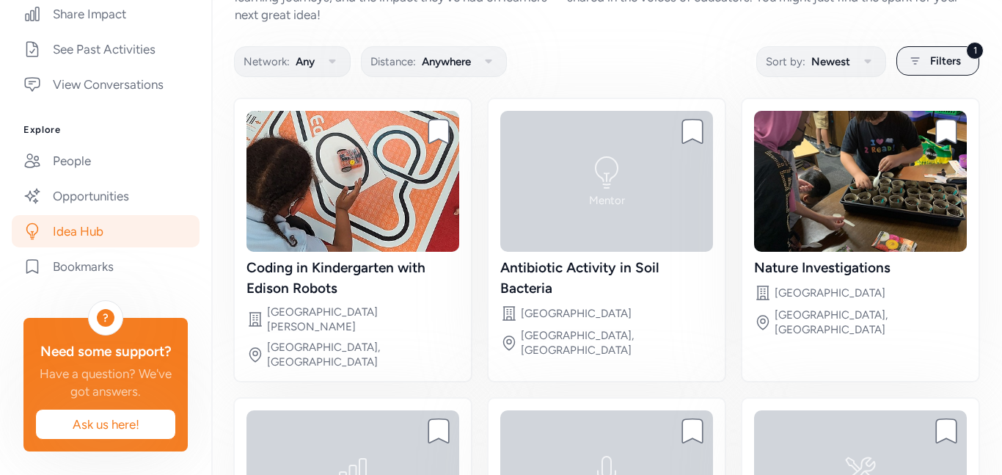
scroll to position [296, 0]
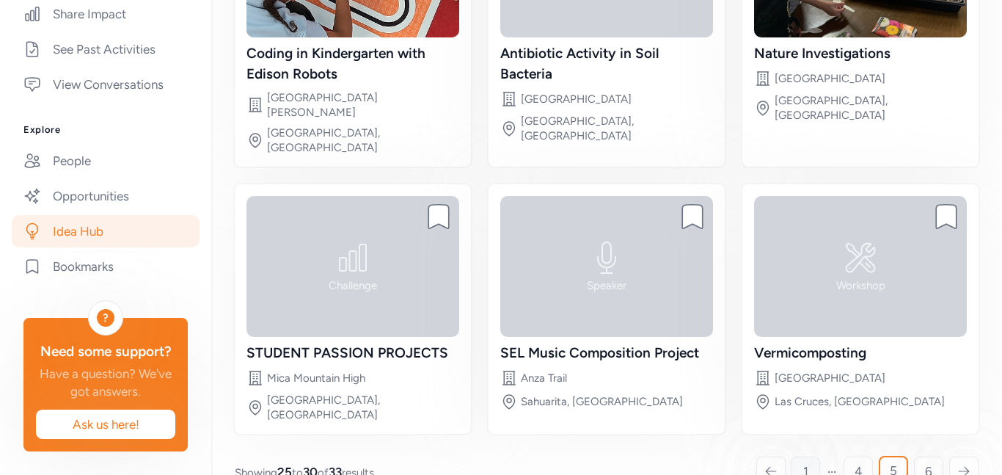
click at [800, 456] on link "1" at bounding box center [805, 470] width 29 height 29
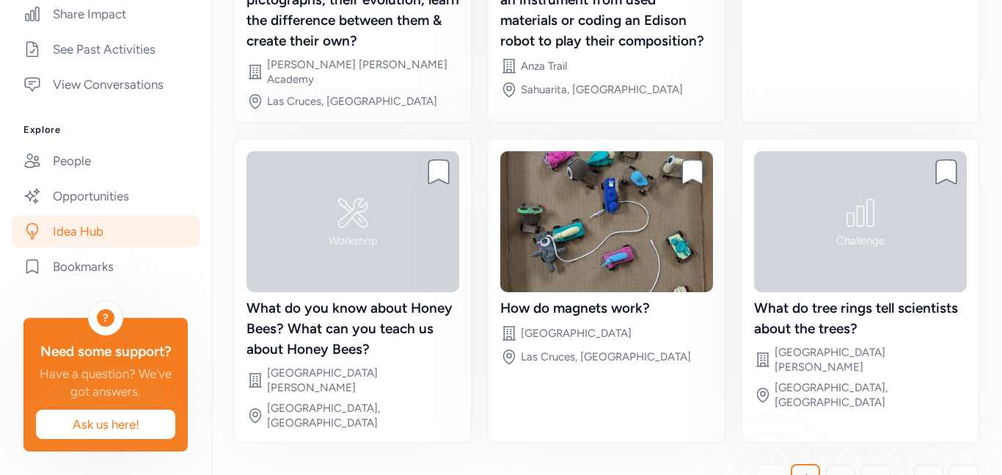
scroll to position [420, 0]
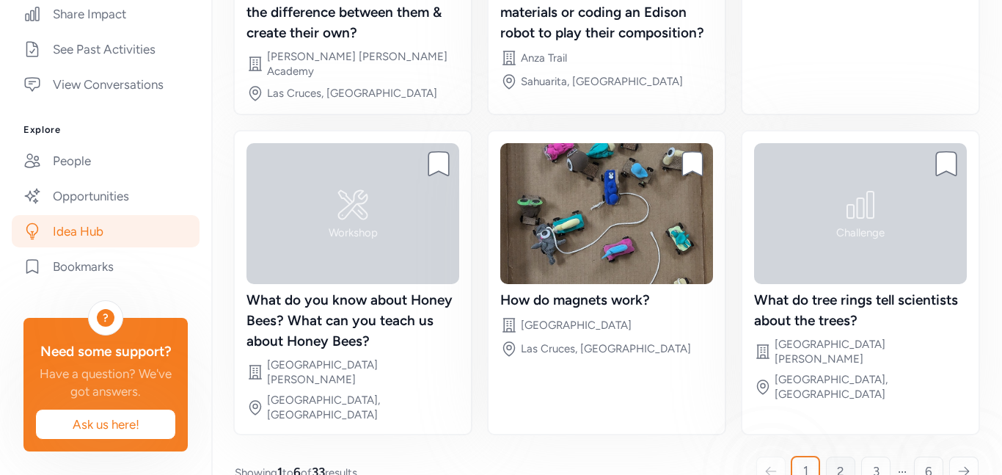
click at [844, 462] on span "2" at bounding box center [840, 471] width 7 height 18
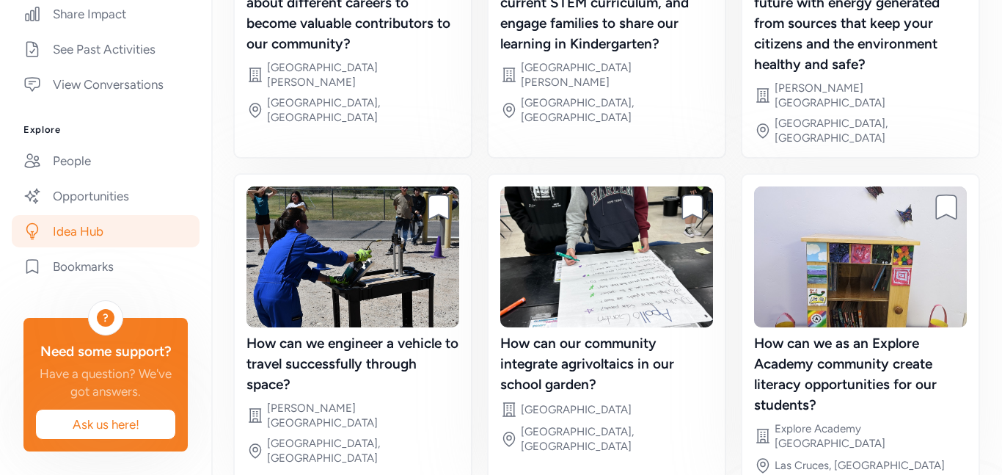
scroll to position [440, 0]
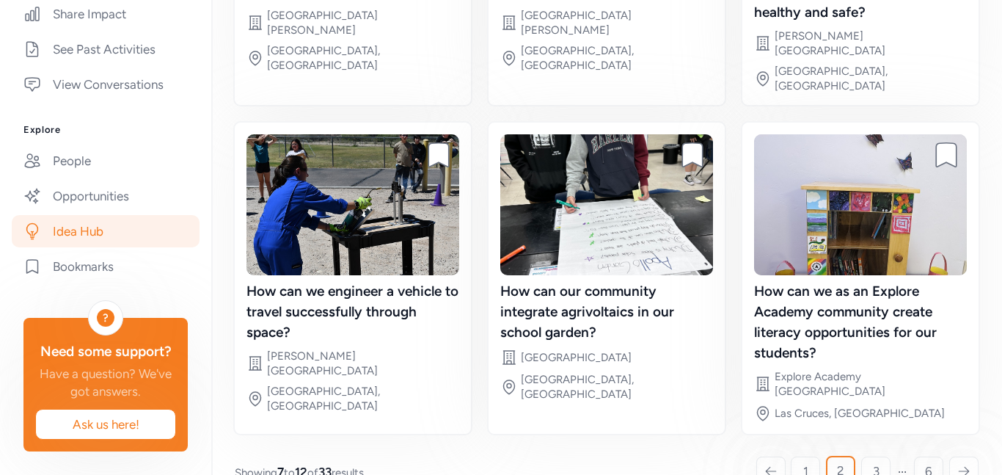
click at [967, 467] on icon at bounding box center [964, 471] width 10 height 8
